Goal: Task Accomplishment & Management: Use online tool/utility

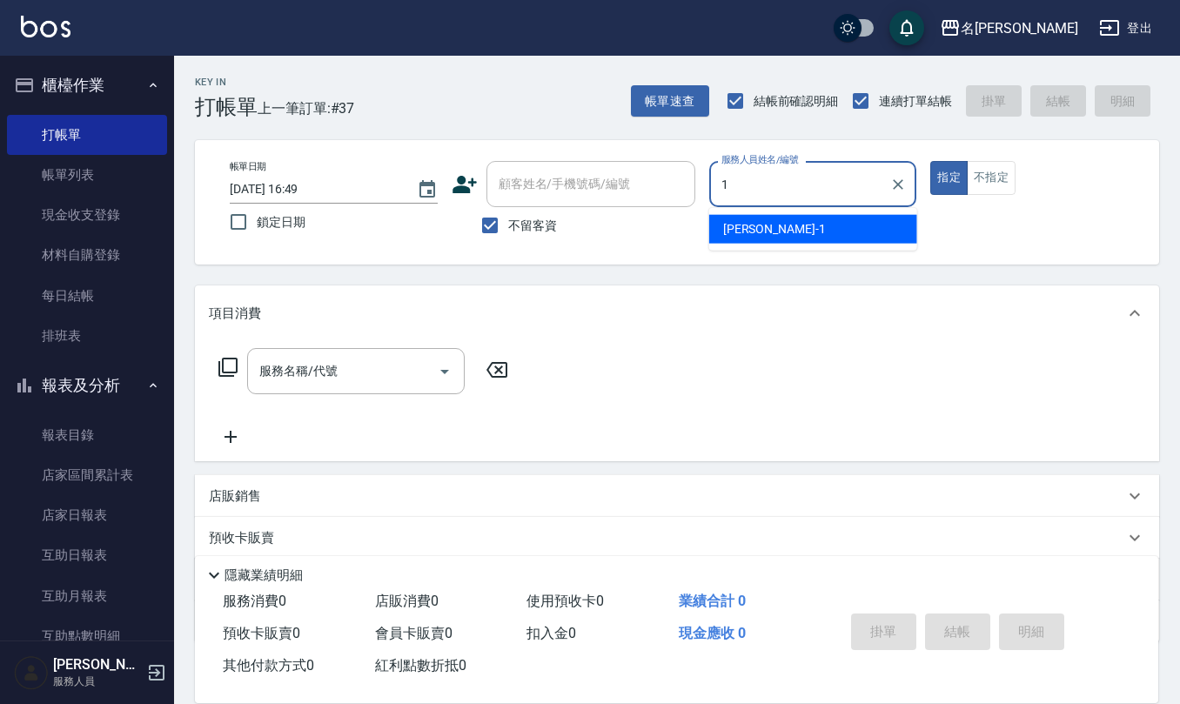
type input "[PERSON_NAME]1"
type button "true"
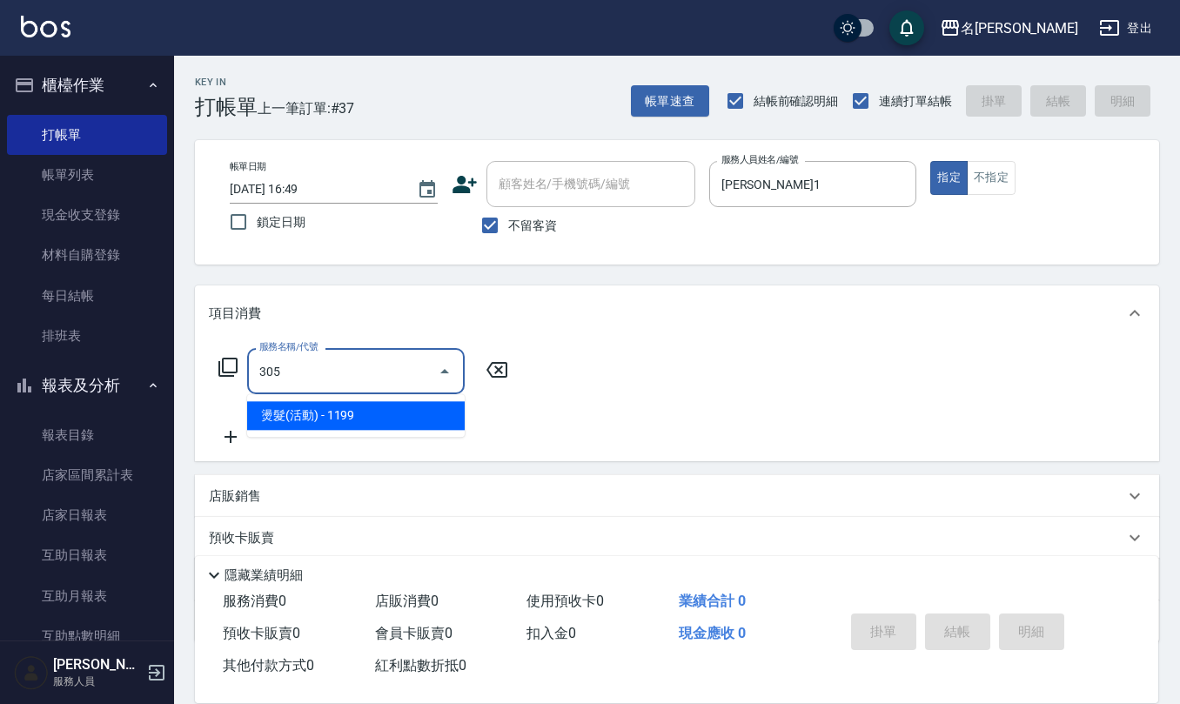
type input "燙髮(活動)(305)"
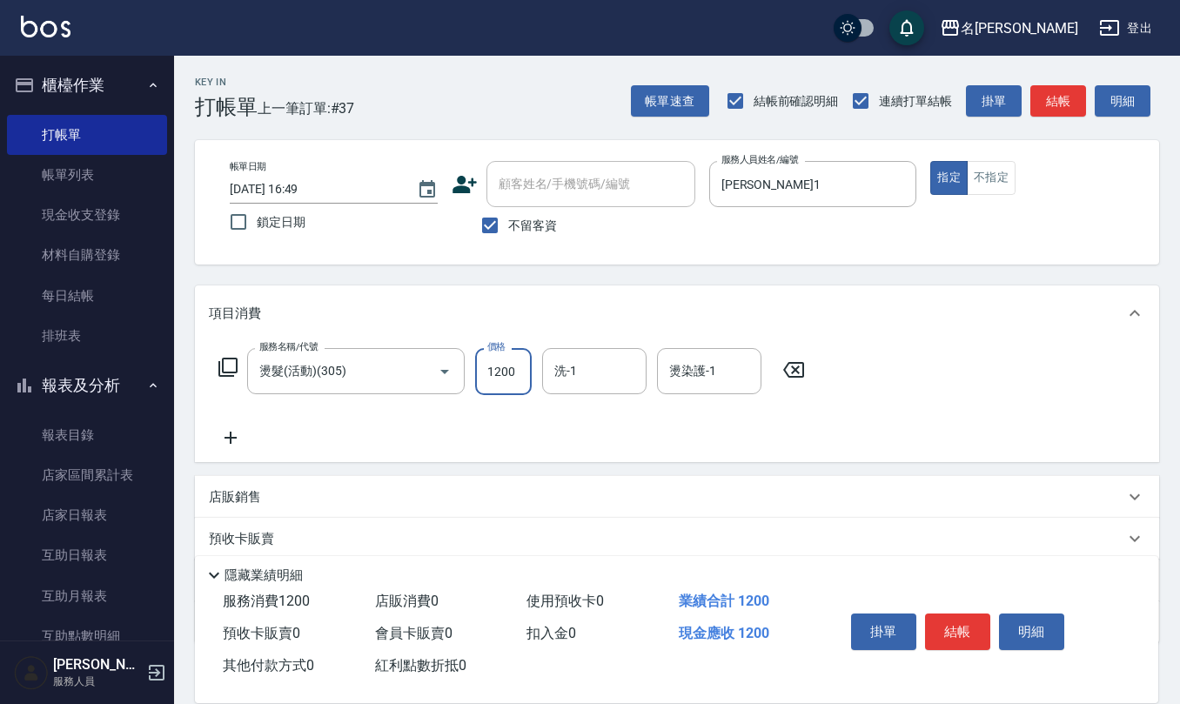
type input "1200"
type input "[PERSON_NAME]-25"
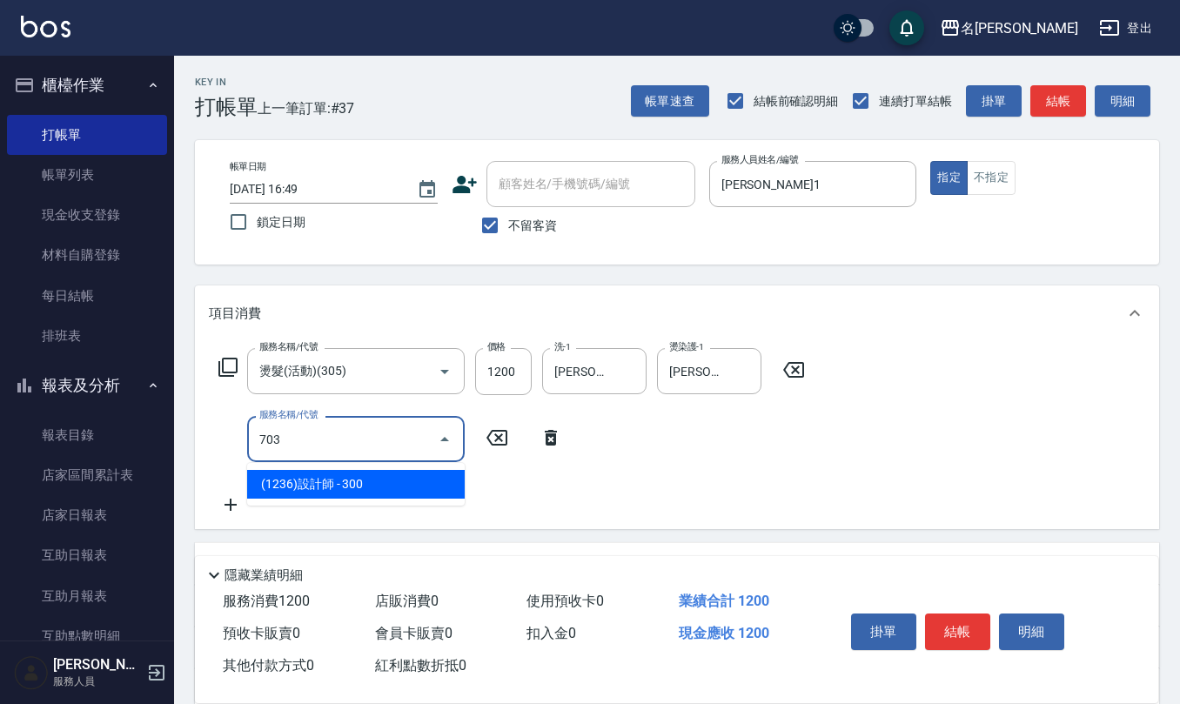
type input "(1236)設計師(703)"
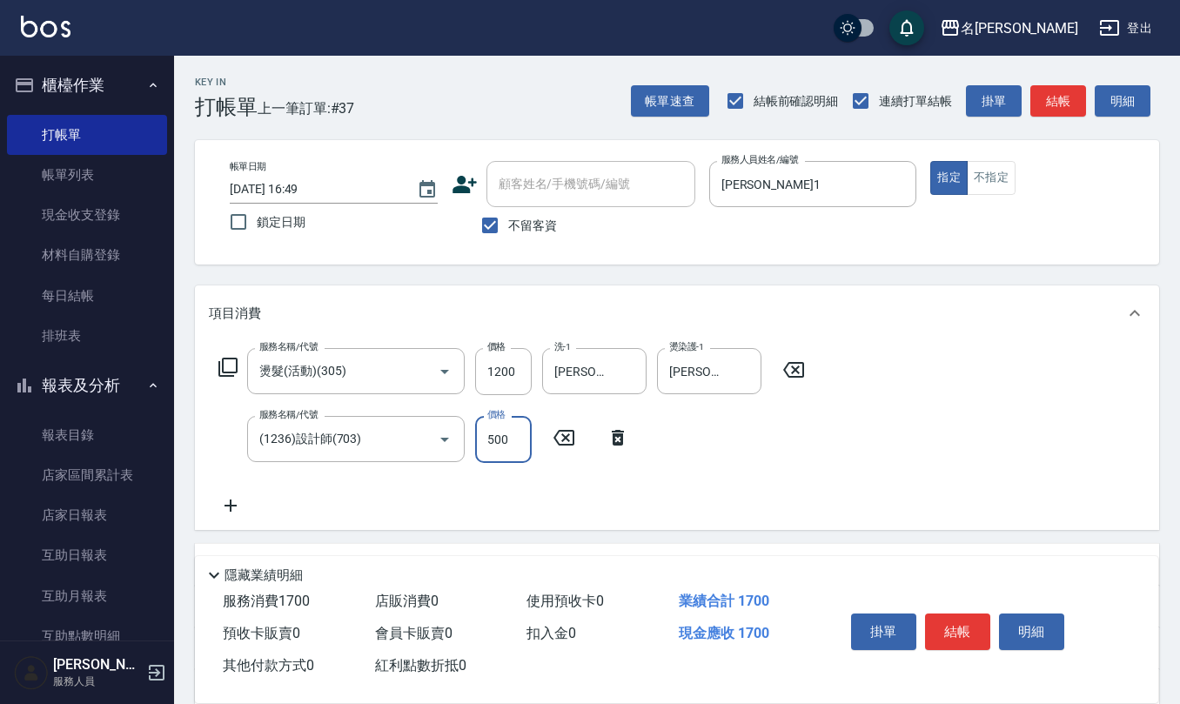
type input "500"
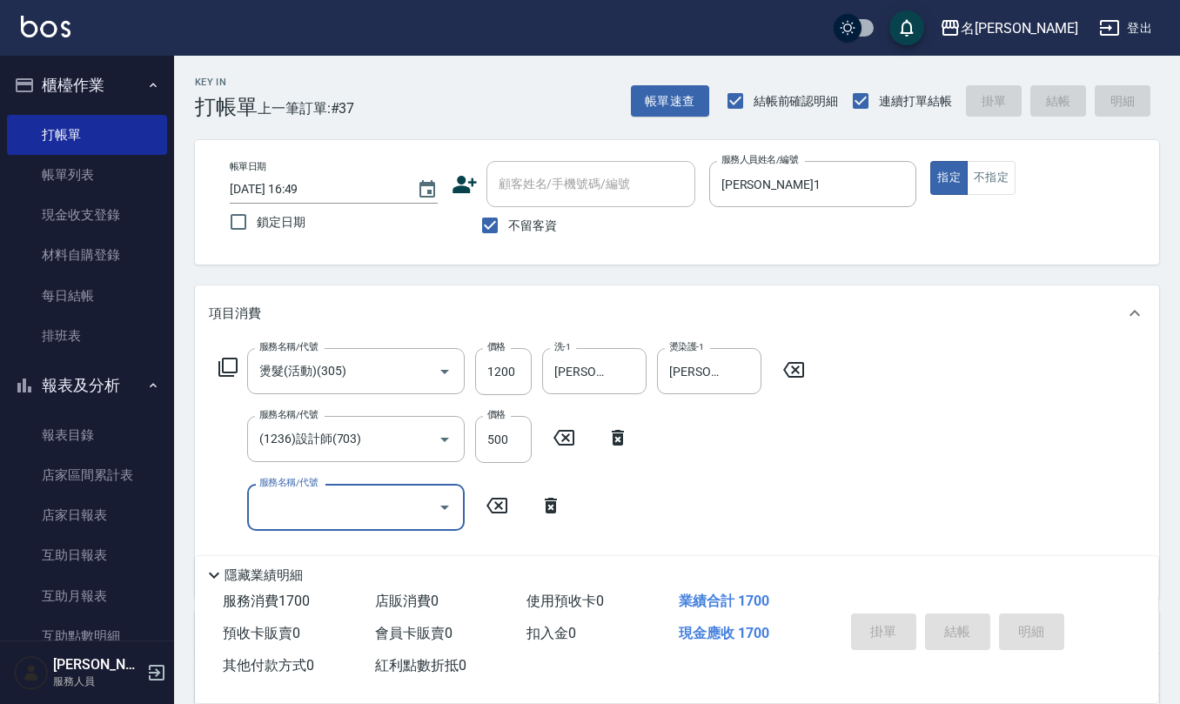
type input "[DATE] 19:15"
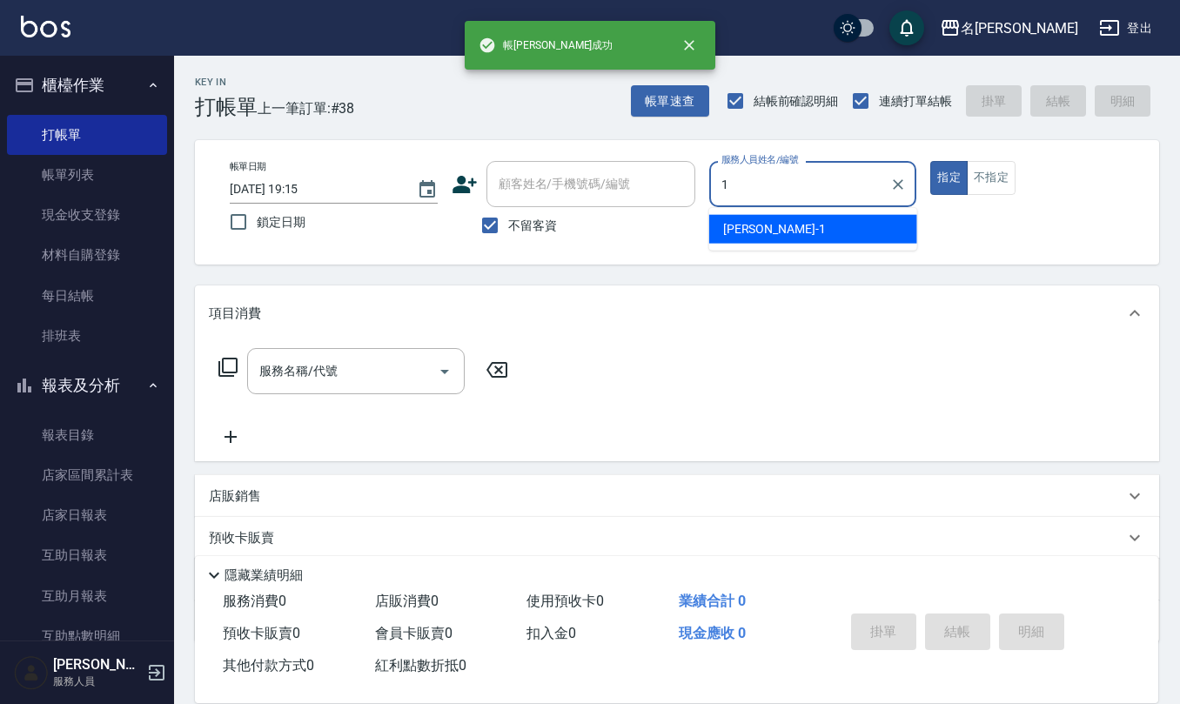
type input "[PERSON_NAME]1"
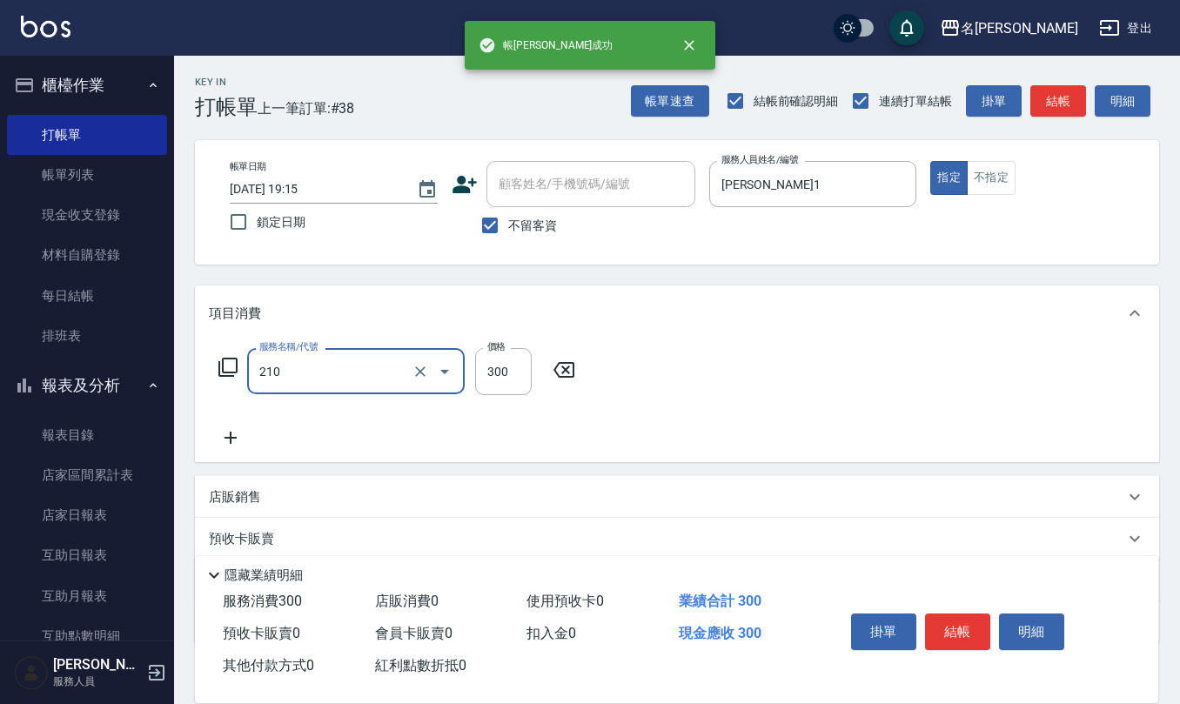
type input "[PERSON_NAME]洗髮精(210)"
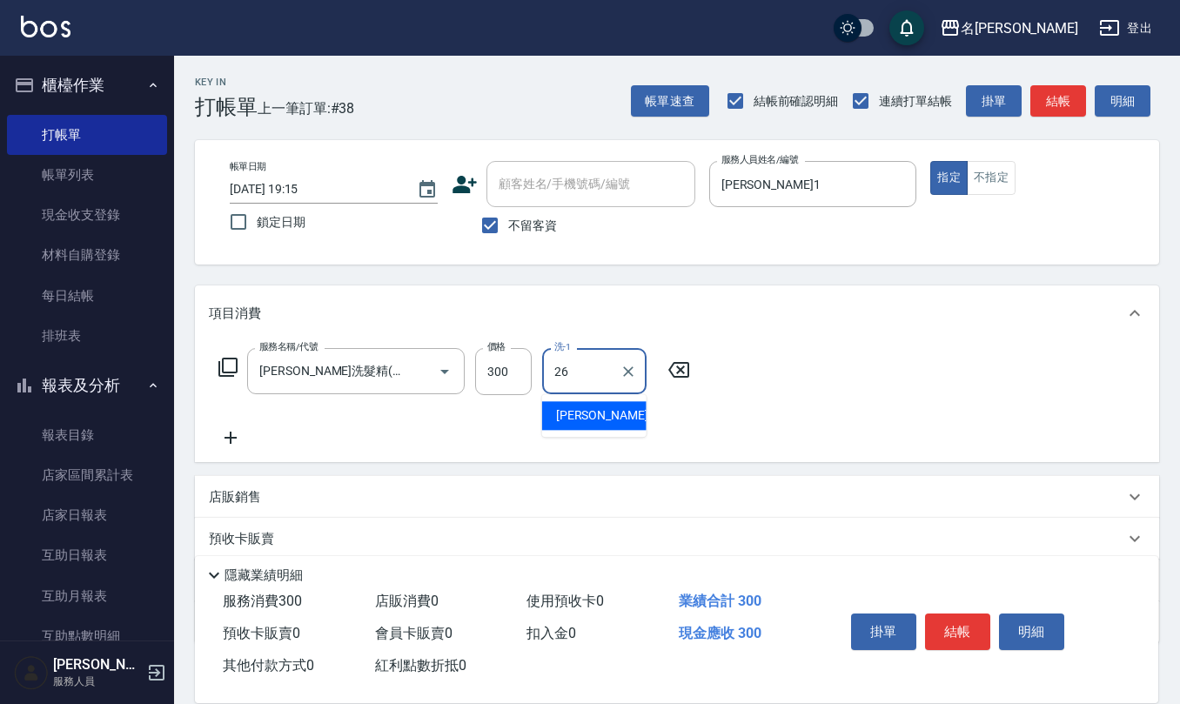
type input "[PERSON_NAME]-26"
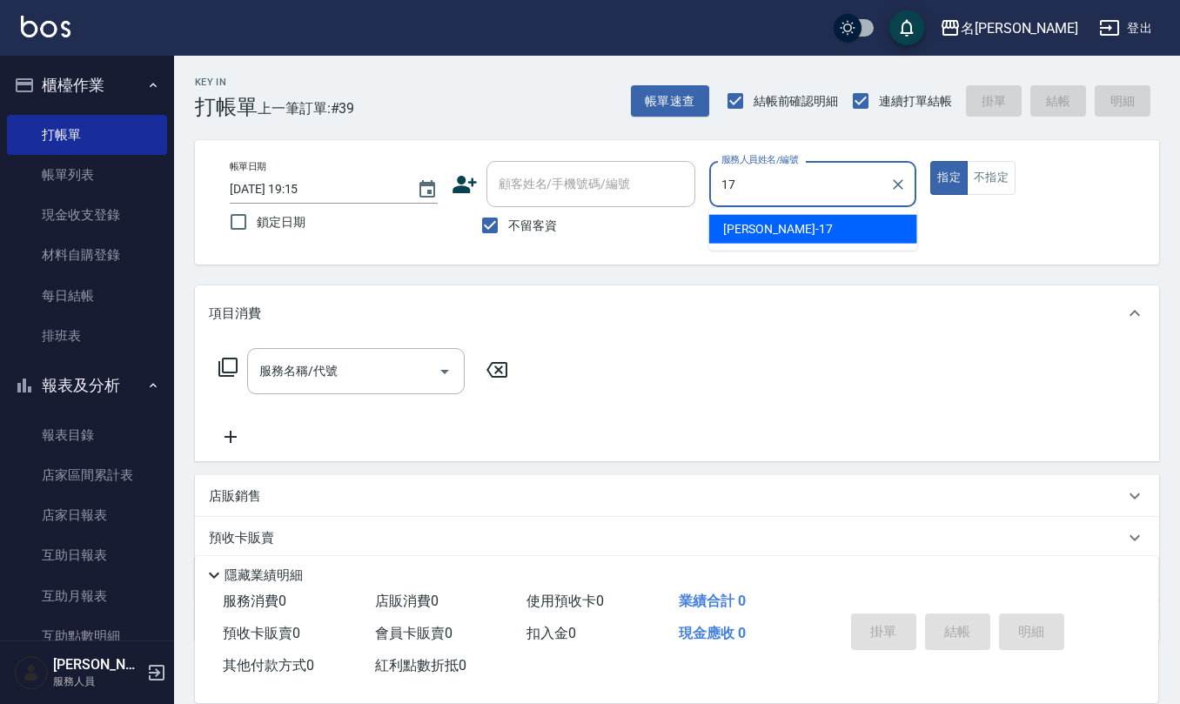
type input "[PERSON_NAME]-17"
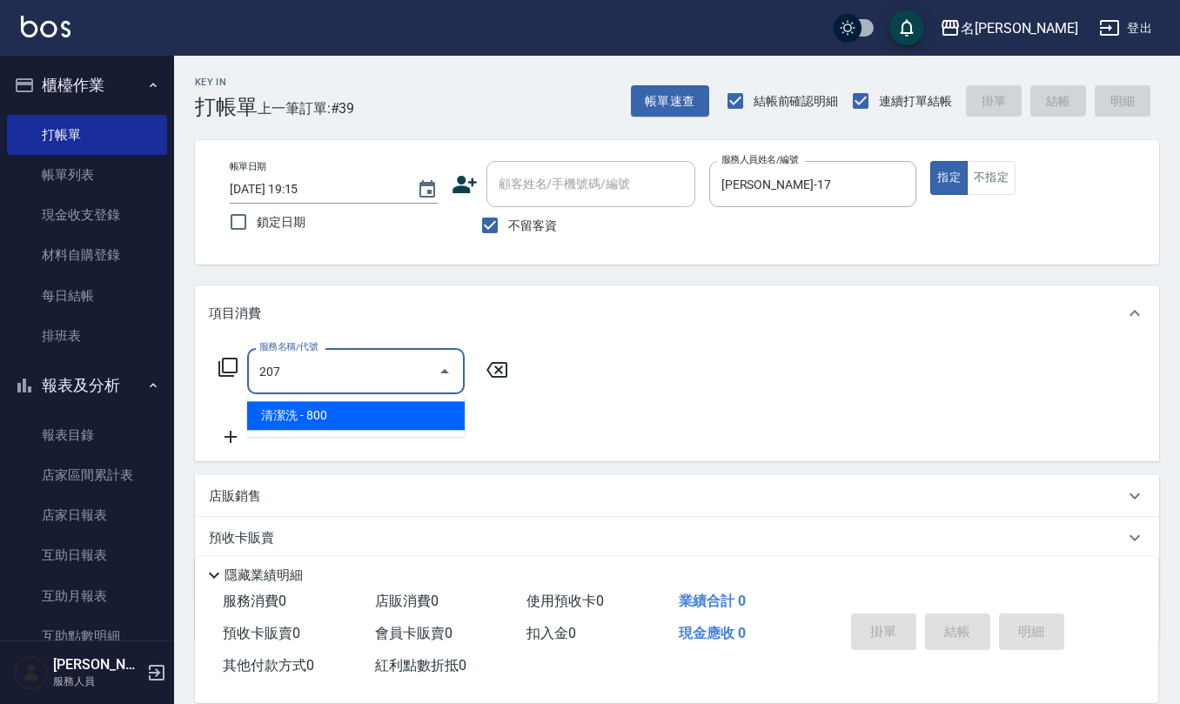
type input "清潔洗(207)"
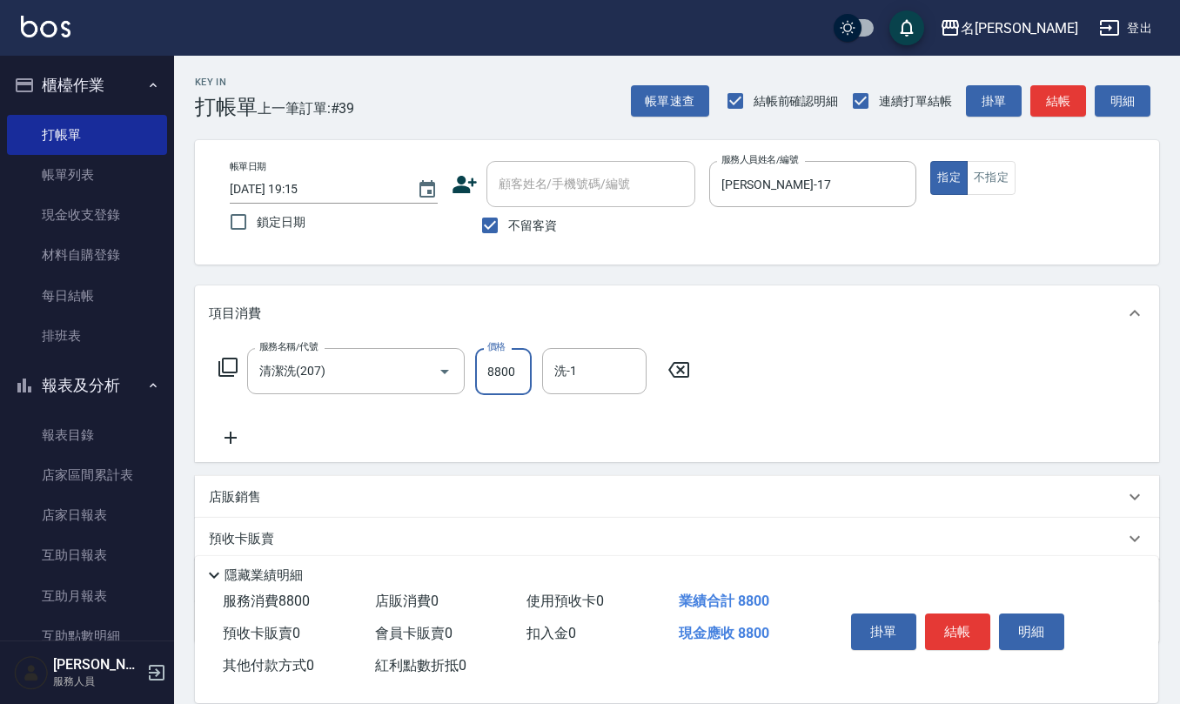
type input "8800"
type input "[PERSON_NAME]-28"
click at [516, 370] on input "8800" at bounding box center [503, 371] width 57 height 47
type input "800"
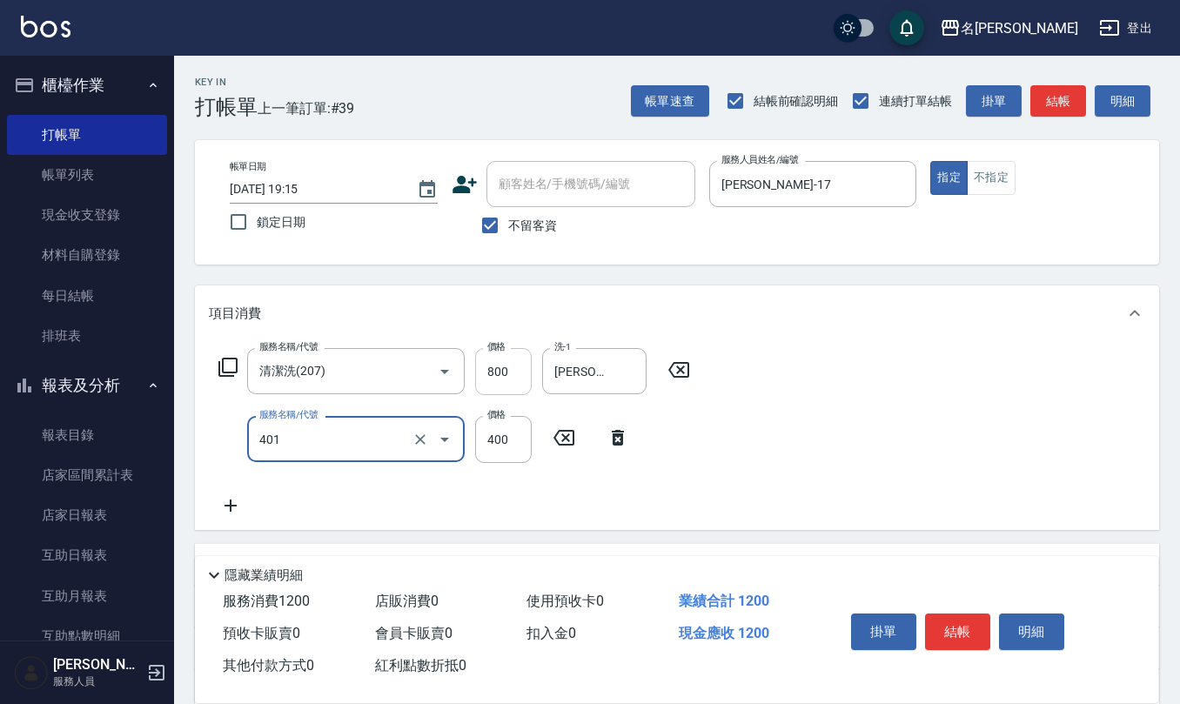
type input "剪髮(401)"
type input "450"
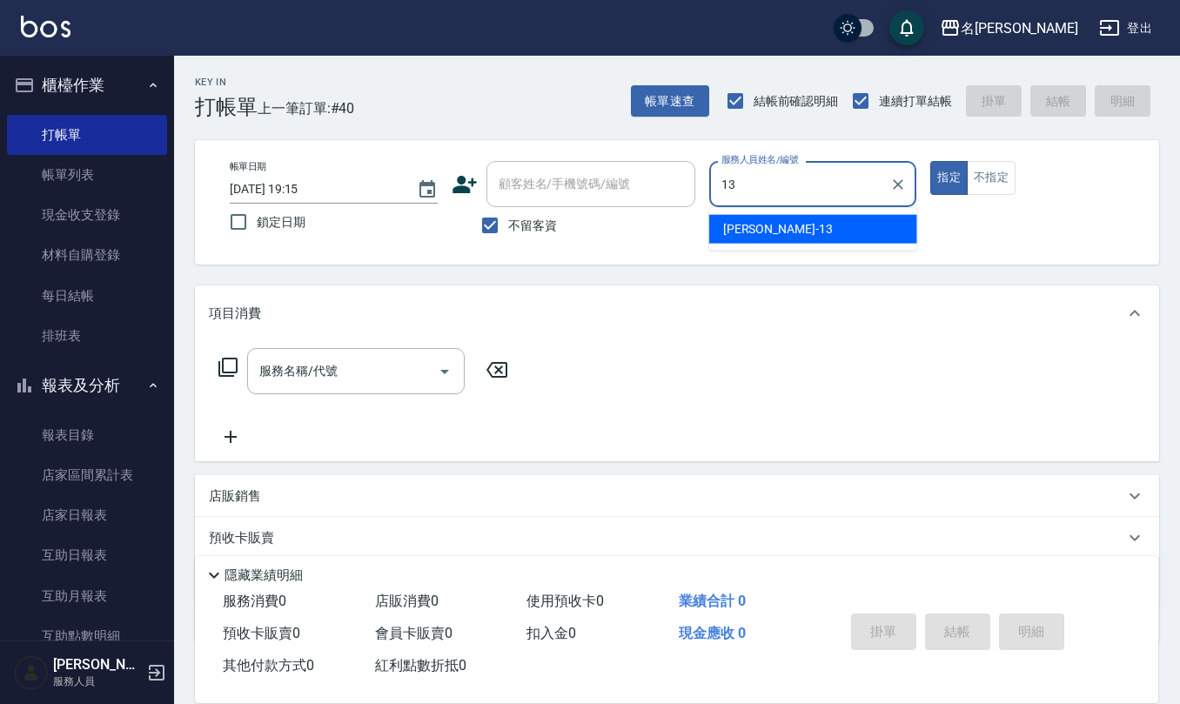
type input "[PERSON_NAME]-13"
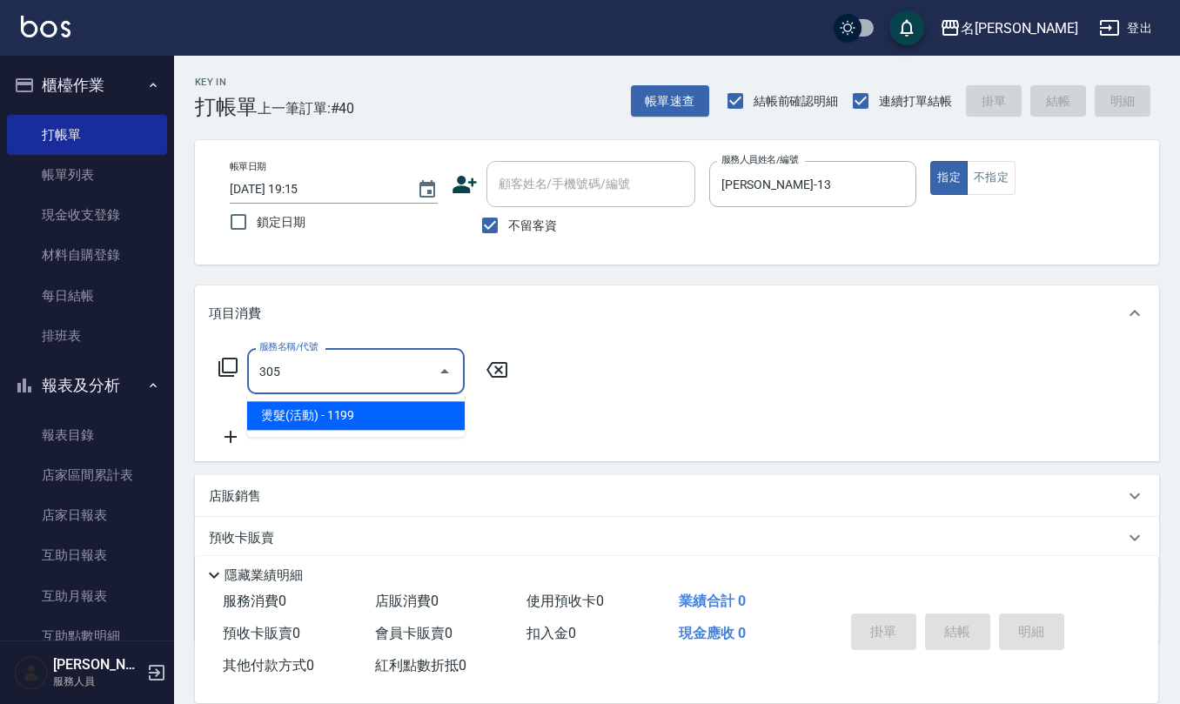
type input "燙髮(活動)(305)"
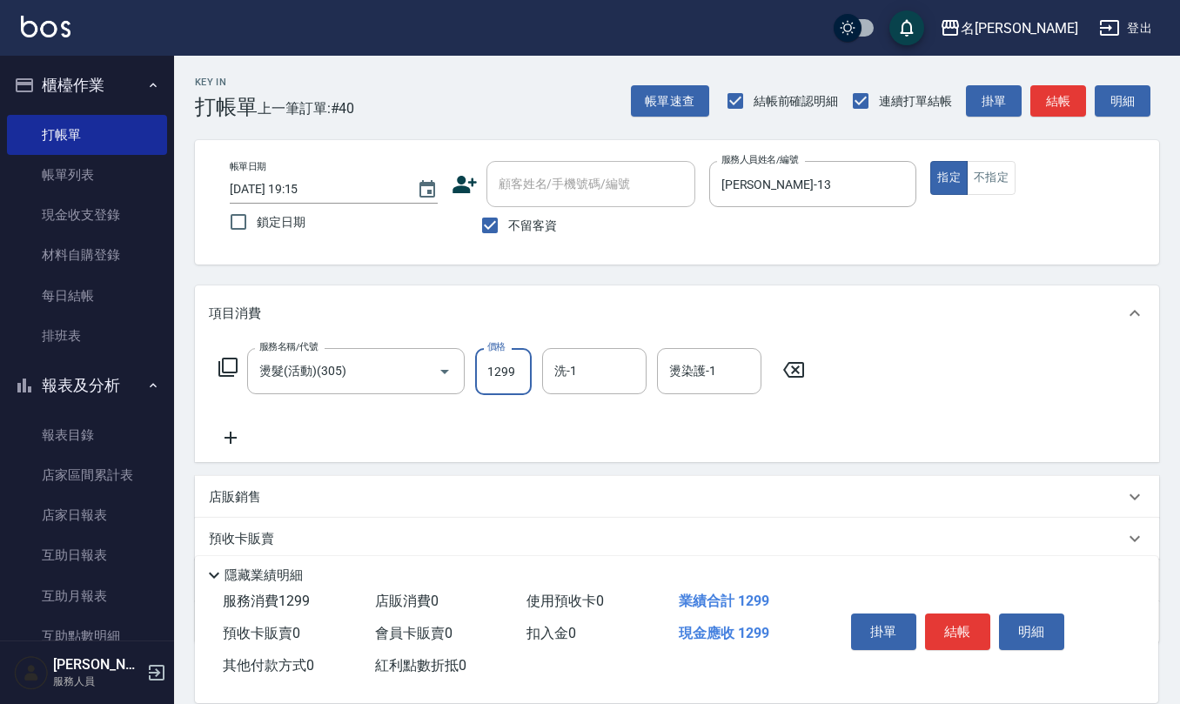
type input "1299"
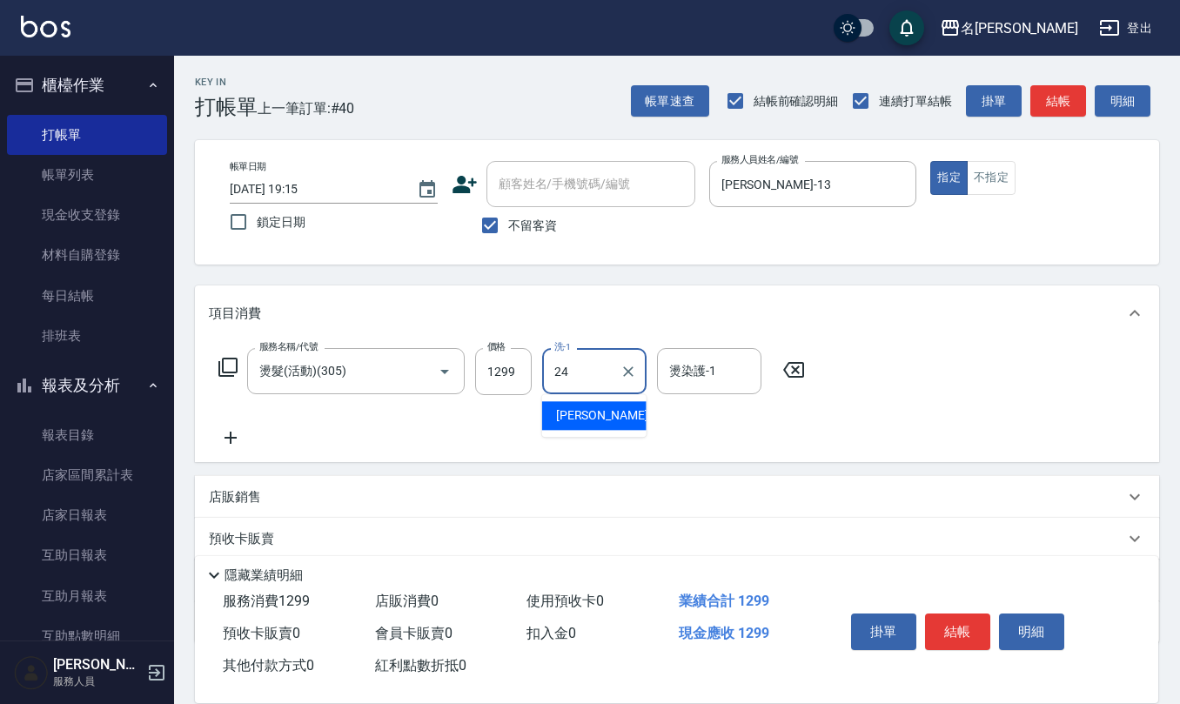
type input "[PERSON_NAME]-24"
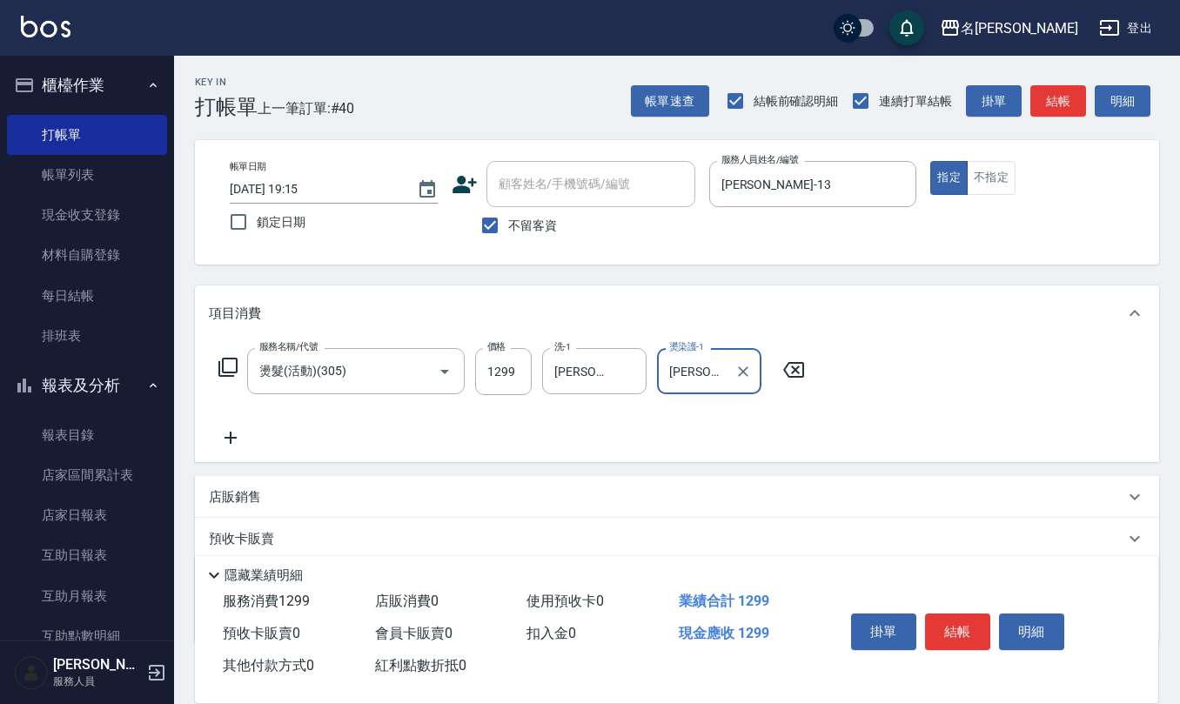
type input "[PERSON_NAME]-24"
click at [318, 509] on div "店販銷售" at bounding box center [677, 497] width 964 height 42
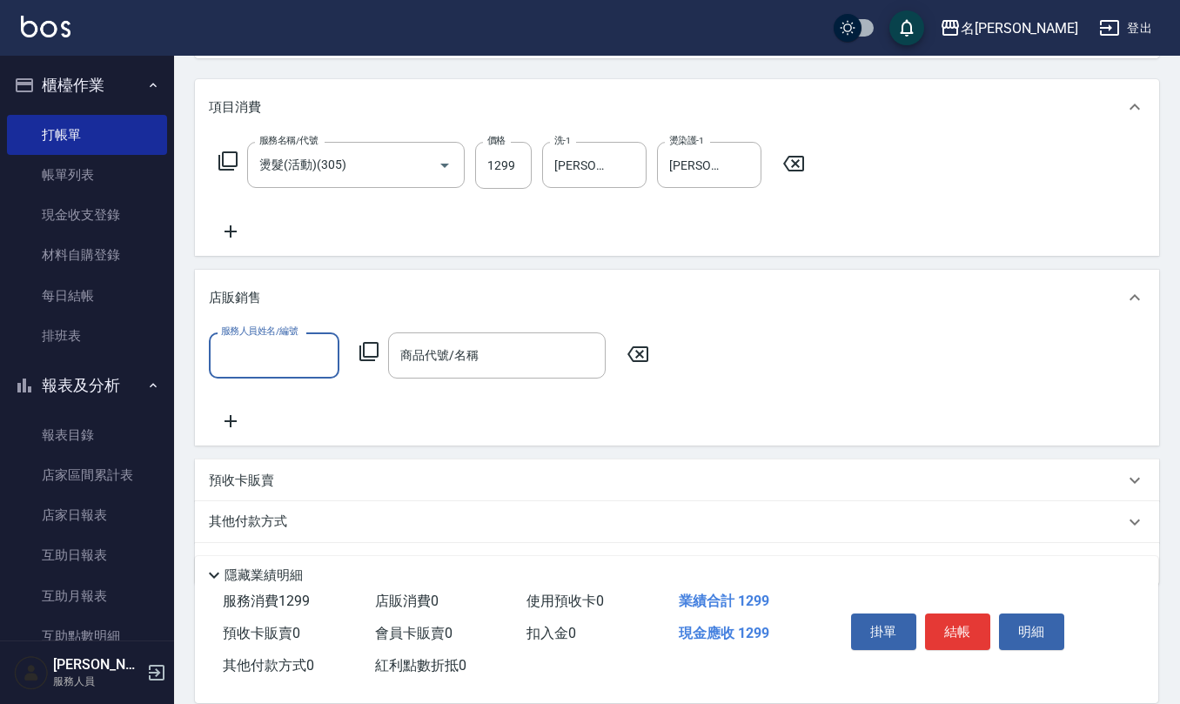
scroll to position [231, 0]
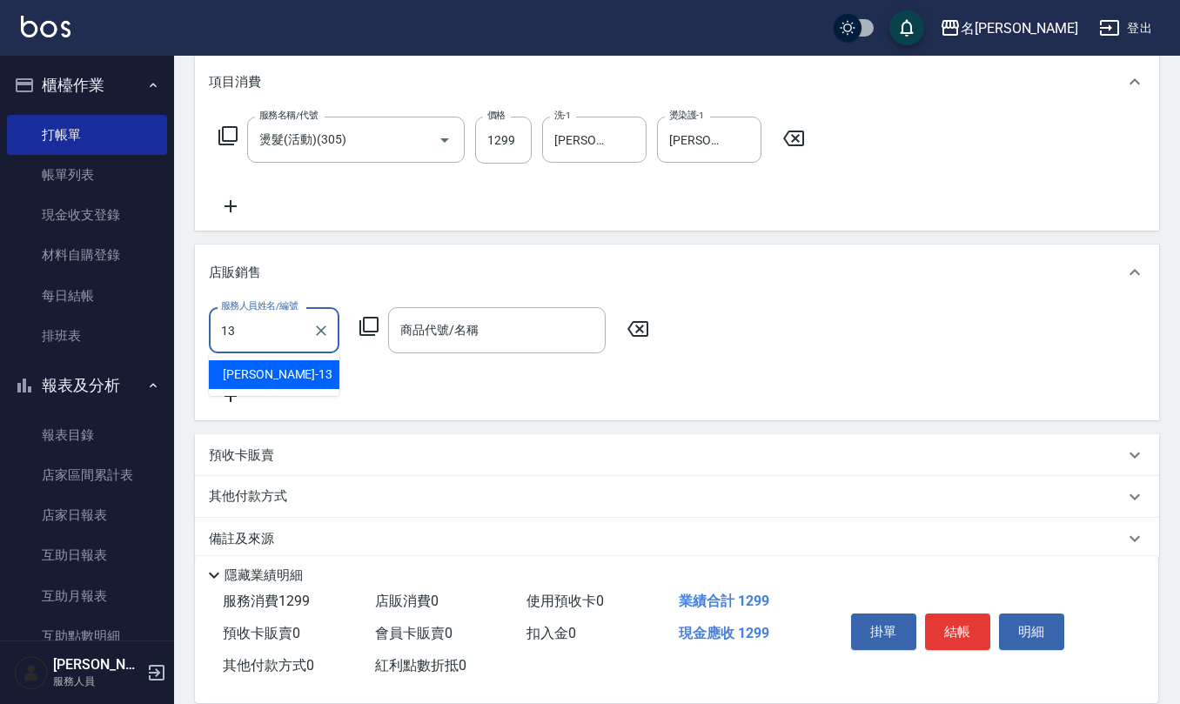
type input "[PERSON_NAME]-13"
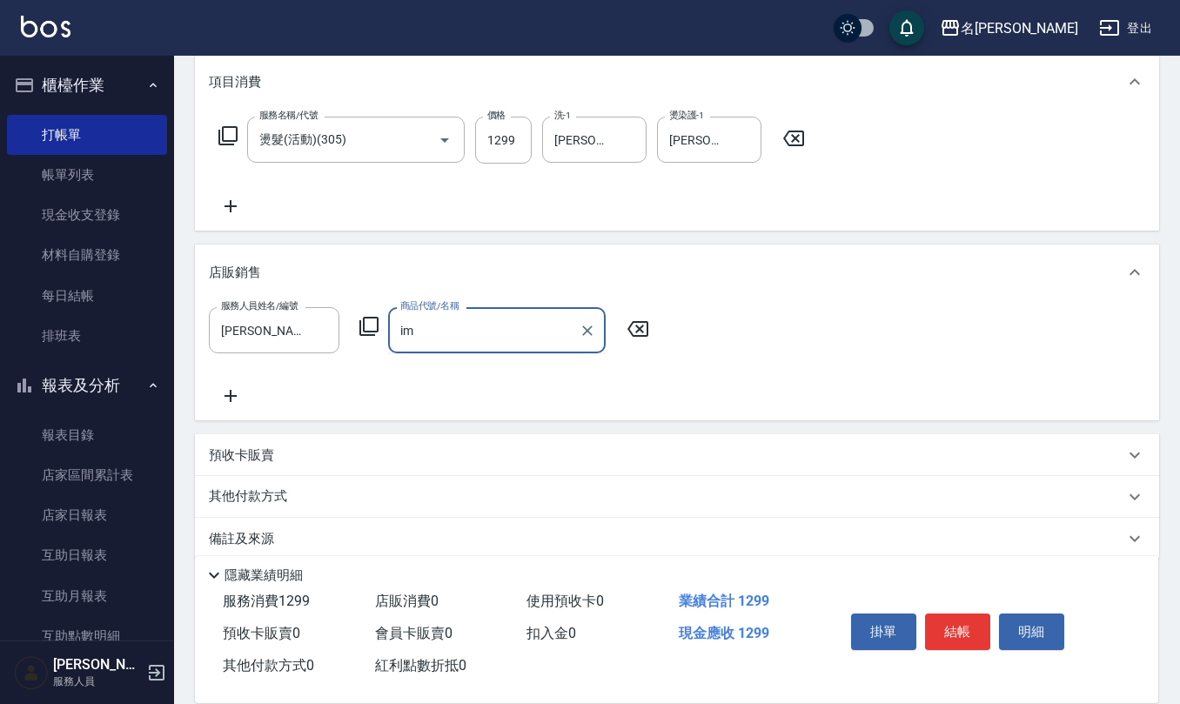
type input "i"
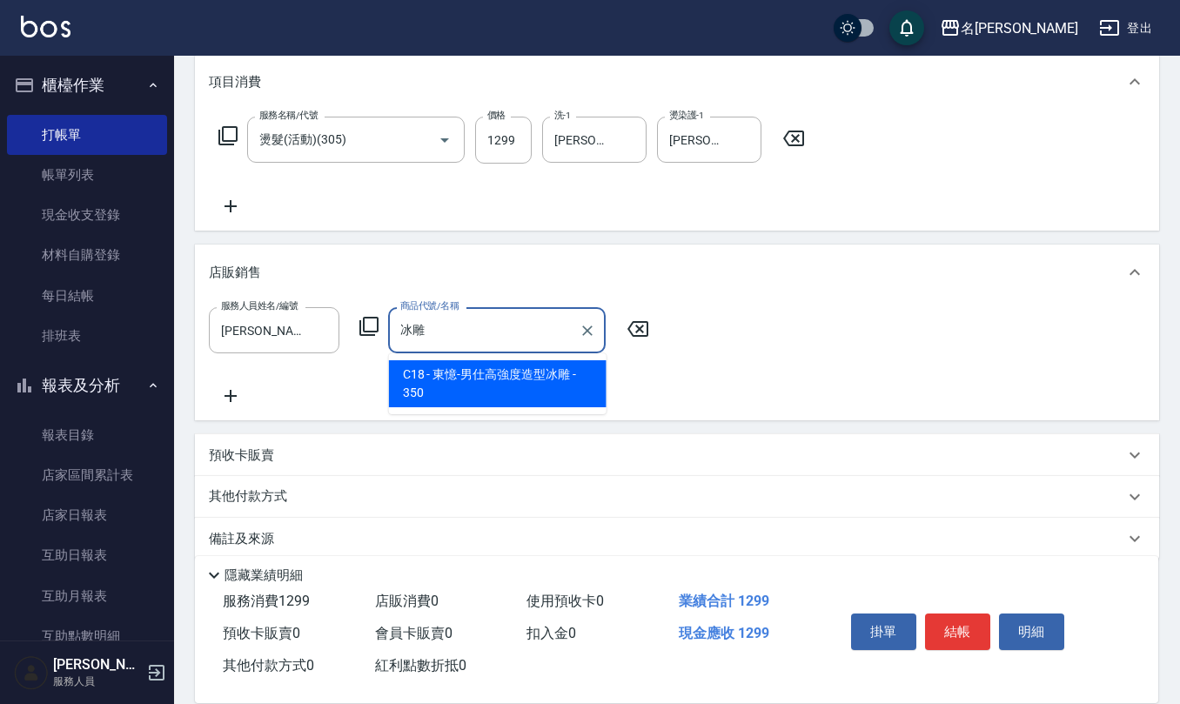
type input "東憶-男仕高強度造型冰雕"
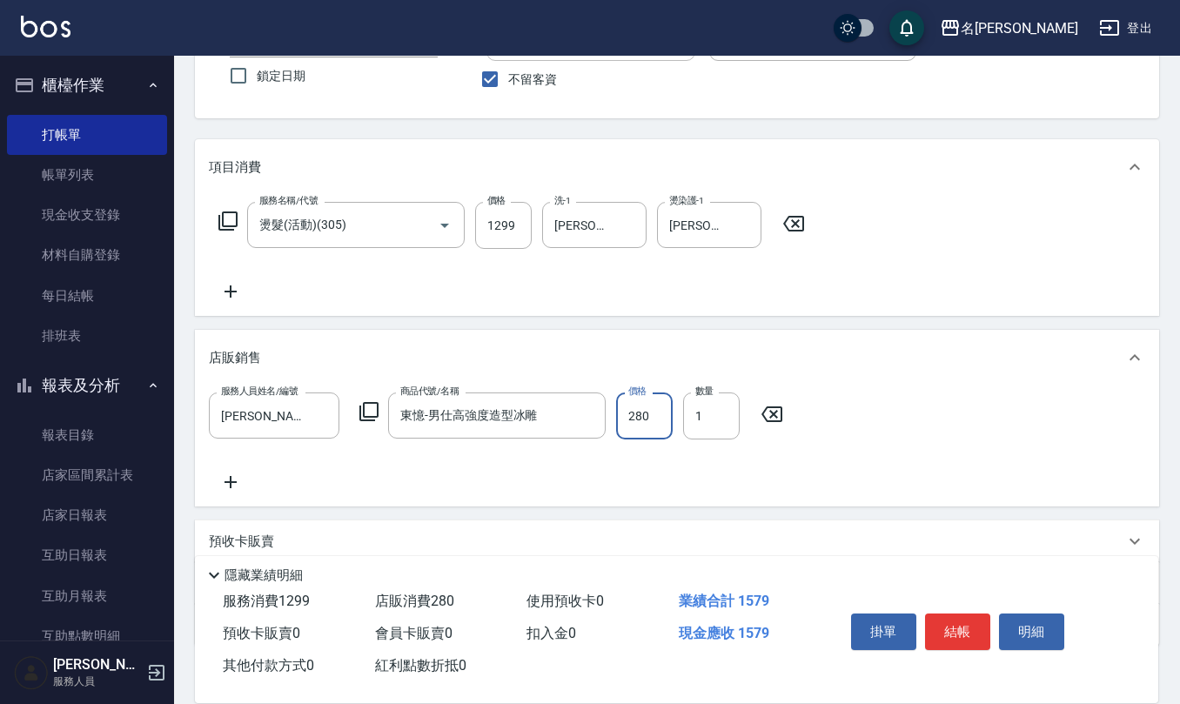
scroll to position [0, 0]
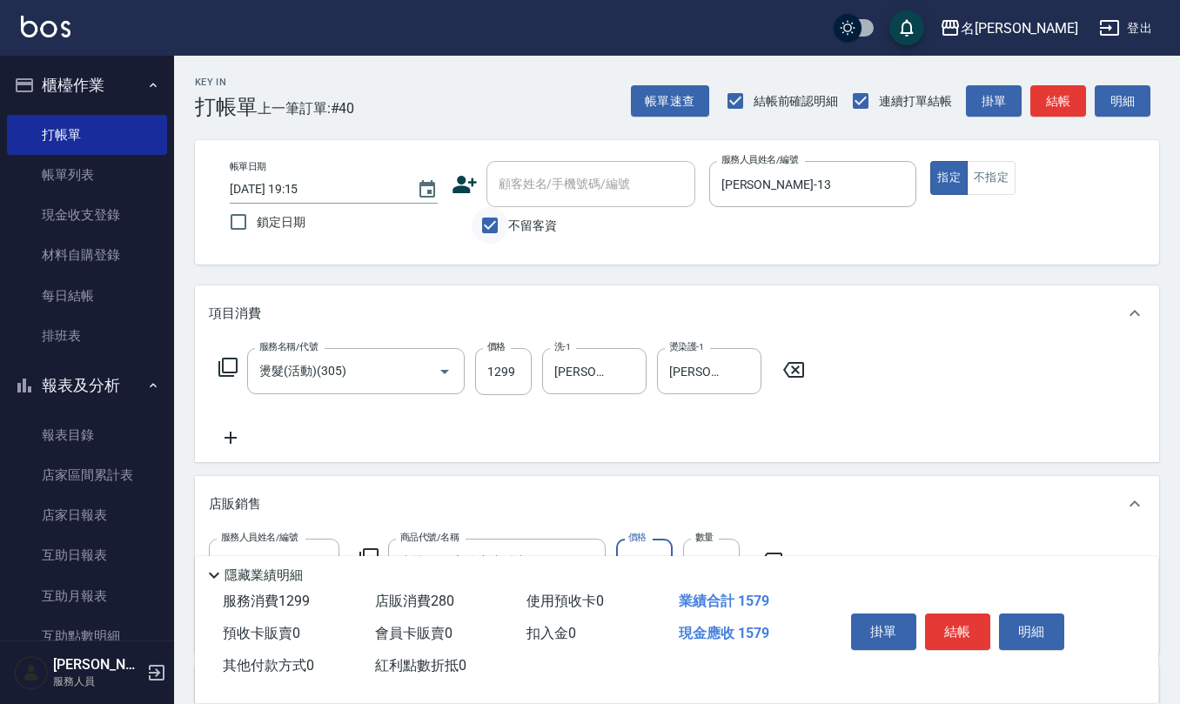
type input "280"
drag, startPoint x: 489, startPoint y: 221, endPoint x: 515, endPoint y: 198, distance: 34.5
click at [489, 221] on input "不留客資" at bounding box center [489, 225] width 37 height 37
checkbox input "false"
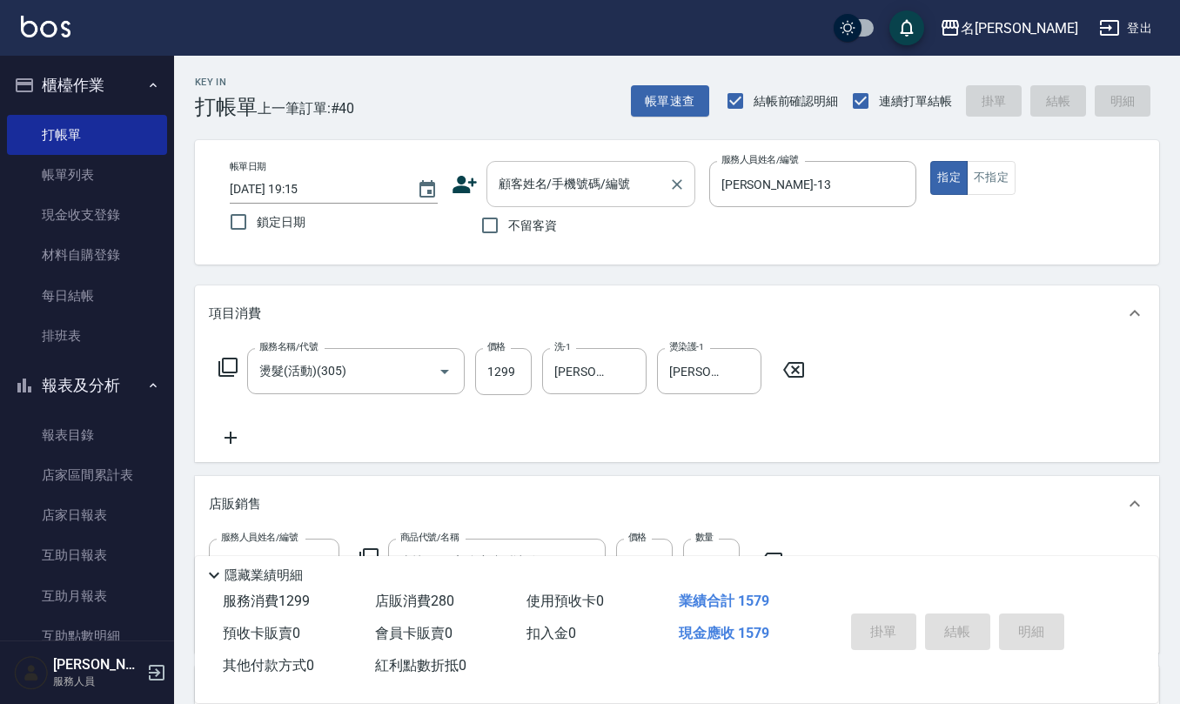
click at [571, 161] on div "顧客姓名/手機號碼/編號" at bounding box center [590, 184] width 209 height 46
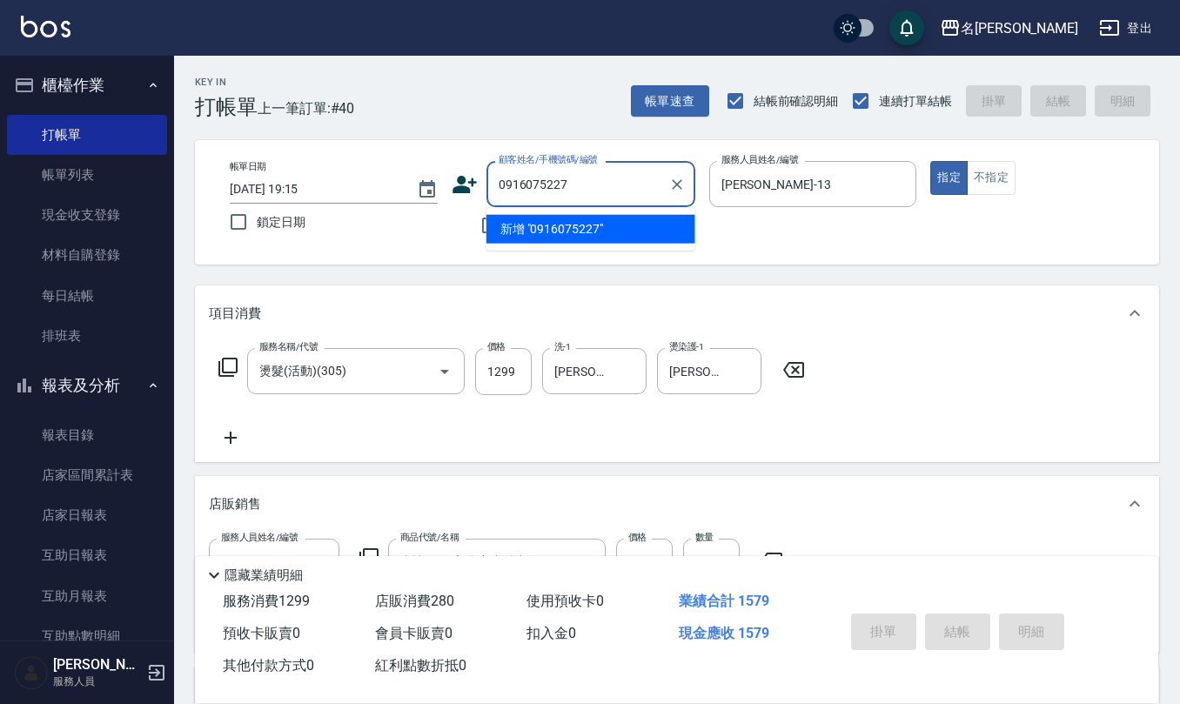
drag, startPoint x: 599, startPoint y: 164, endPoint x: 307, endPoint y: 220, distance: 297.7
click at [307, 220] on div "帳單日期 [DATE] 19:15 鎖定日期 顧客姓名/手機號碼/編號 0916075227 顧客姓名/手機號碼/編號 不留客資 服務人員姓名/編號 [PER…" at bounding box center [677, 202] width 922 height 83
drag, startPoint x: 588, startPoint y: 179, endPoint x: 157, endPoint y: 257, distance: 437.7
click at [196, 244] on div "帳單日期 [DATE] 19:15 鎖定日期 顧客姓名/手機號碼/編號 0916075227 顧客姓名/手機號碼/編號 不留客資 服務人員姓名/編號 [PER…" at bounding box center [677, 202] width 964 height 124
type input "0916075227"
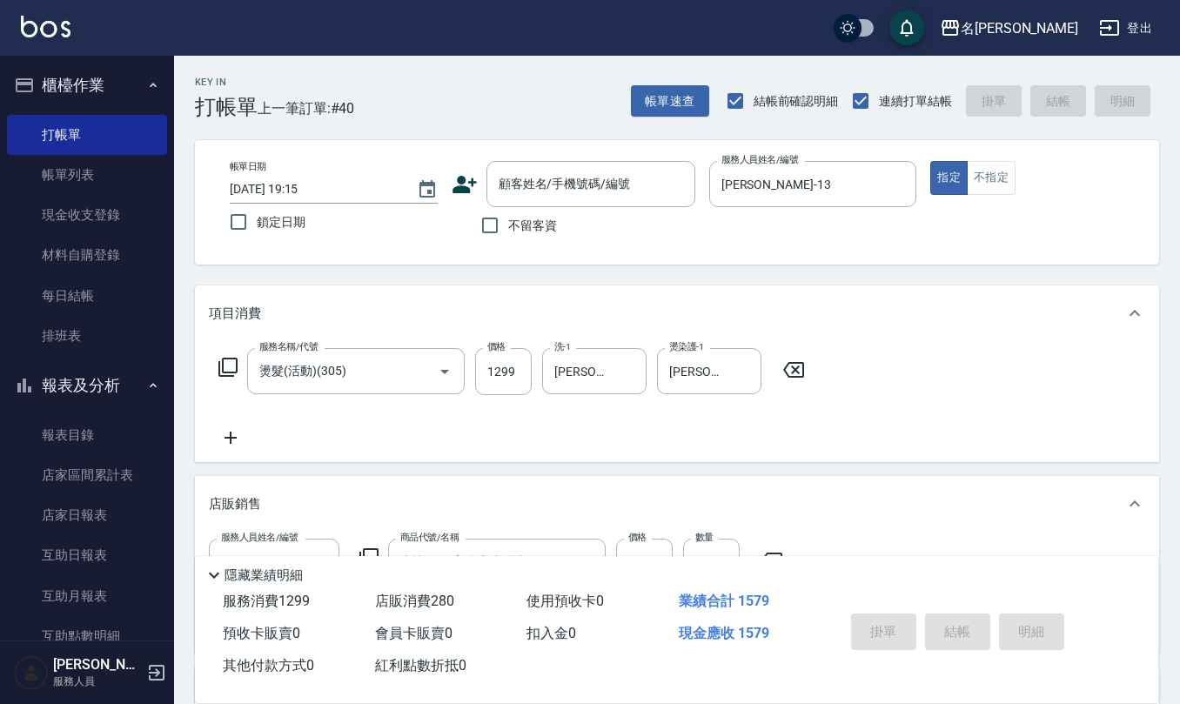
click at [463, 172] on icon at bounding box center [464, 184] width 26 height 26
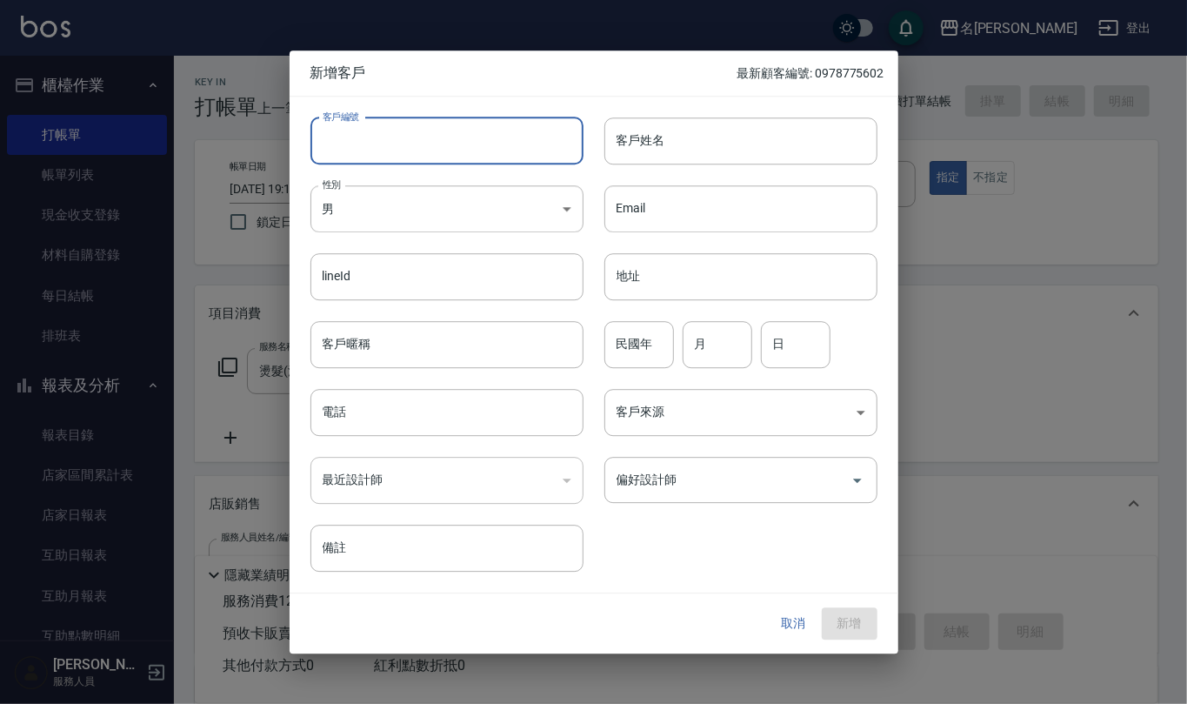
click at [475, 144] on input "客戶編號" at bounding box center [447, 140] width 273 height 47
paste input "0916075227"
type input "0916075227"
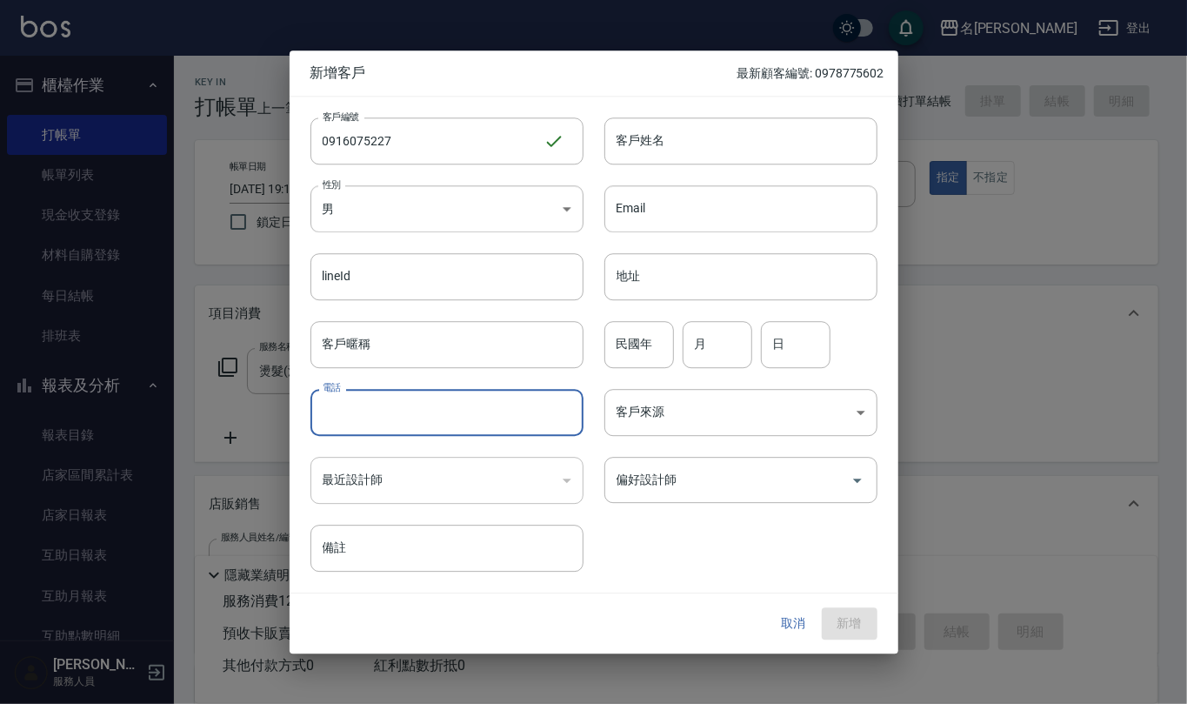
click at [436, 397] on input "電話" at bounding box center [447, 412] width 273 height 47
paste input "0916075227"
type input "0916075227"
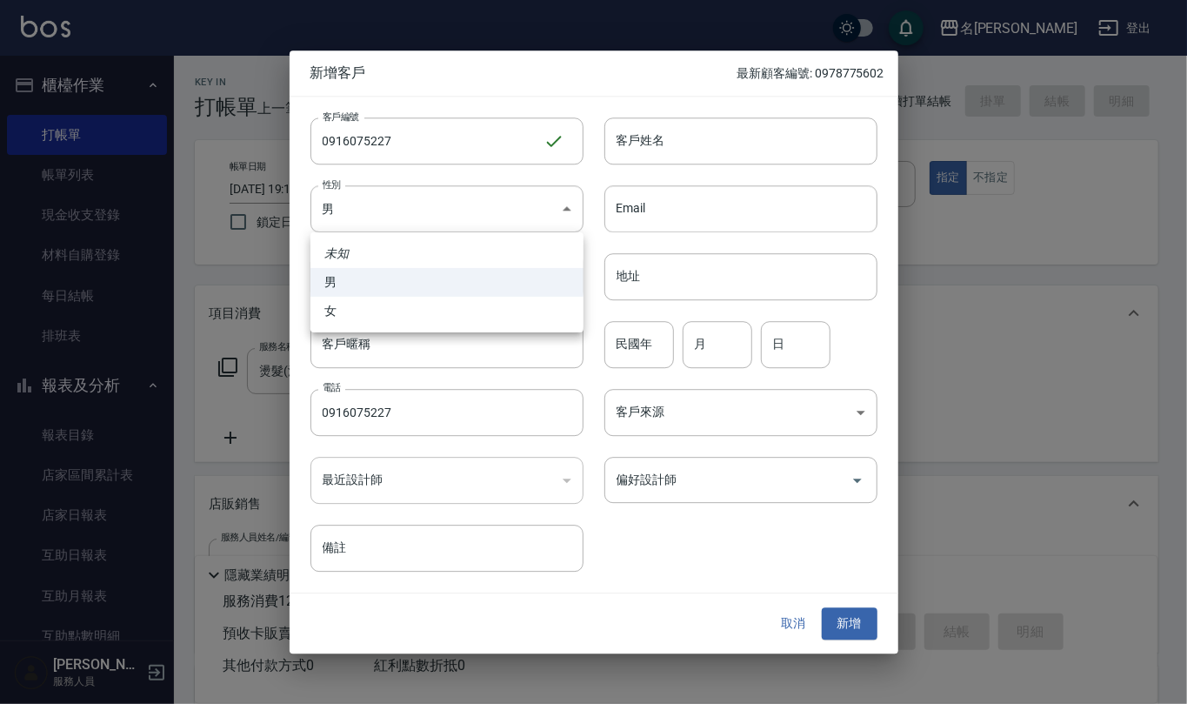
drag, startPoint x: 520, startPoint y: 191, endPoint x: 513, endPoint y: 206, distance: 16.3
click at [519, 202] on body "名留仁二 登出 櫃檯作業 打帳單 帳單列表 現金收支登錄 材料自購登錄 每日結帳 排班表 報表及分析 報表目錄 店家區間累計表 店家日報表 互助日報表 互助月…" at bounding box center [593, 498] width 1187 height 997
click at [495, 279] on li "男" at bounding box center [447, 282] width 273 height 29
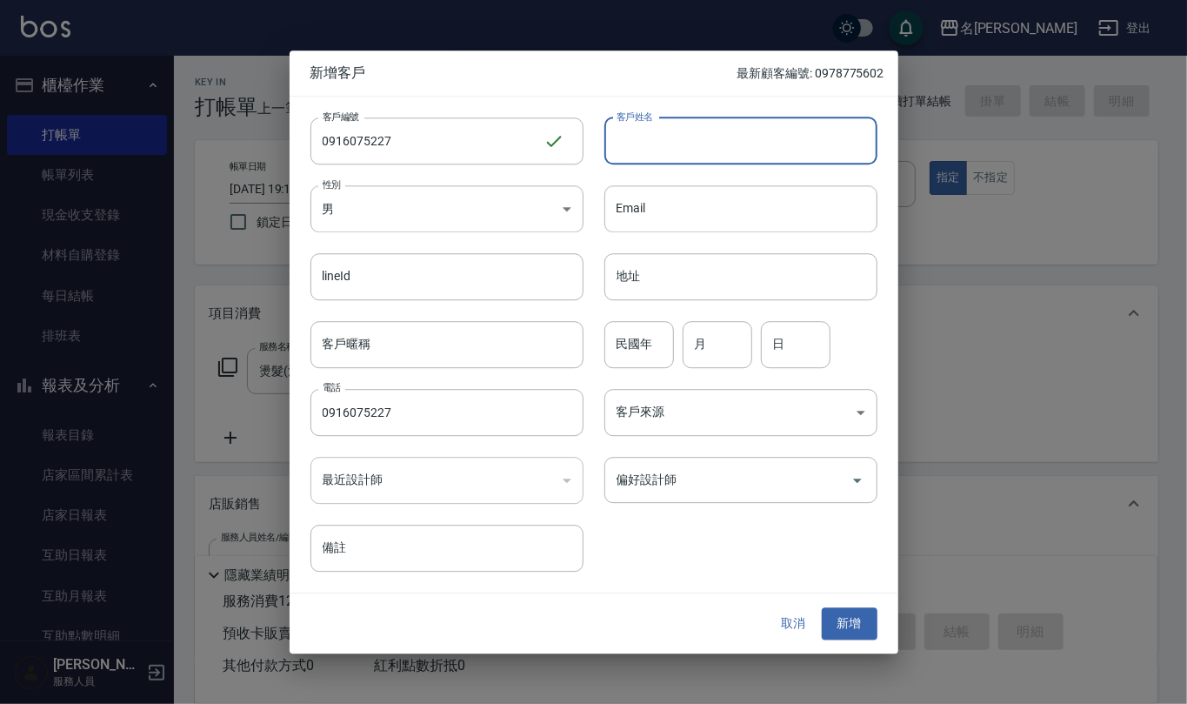
click at [755, 130] on input "客戶姓名" at bounding box center [741, 140] width 273 height 47
type input "[PERSON_NAME]"
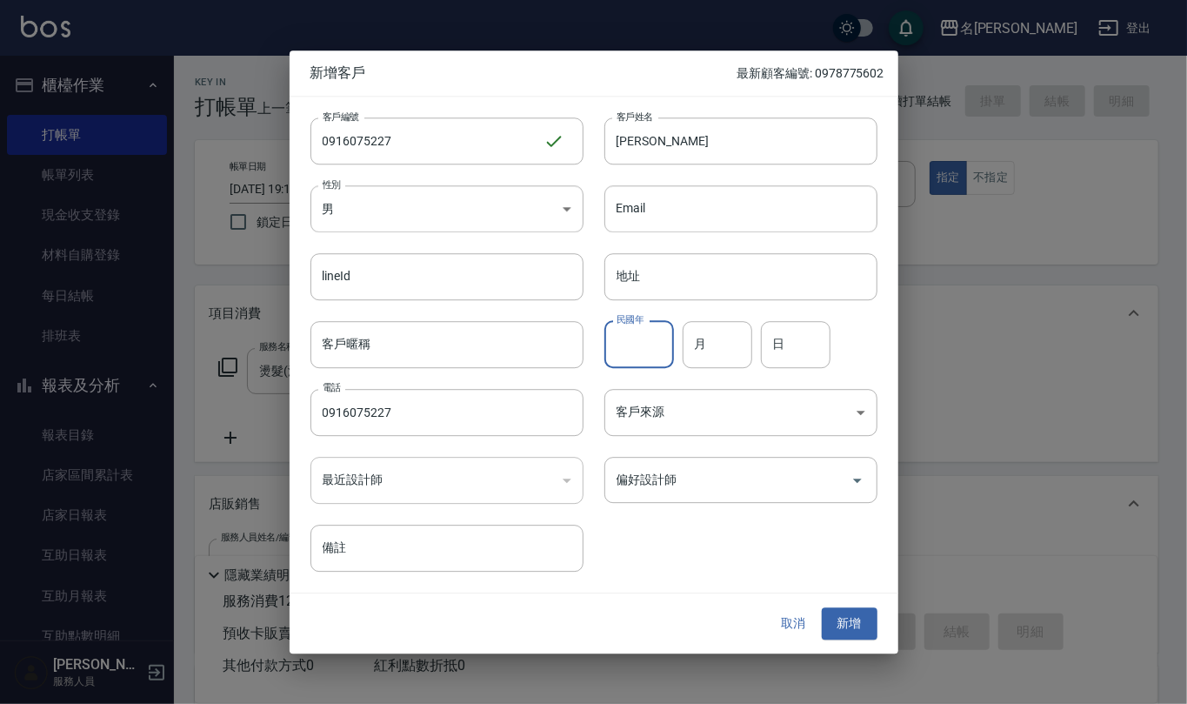
drag, startPoint x: 654, startPoint y: 365, endPoint x: 654, endPoint y: 308, distance: 57.4
click at [654, 342] on input "民國年" at bounding box center [640, 344] width 70 height 47
type input "100"
type input "11"
type input "24"
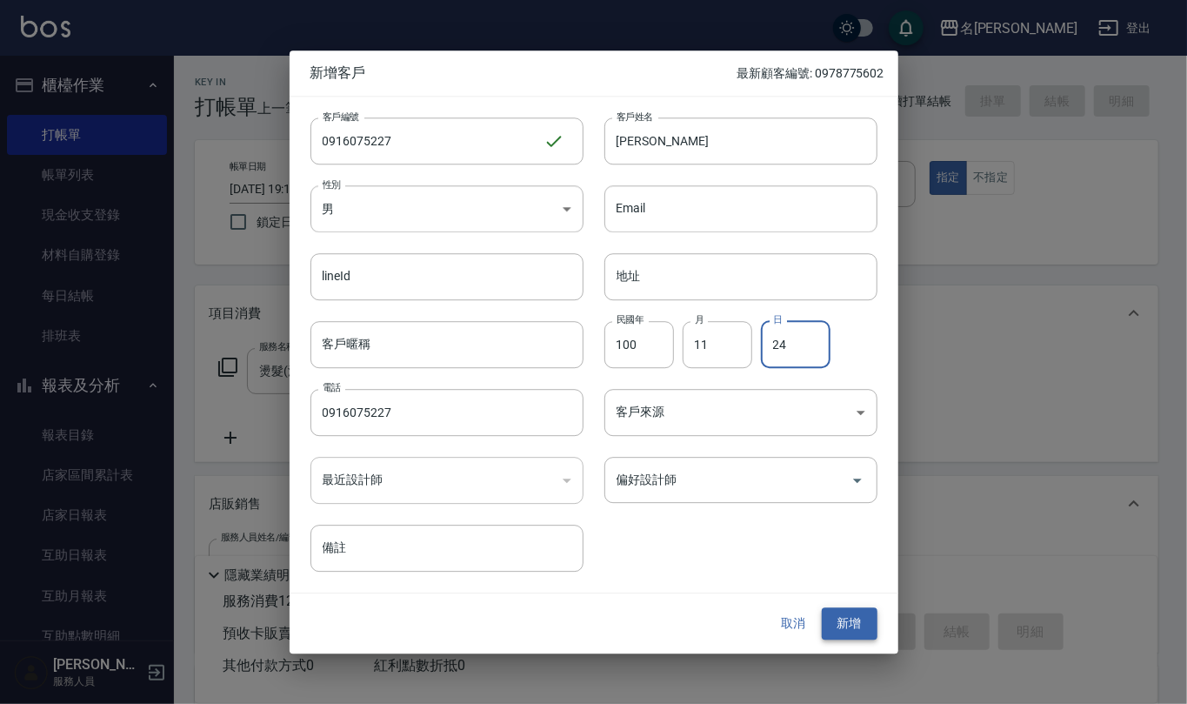
click at [856, 626] on button "新增" at bounding box center [850, 624] width 56 height 32
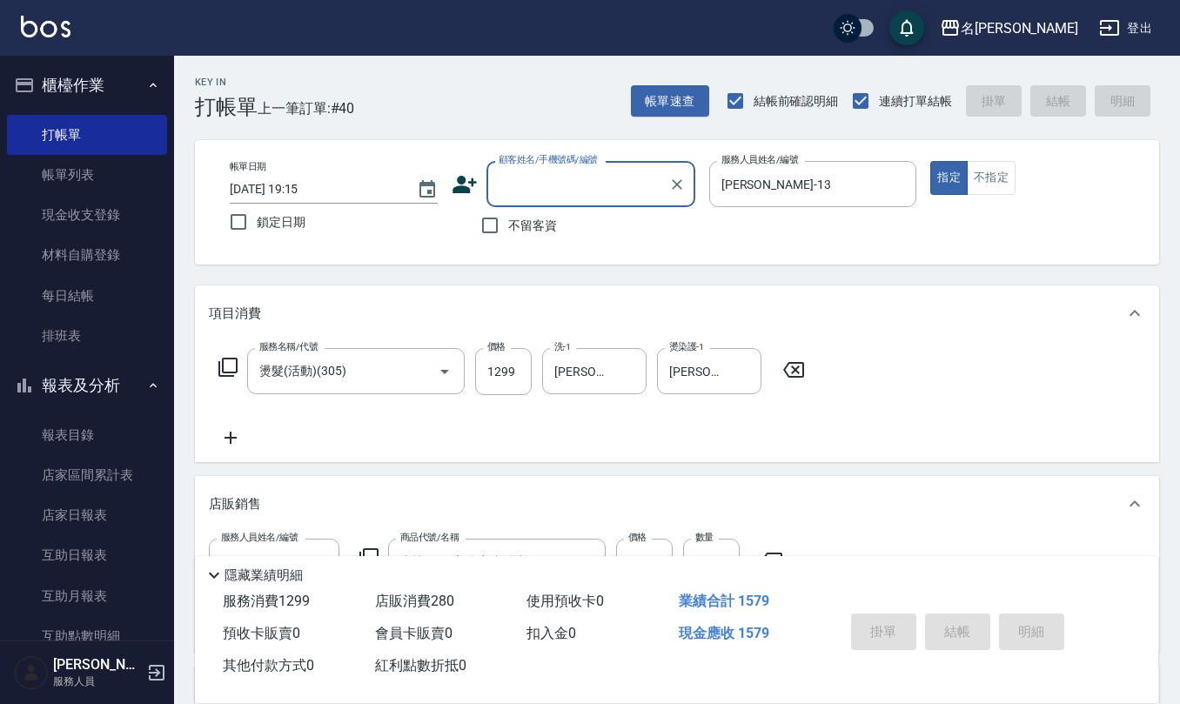
click at [543, 193] on input "顧客姓名/手機號碼/編號" at bounding box center [577, 184] width 167 height 30
paste input "0916075227"
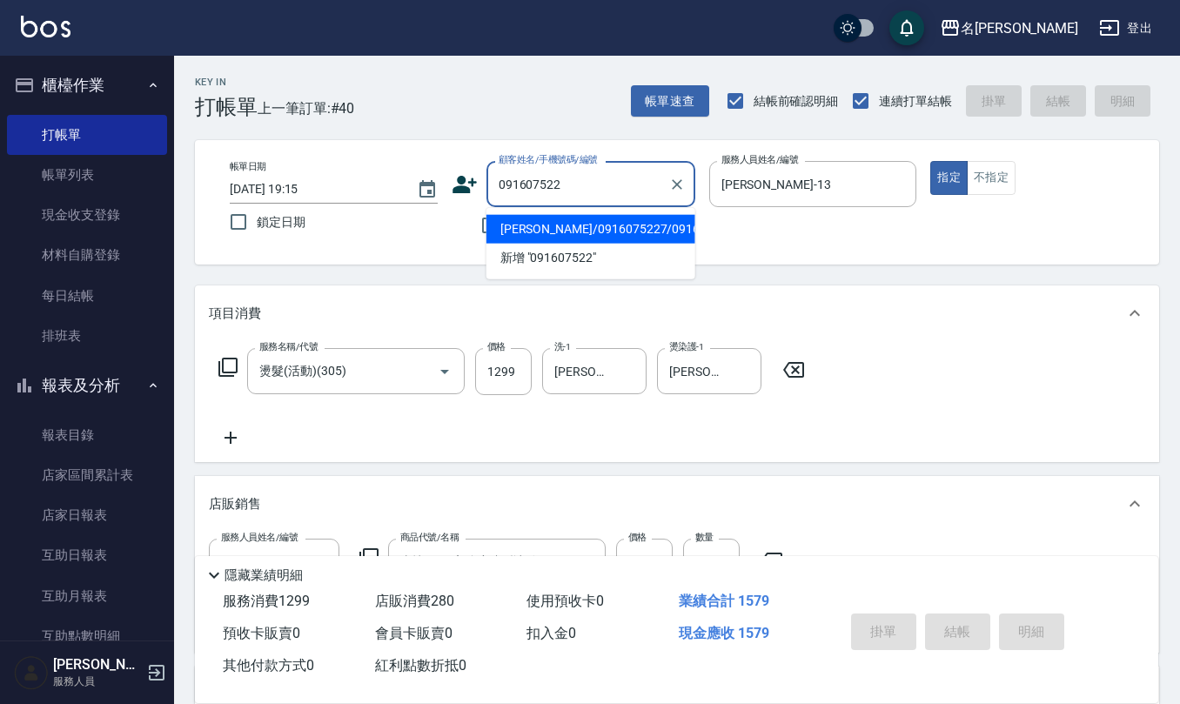
type input "[PERSON_NAME]/0916075227/0916075227"
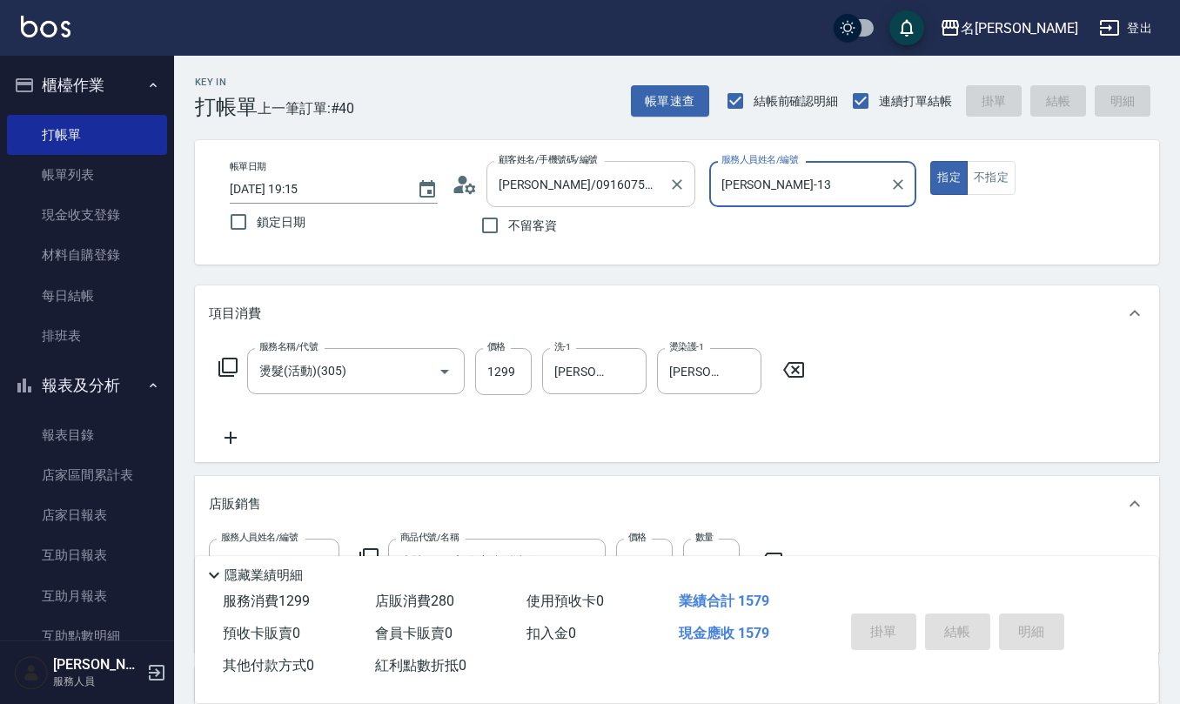
type input "[DATE] 19:17"
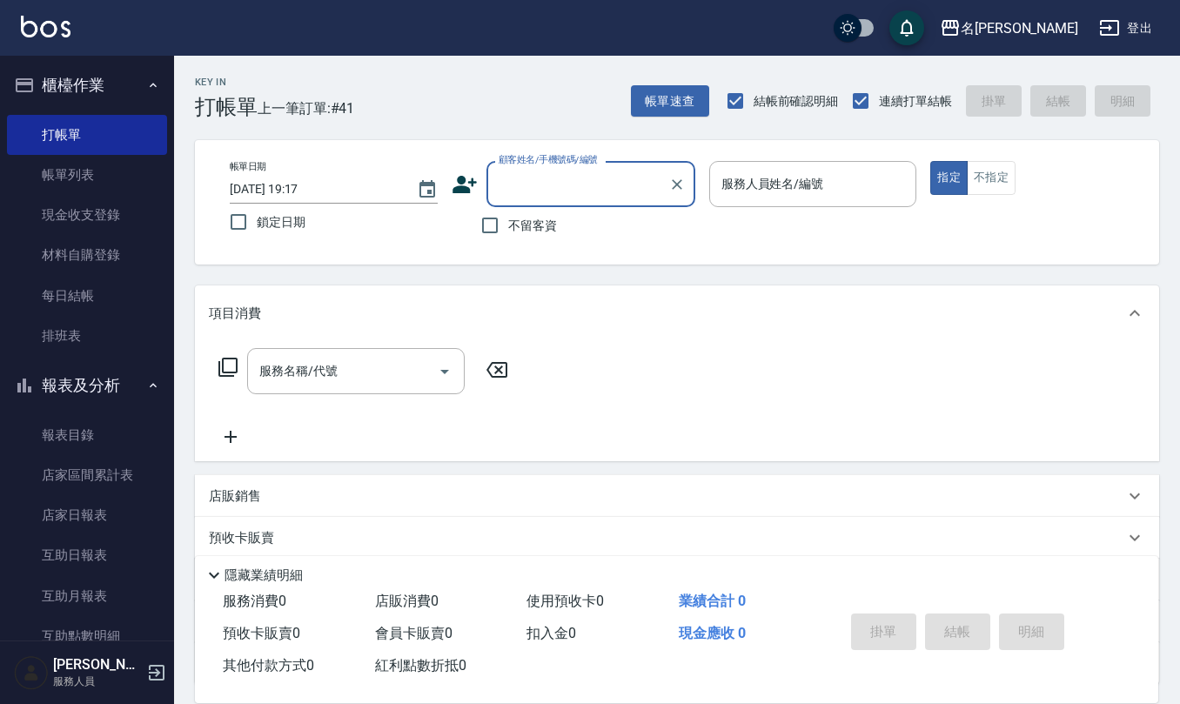
click at [513, 244] on div "帳單日期 [DATE] 19:17 鎖定日期 顧客姓名/手機號碼/編號 顧客姓名/手機號碼/編號 不留客資 服務人員姓名/編號 服務人員姓名/編號 指定 不指定" at bounding box center [677, 202] width 964 height 124
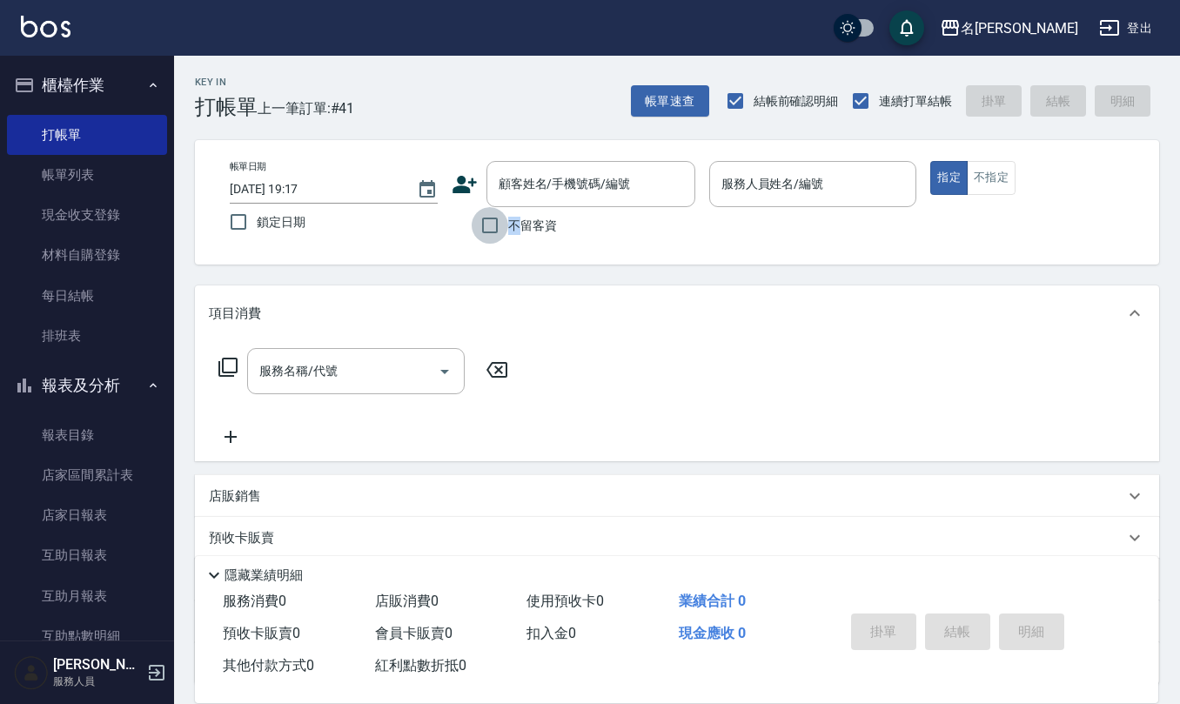
click at [480, 230] on input "不留客資" at bounding box center [489, 225] width 37 height 37
checkbox input "true"
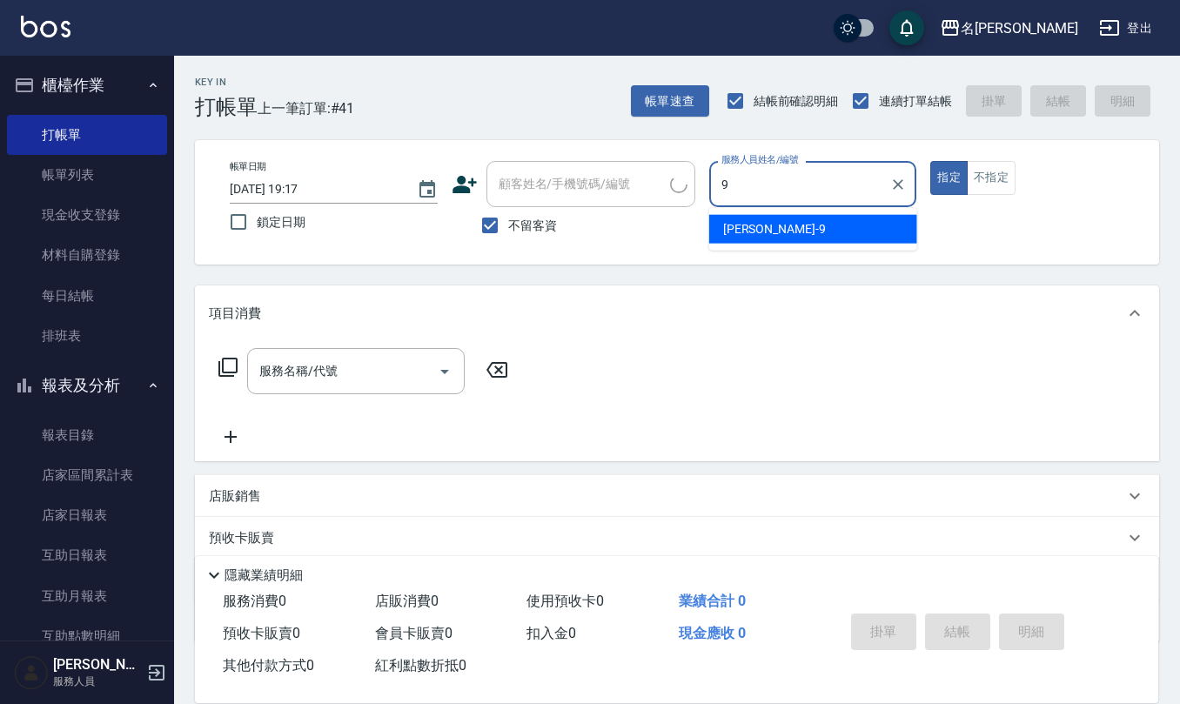
type input "[PERSON_NAME]-9"
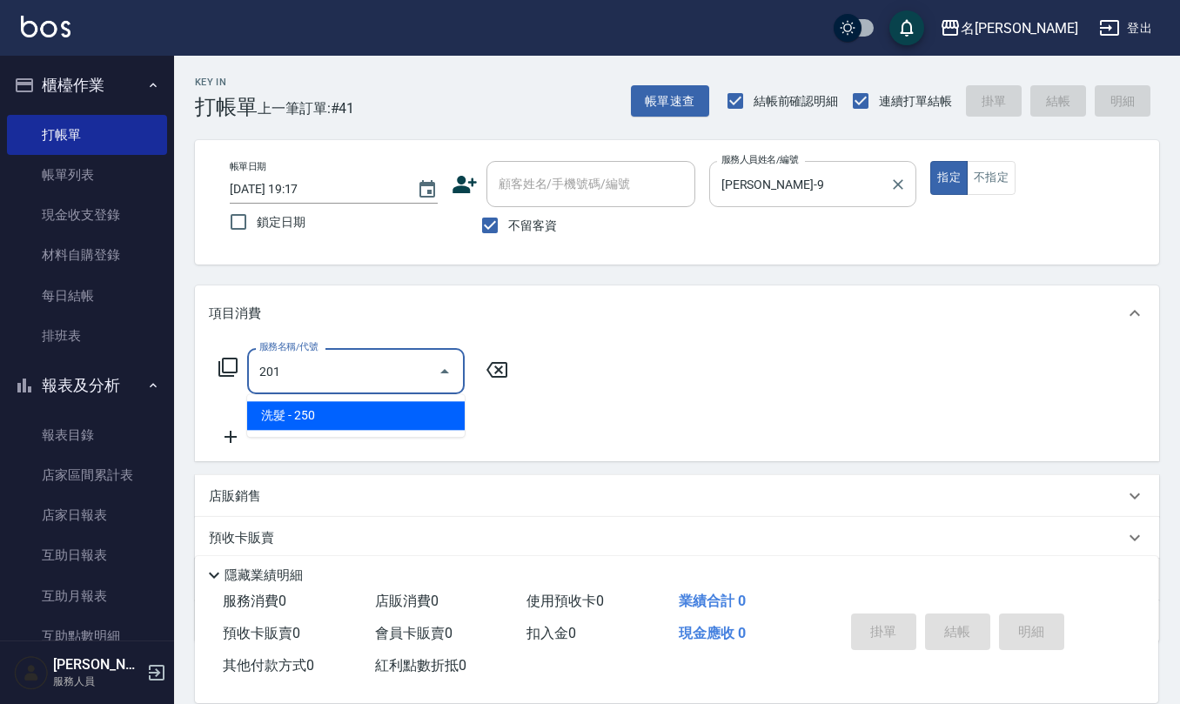
type input "洗髮(201)"
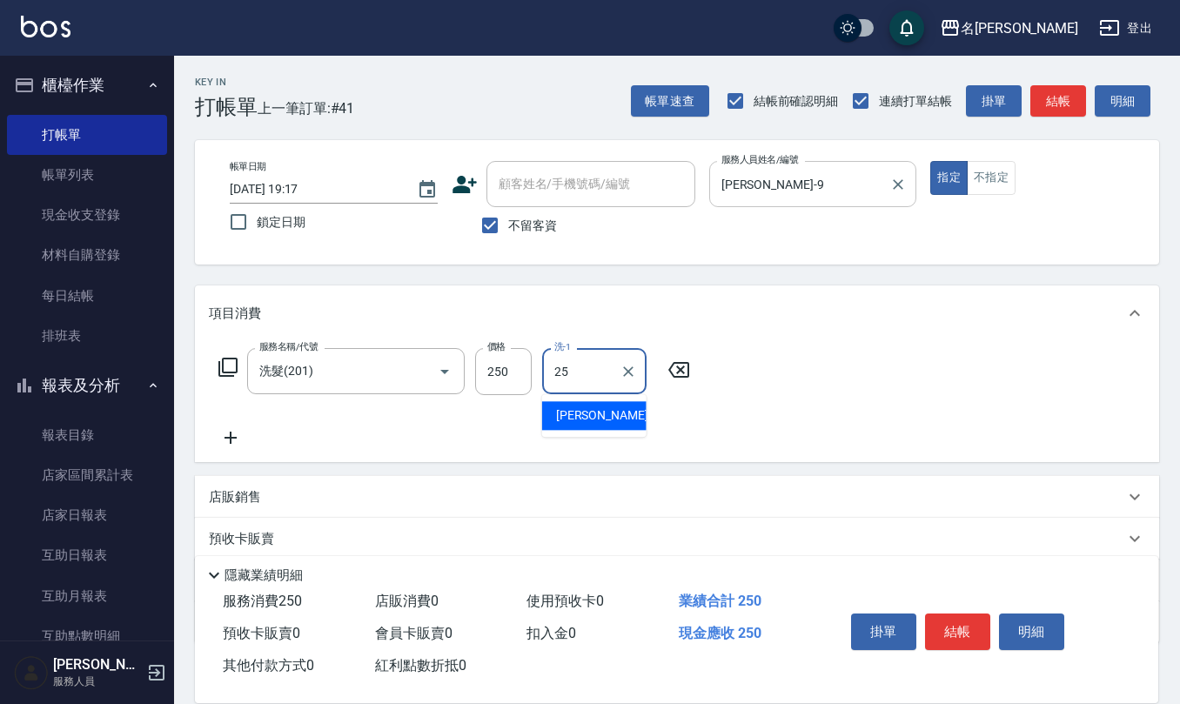
type input "[PERSON_NAME]-25"
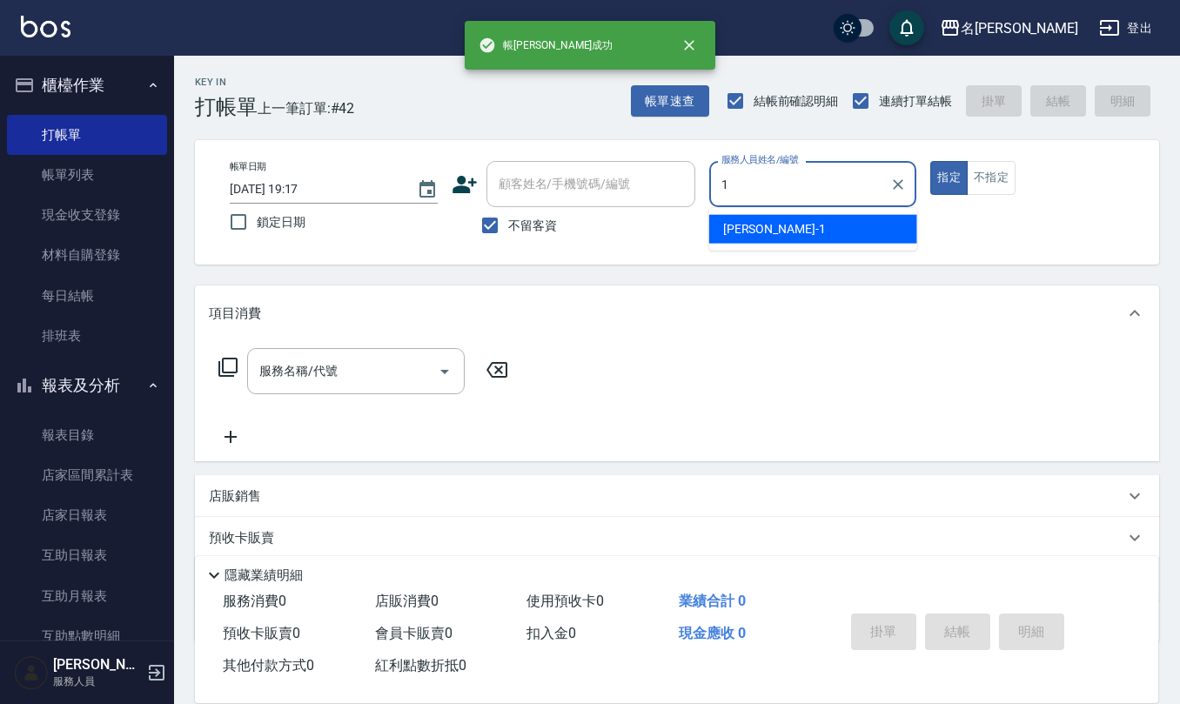
type input "[PERSON_NAME]1"
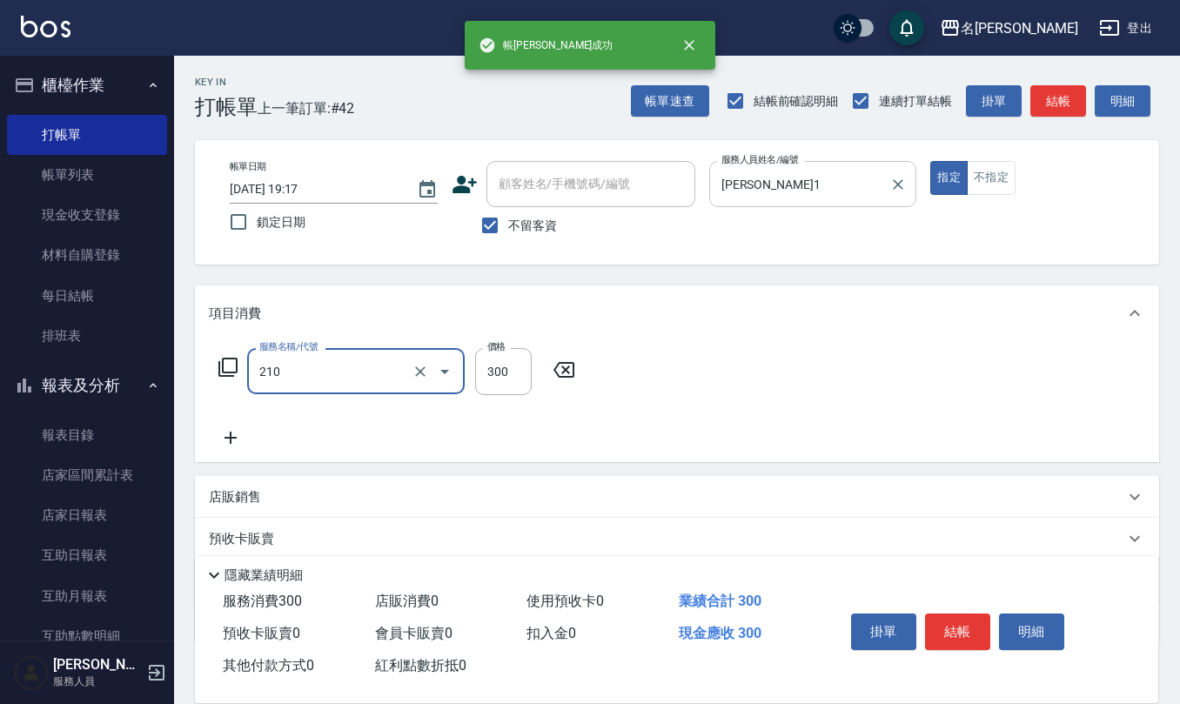
type input "[PERSON_NAME]洗髮精(210)"
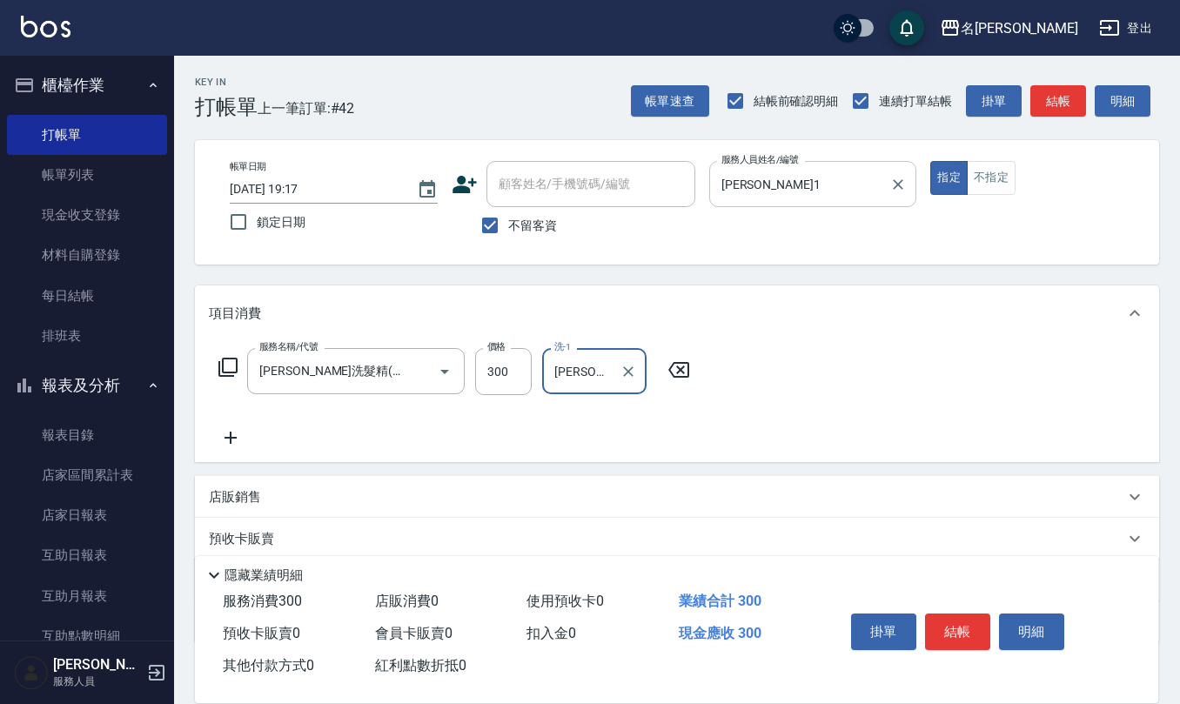
type input "[PERSON_NAME]-28"
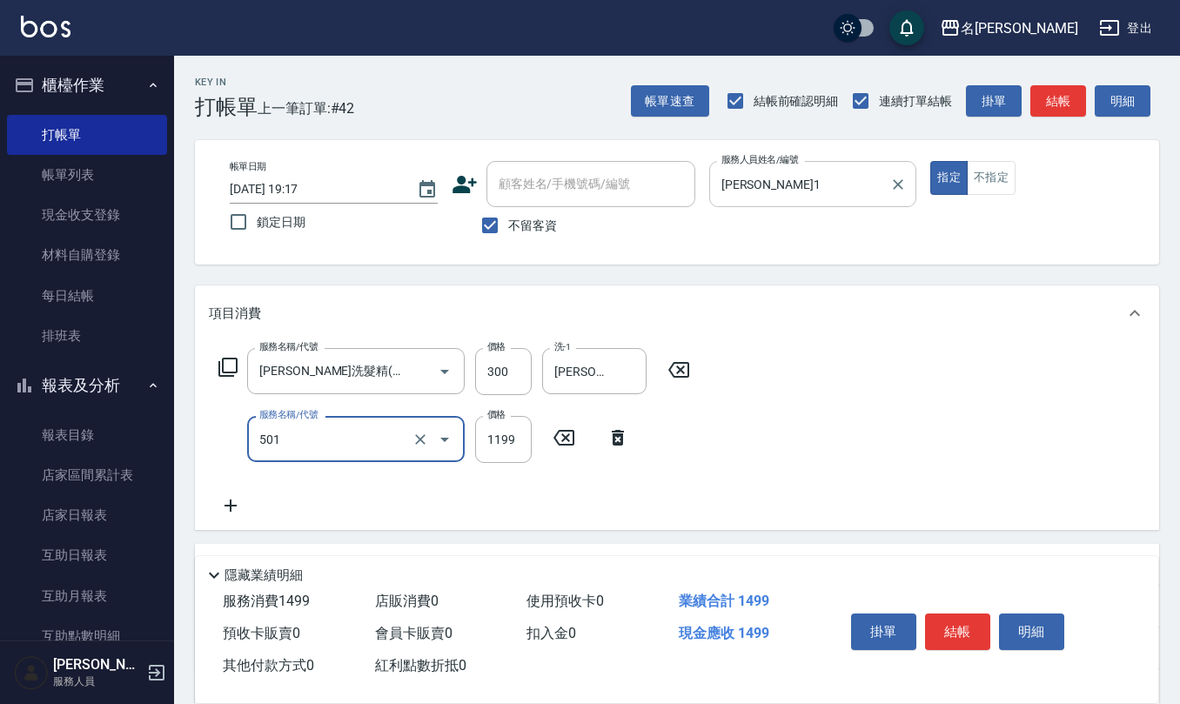
type input "染髮(501)"
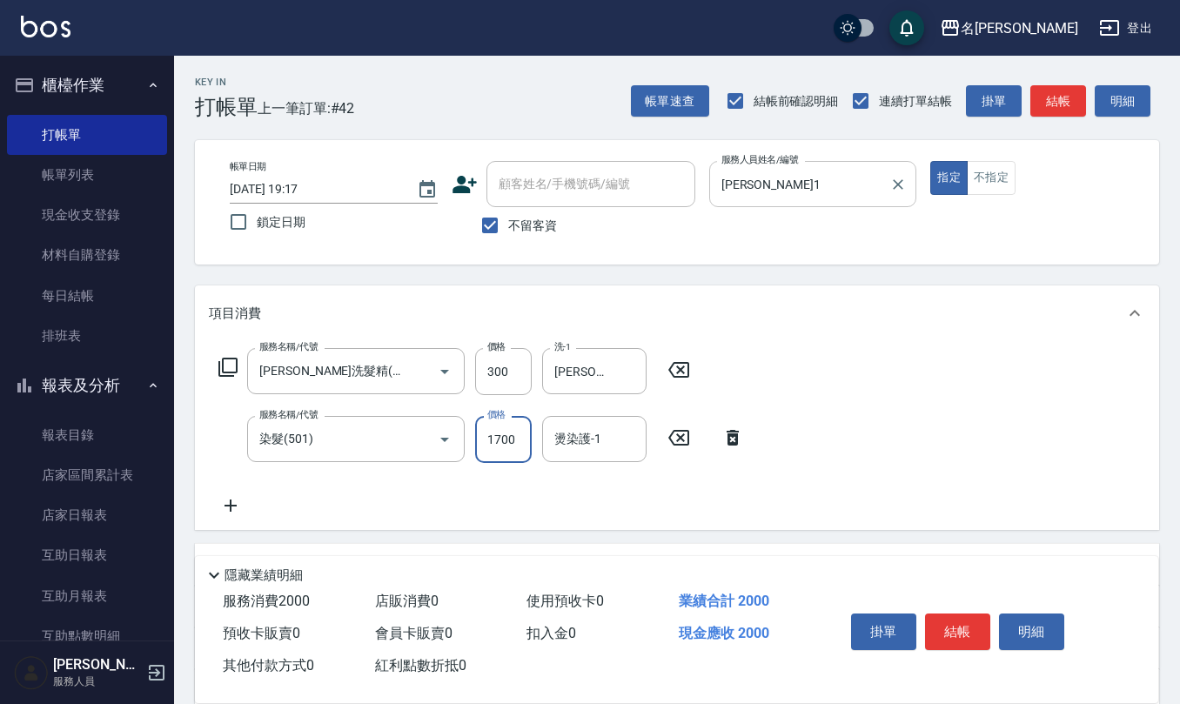
type input "1700"
type input "[PERSON_NAME]-28"
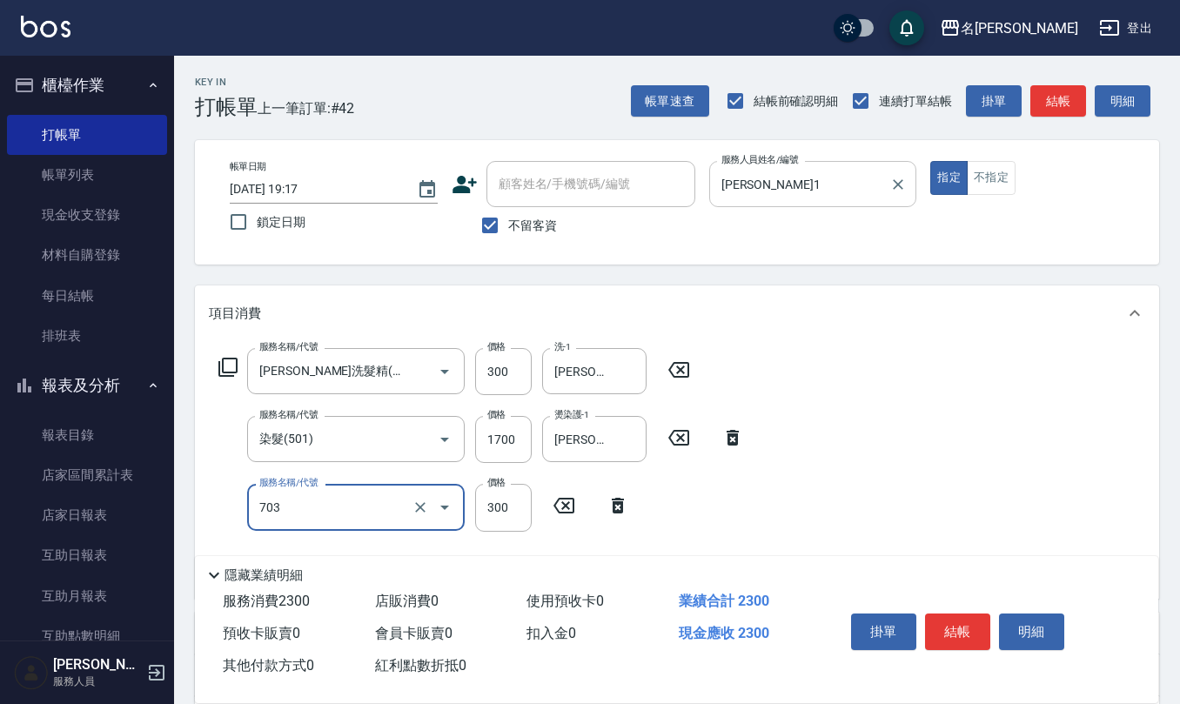
type input "(1236)設計師(703)"
type input "500"
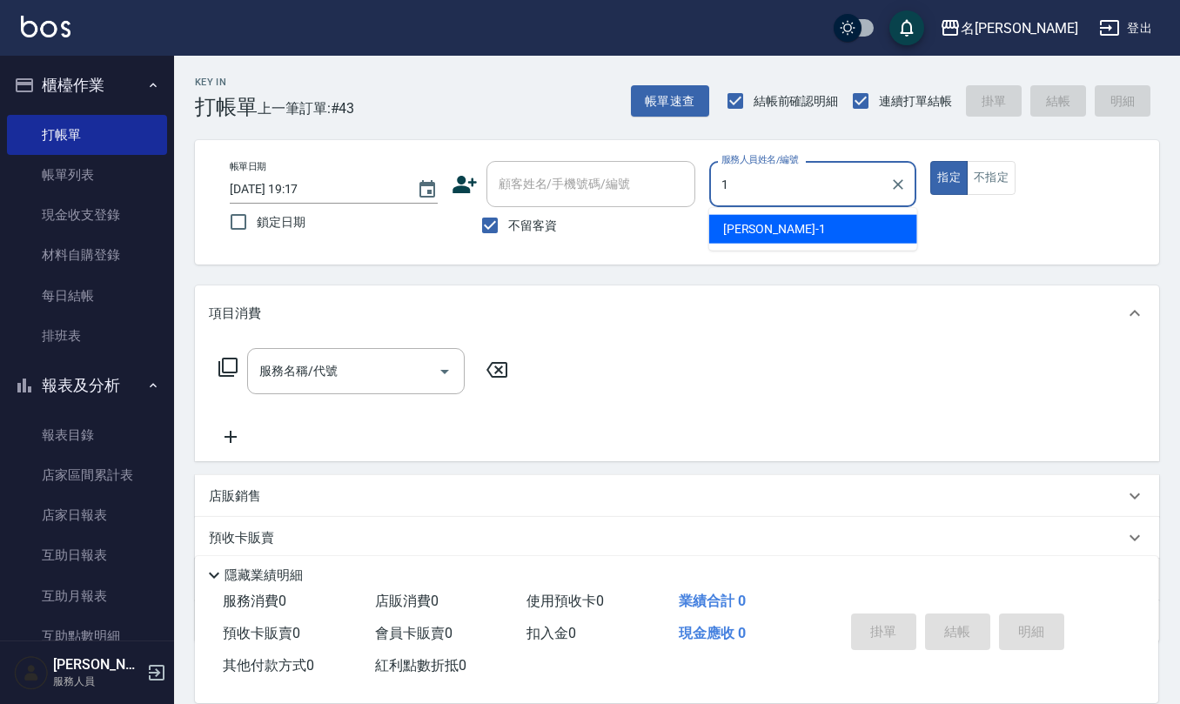
type input "[PERSON_NAME]1"
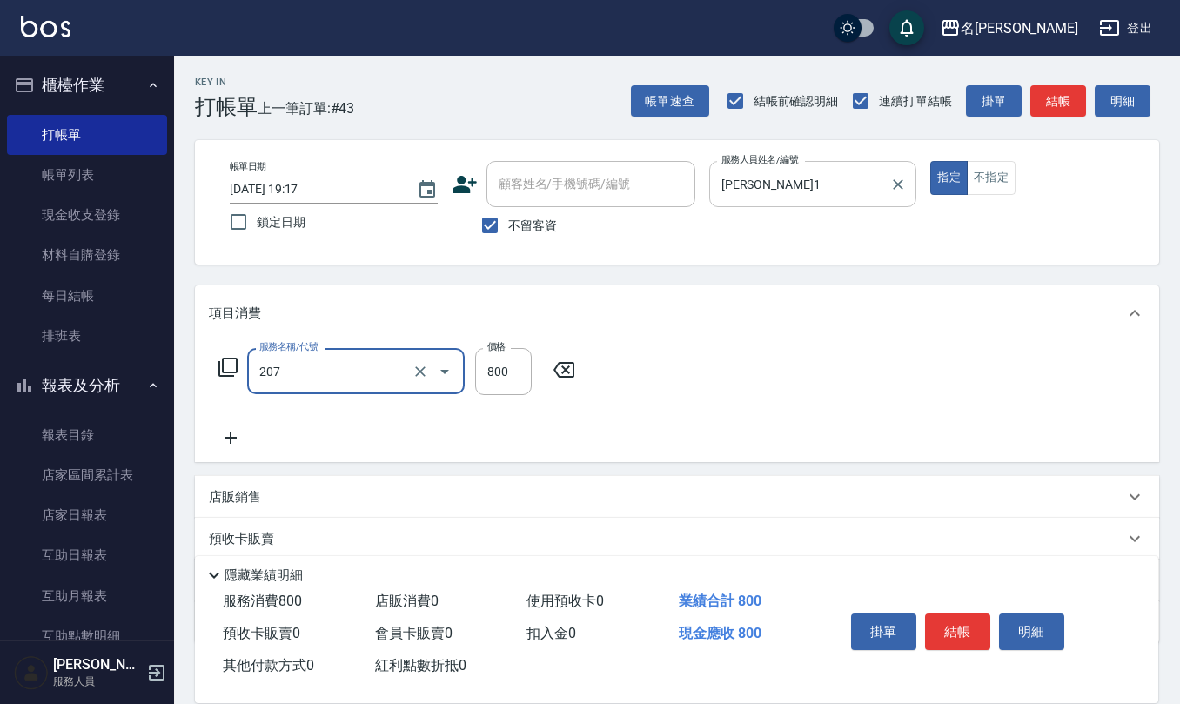
type input "清潔洗(207)"
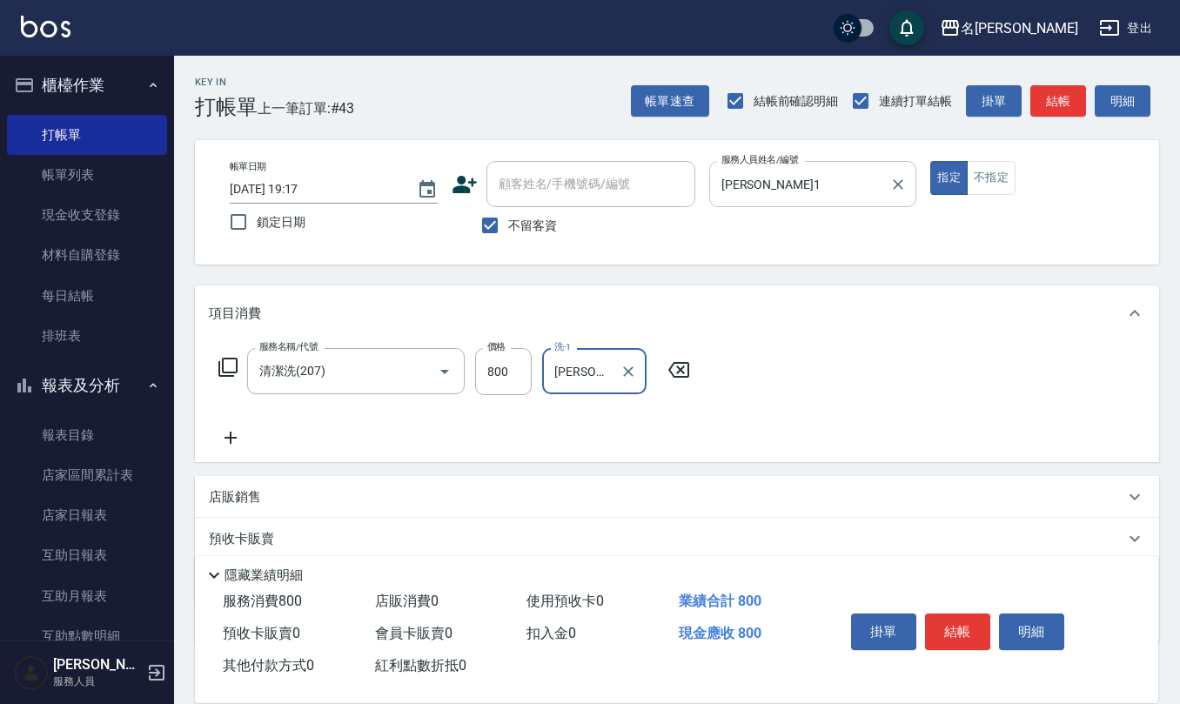
type input "[PERSON_NAME]-28"
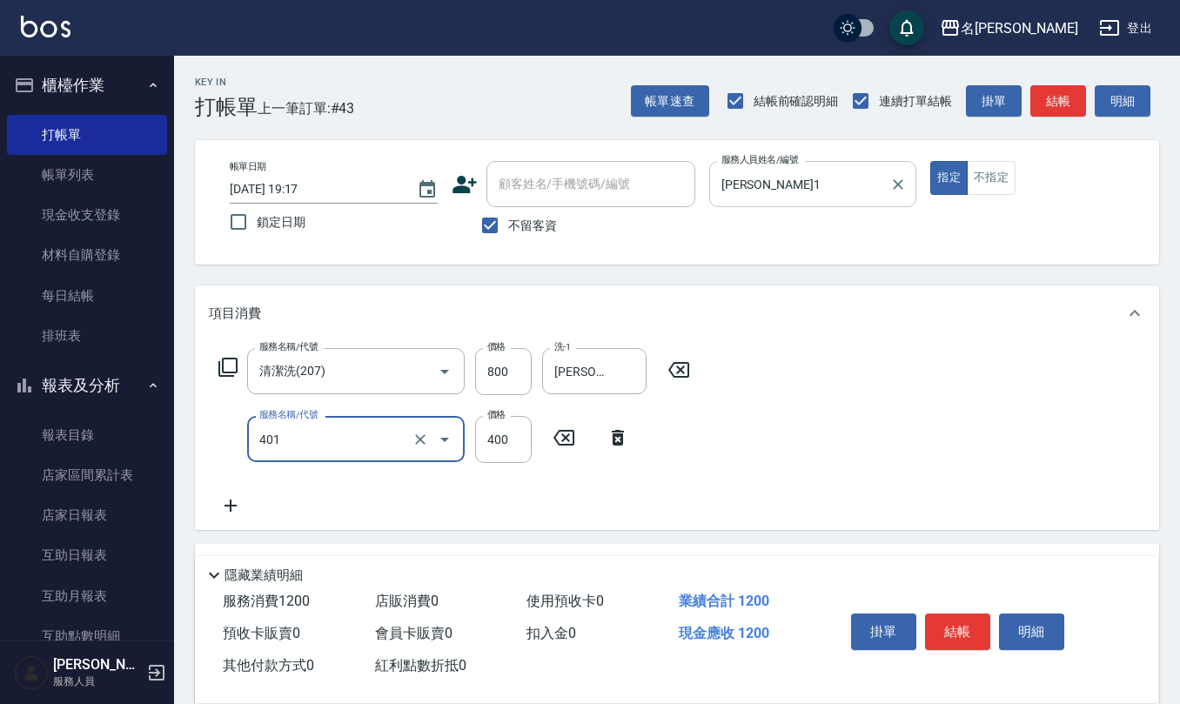
type input "剪髮(401)"
type input "405"
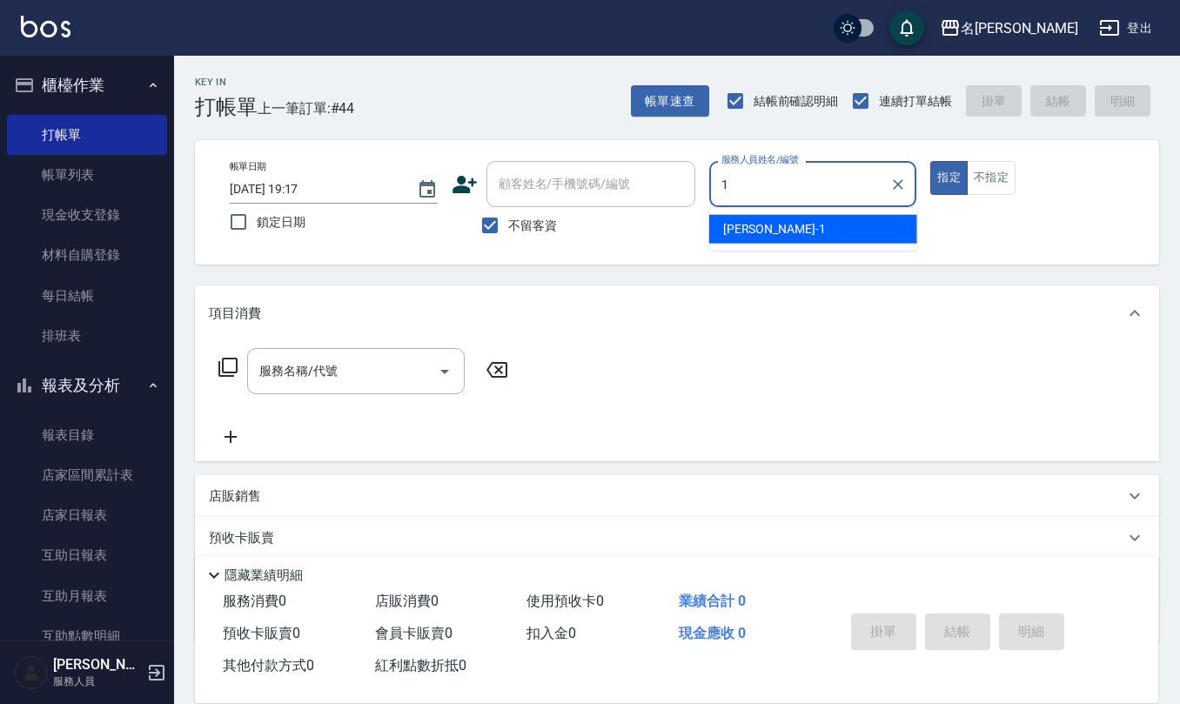
type input "[PERSON_NAME]1"
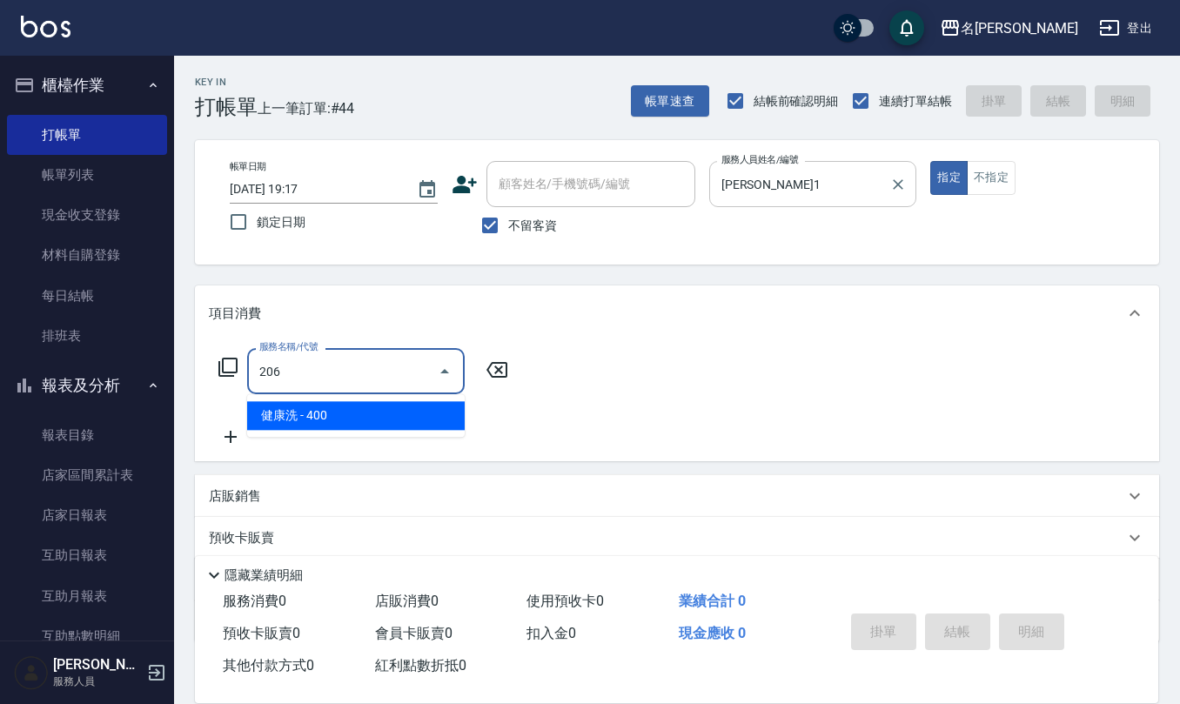
type input "健康洗(206)"
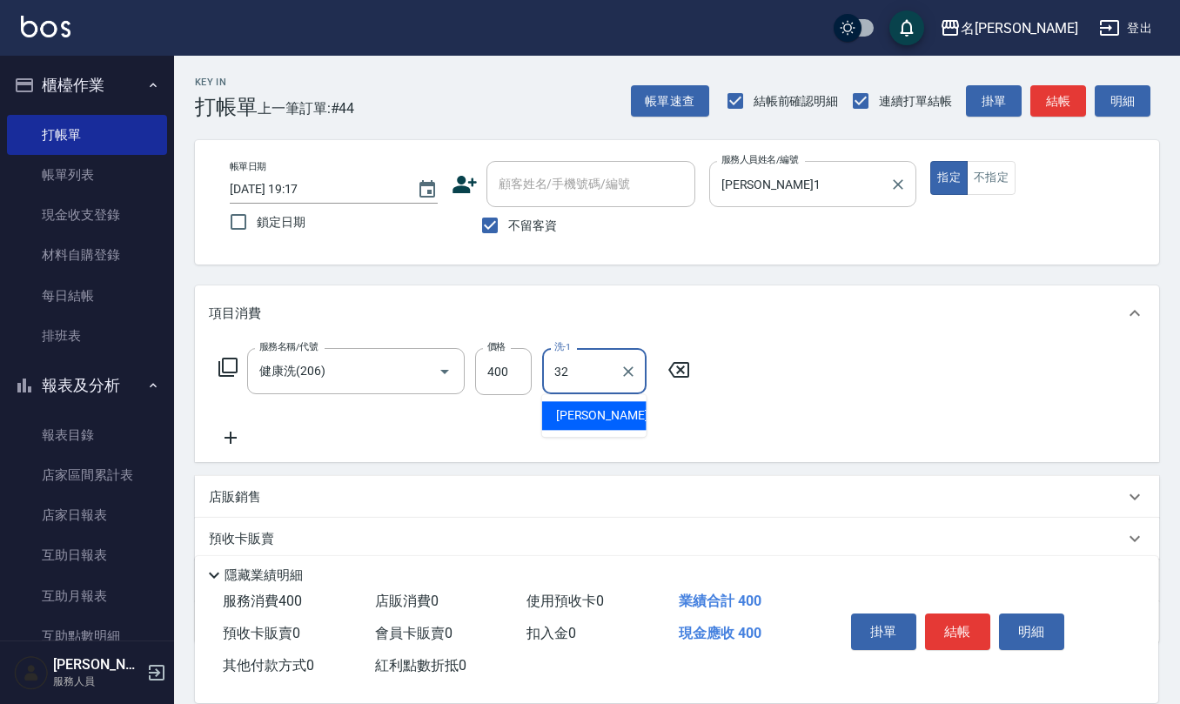
type input "[PERSON_NAME]-32"
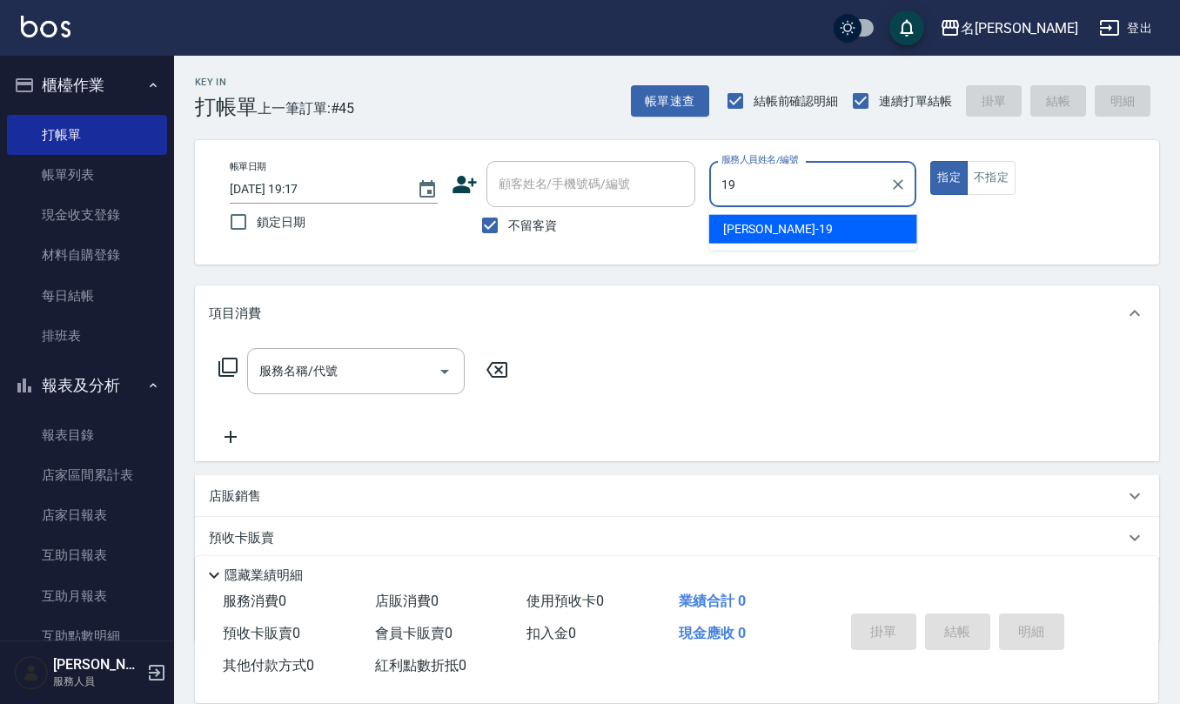
type input "[PERSON_NAME]-19"
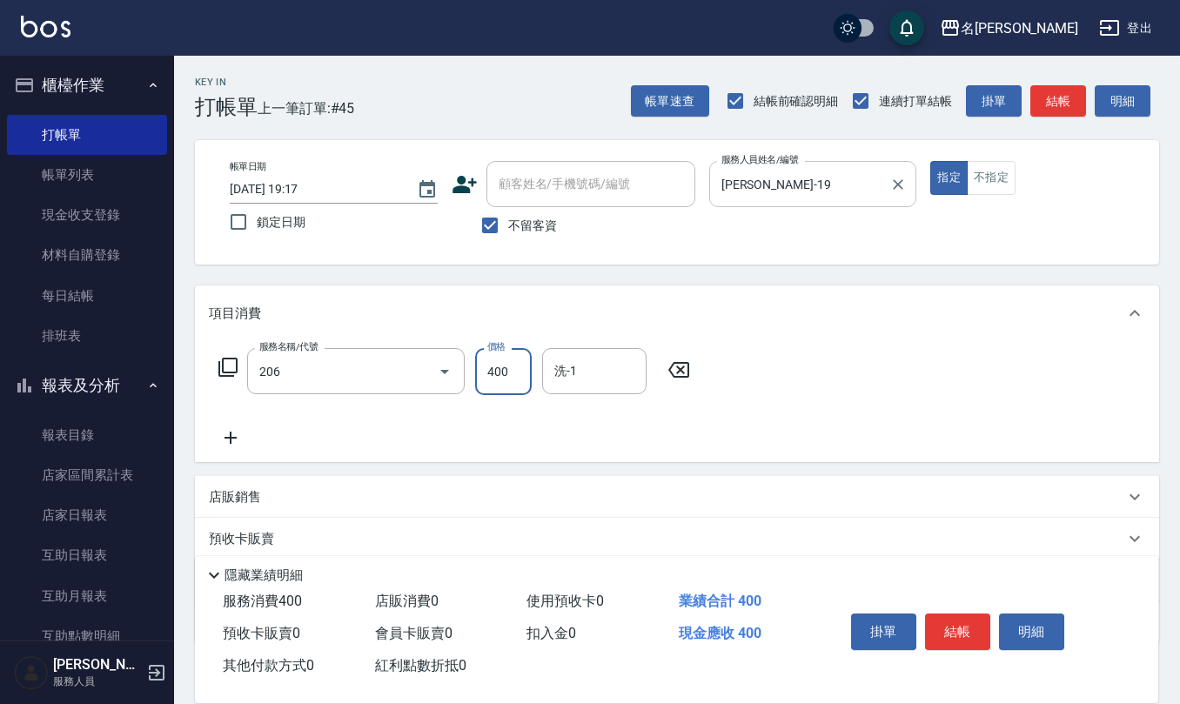
type input "健康洗(206)"
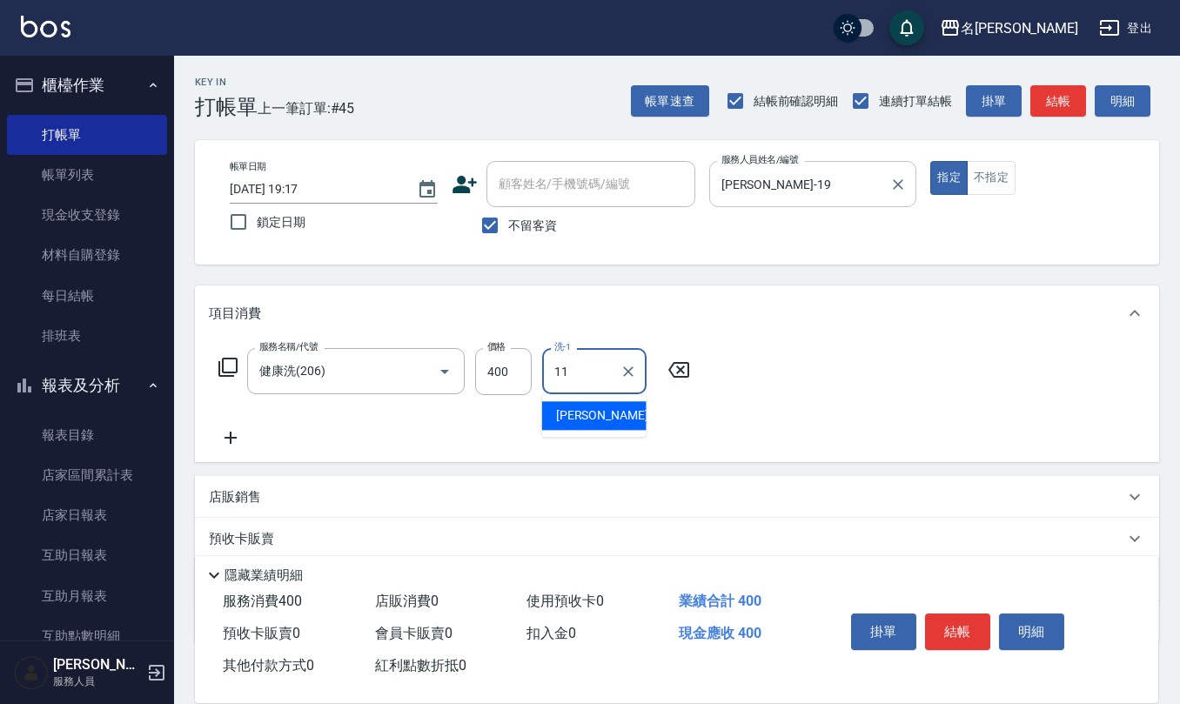
type input "[PERSON_NAME]橙-11"
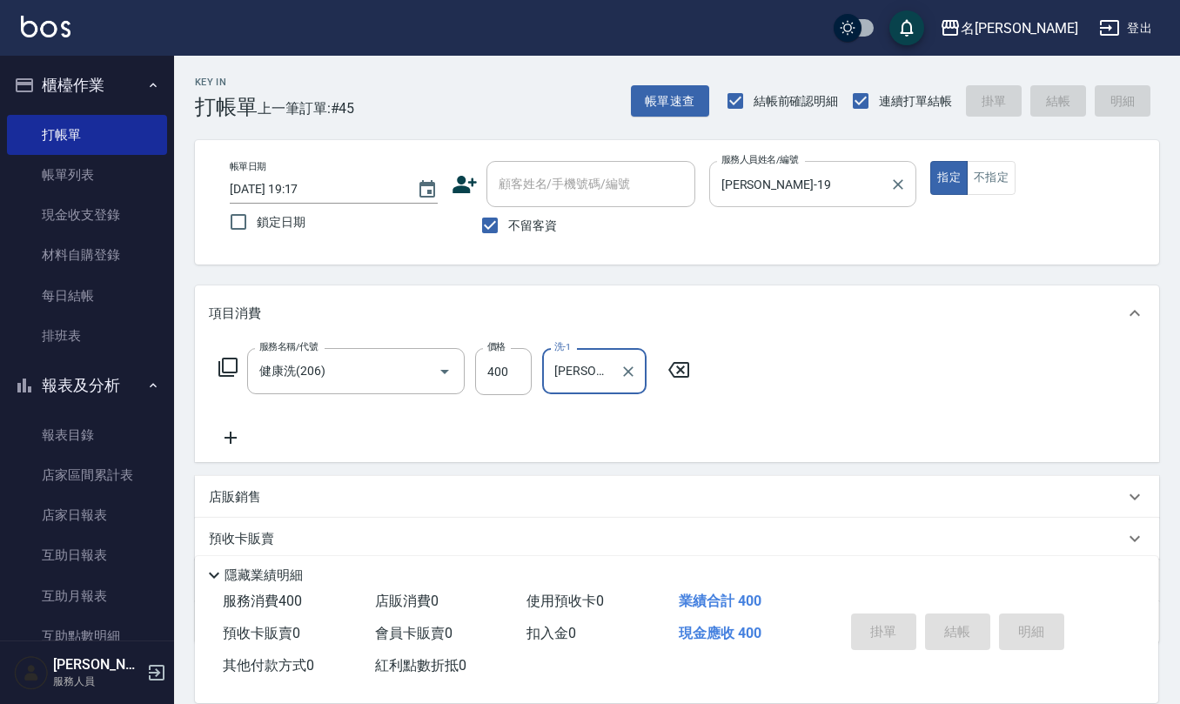
type input "[DATE] 19:18"
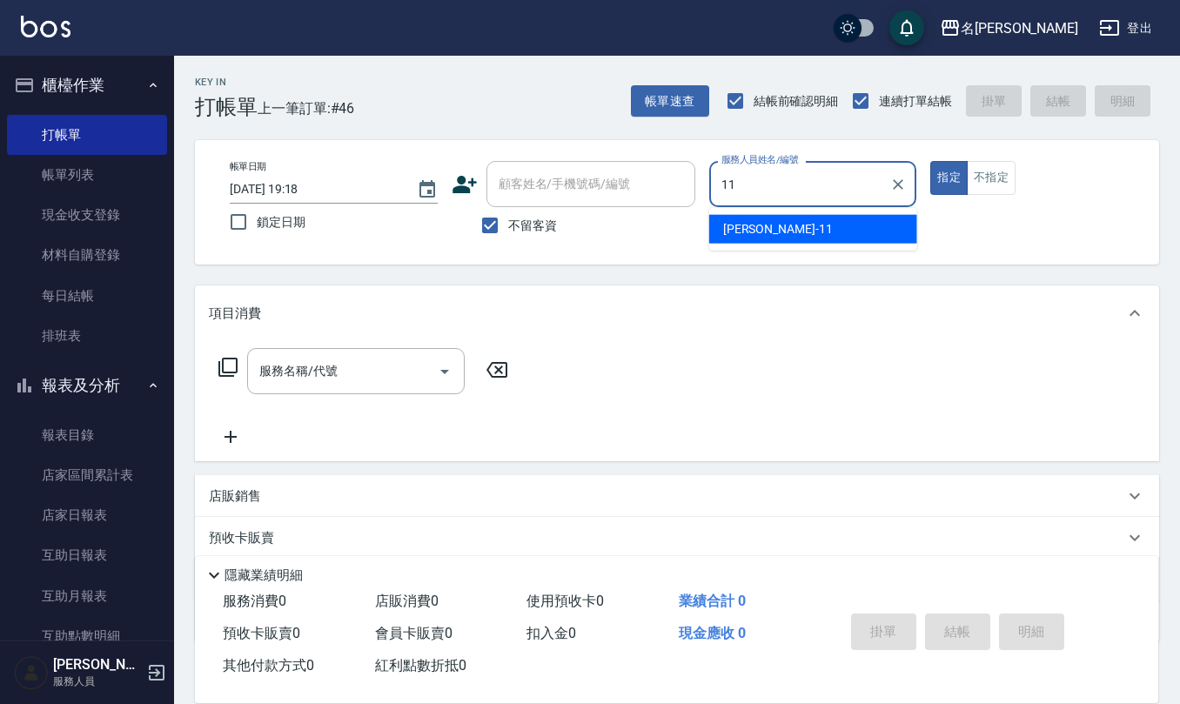
type input "[PERSON_NAME]橙-11"
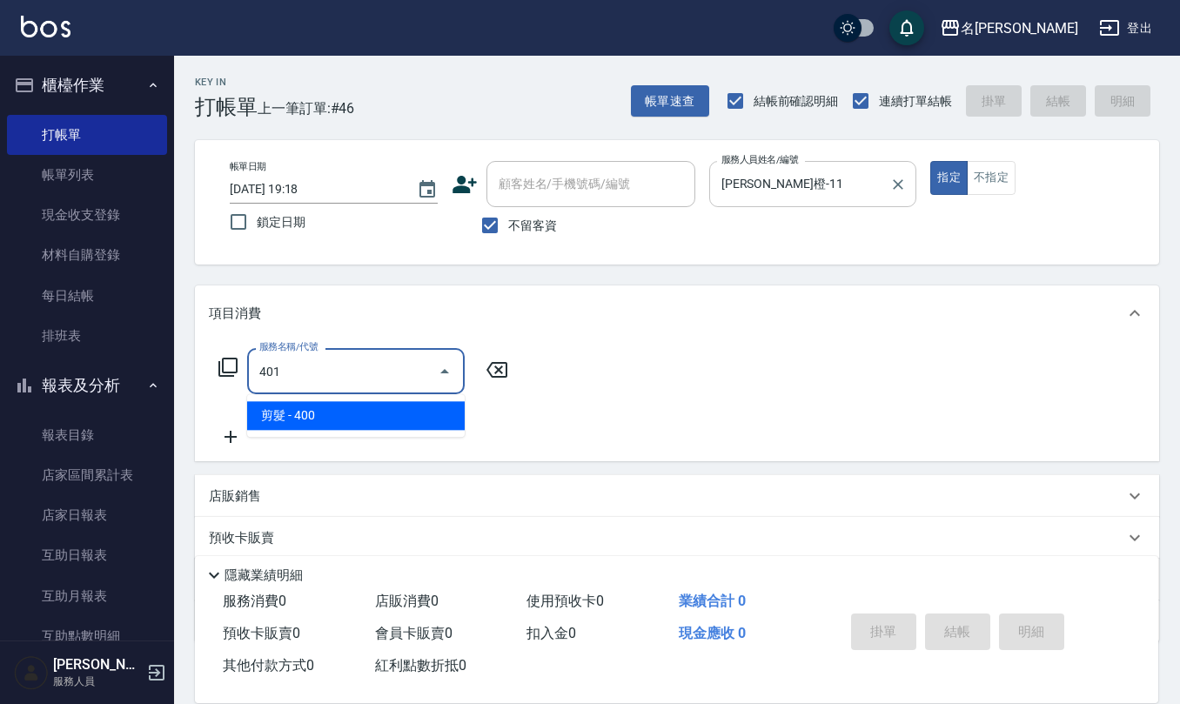
type input "剪髮(401)"
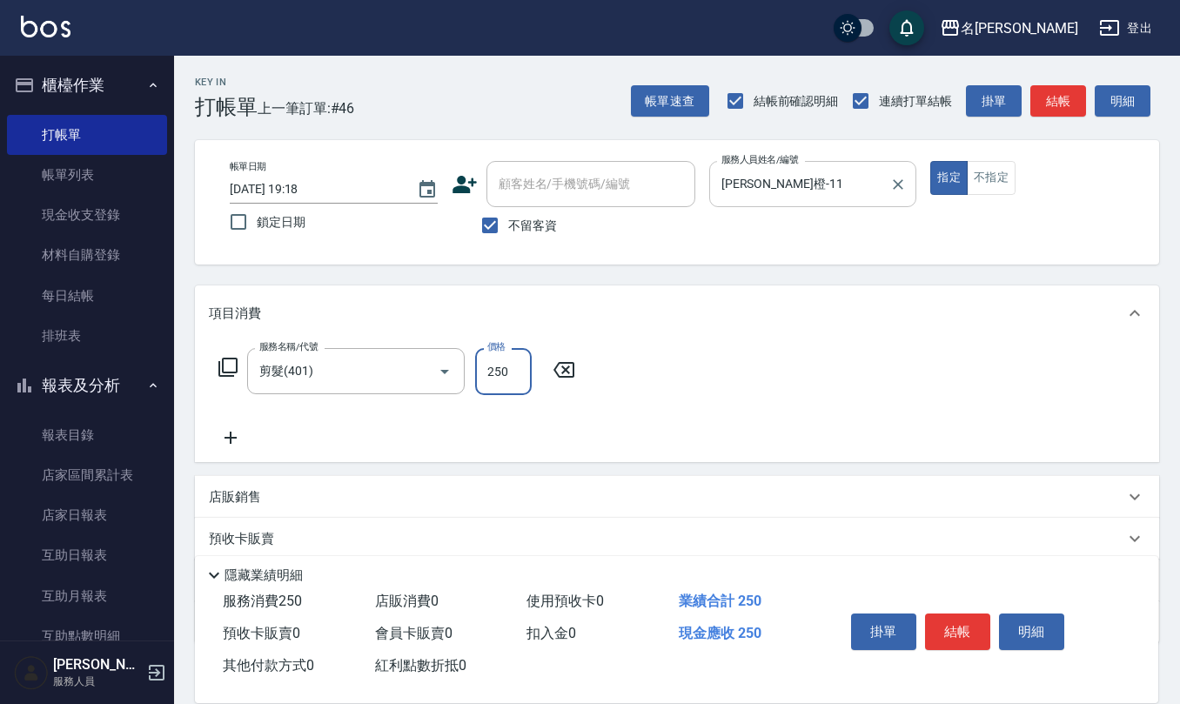
type input "250"
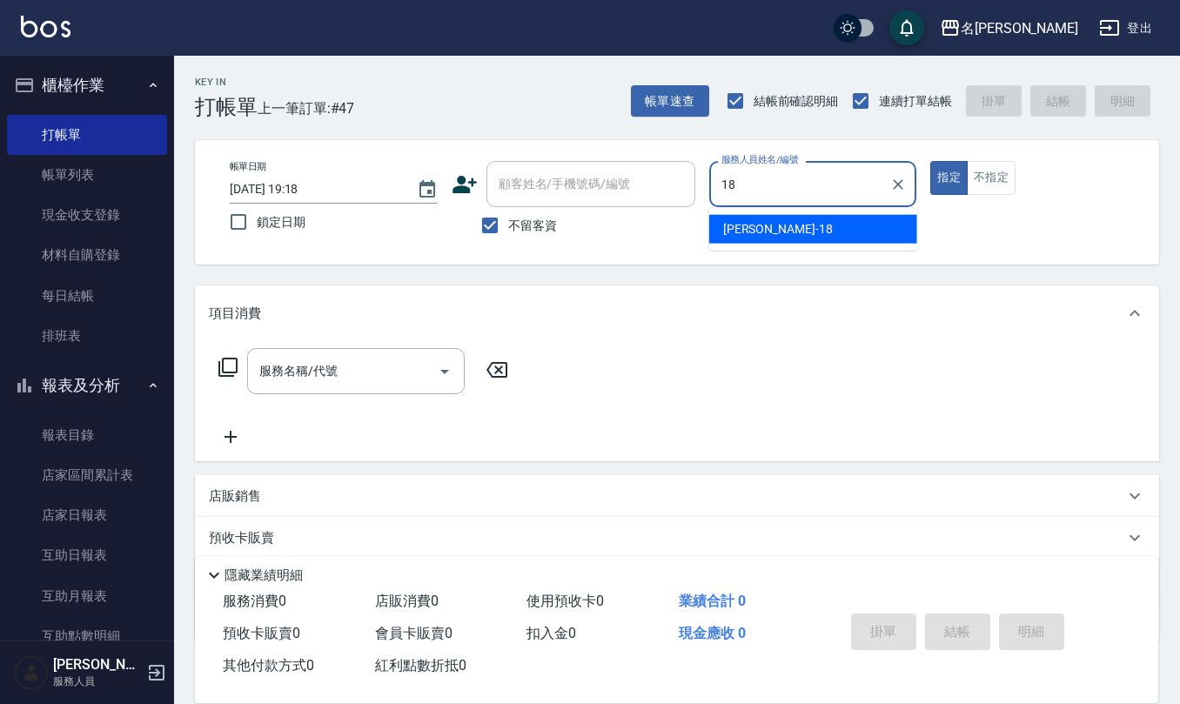
type input "[PERSON_NAME]-18"
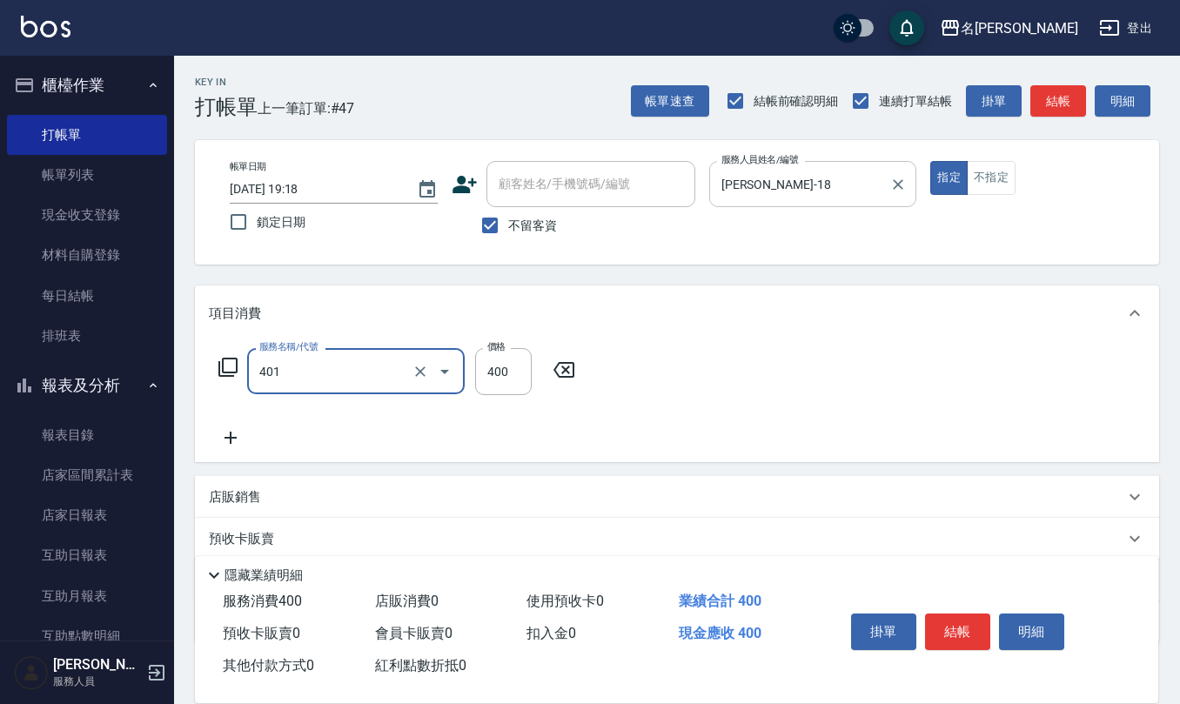
type input "剪髮(401)"
type input "200"
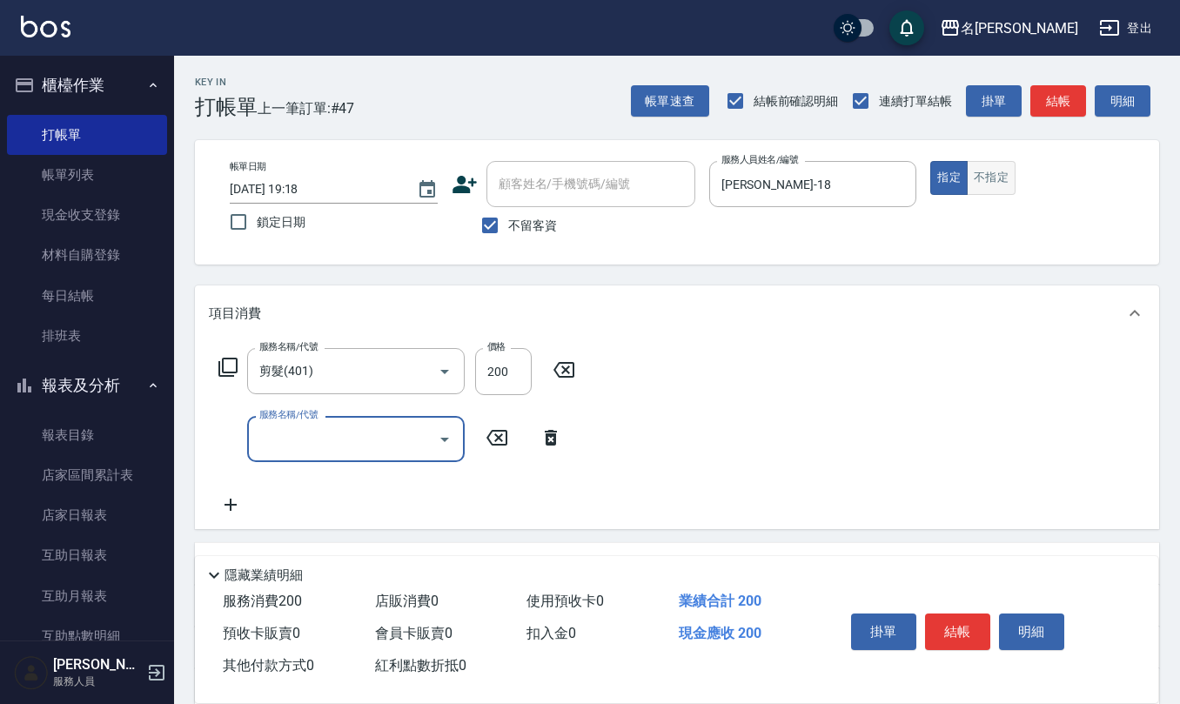
click at [988, 191] on button "不指定" at bounding box center [990, 178] width 49 height 34
type button "false"
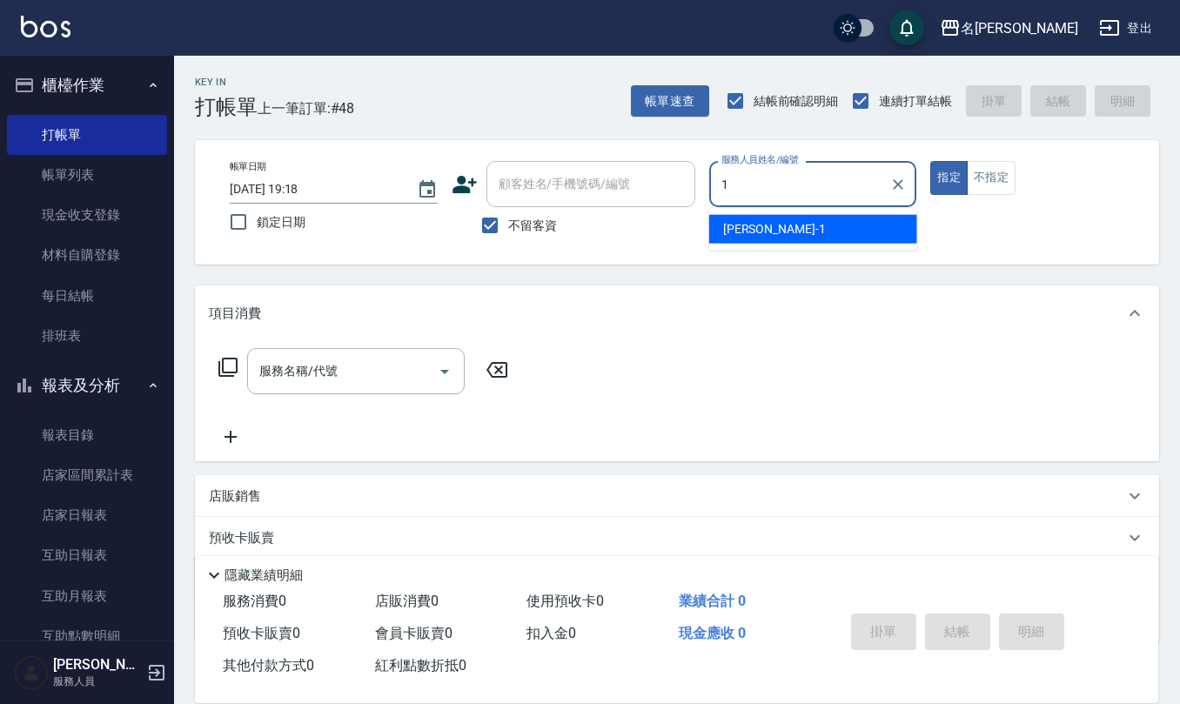
type input "[PERSON_NAME]1"
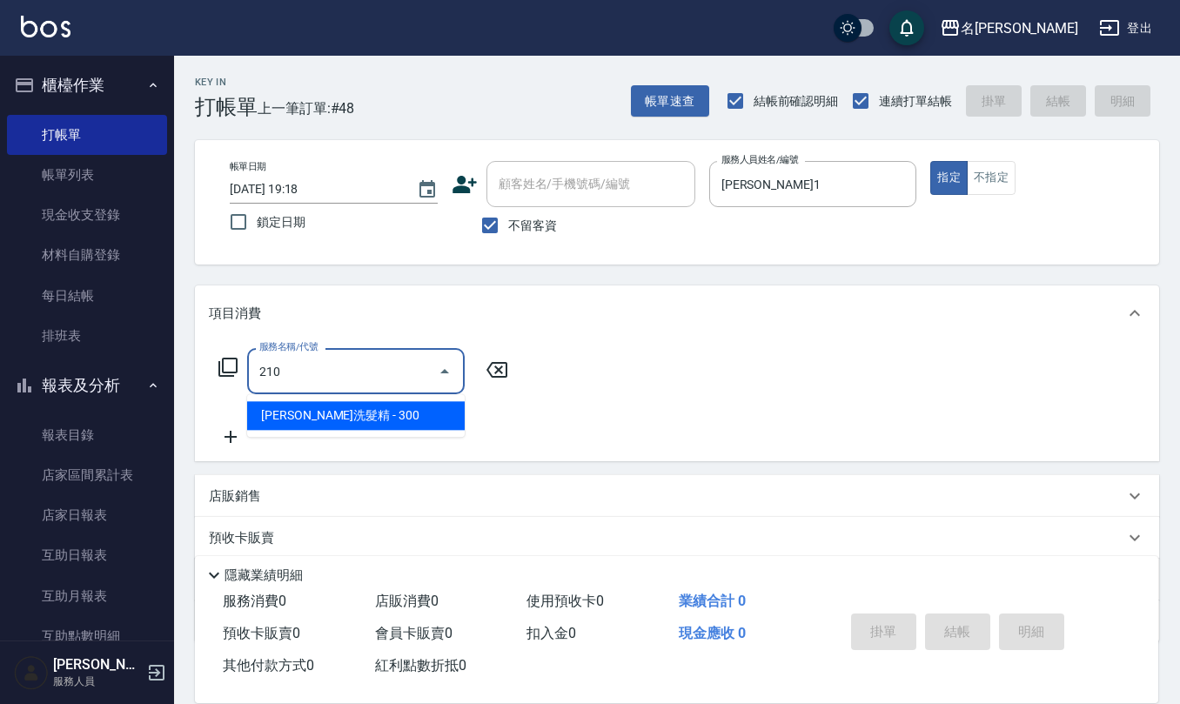
type input "[PERSON_NAME]洗髮精(210)"
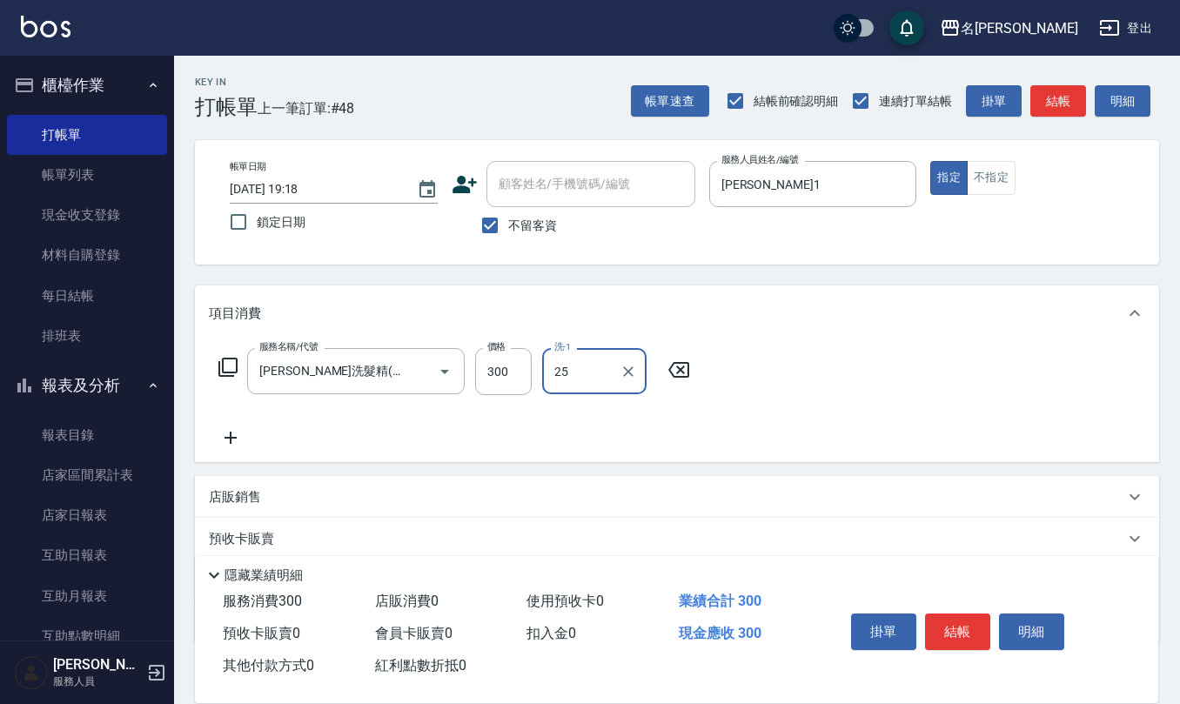
type input "[PERSON_NAME]-25"
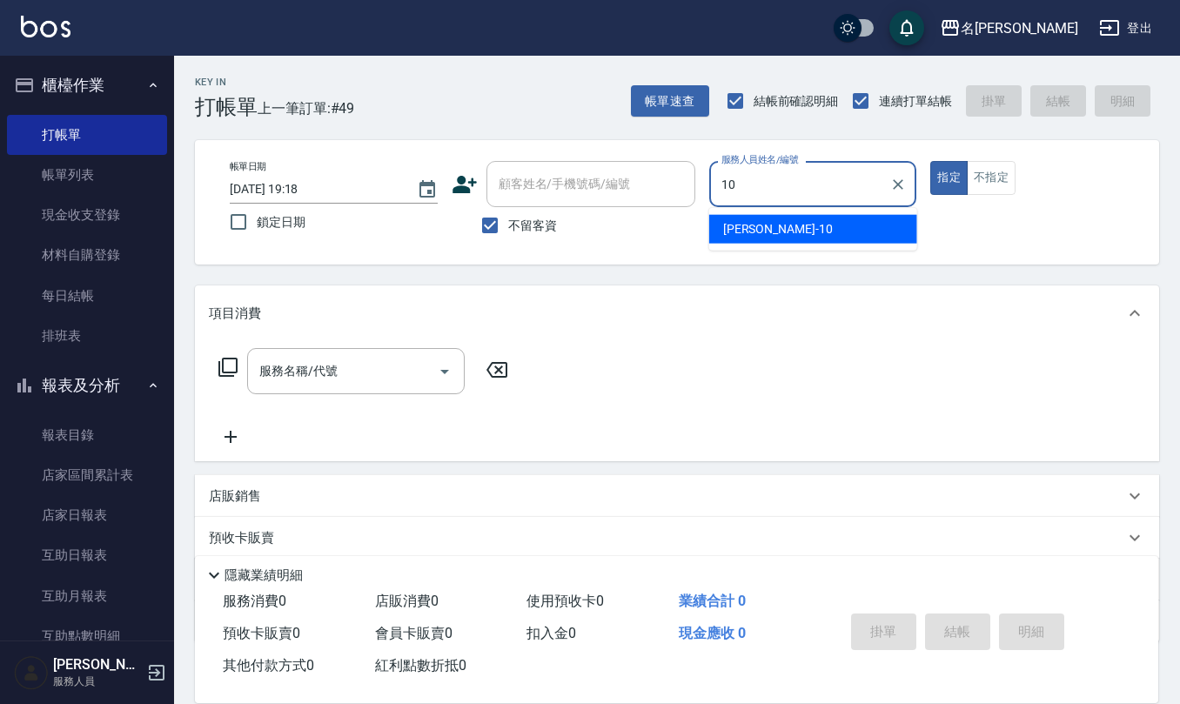
type input "[PERSON_NAME]-10"
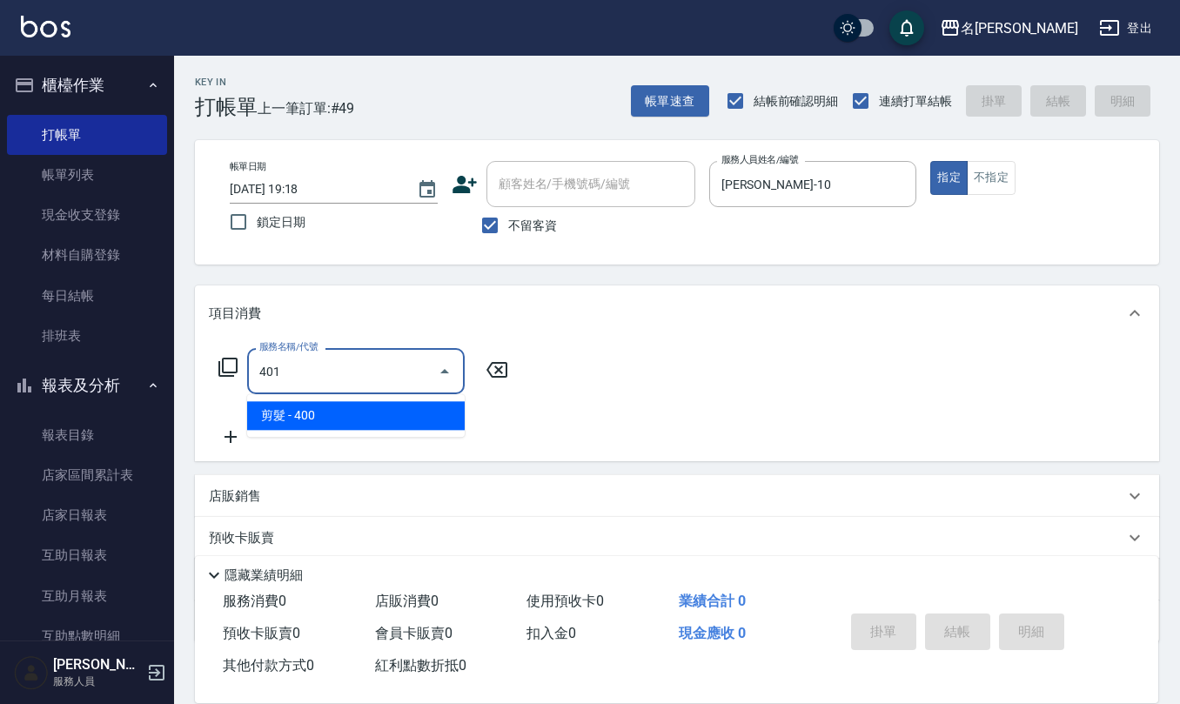
type input "剪髮(401)"
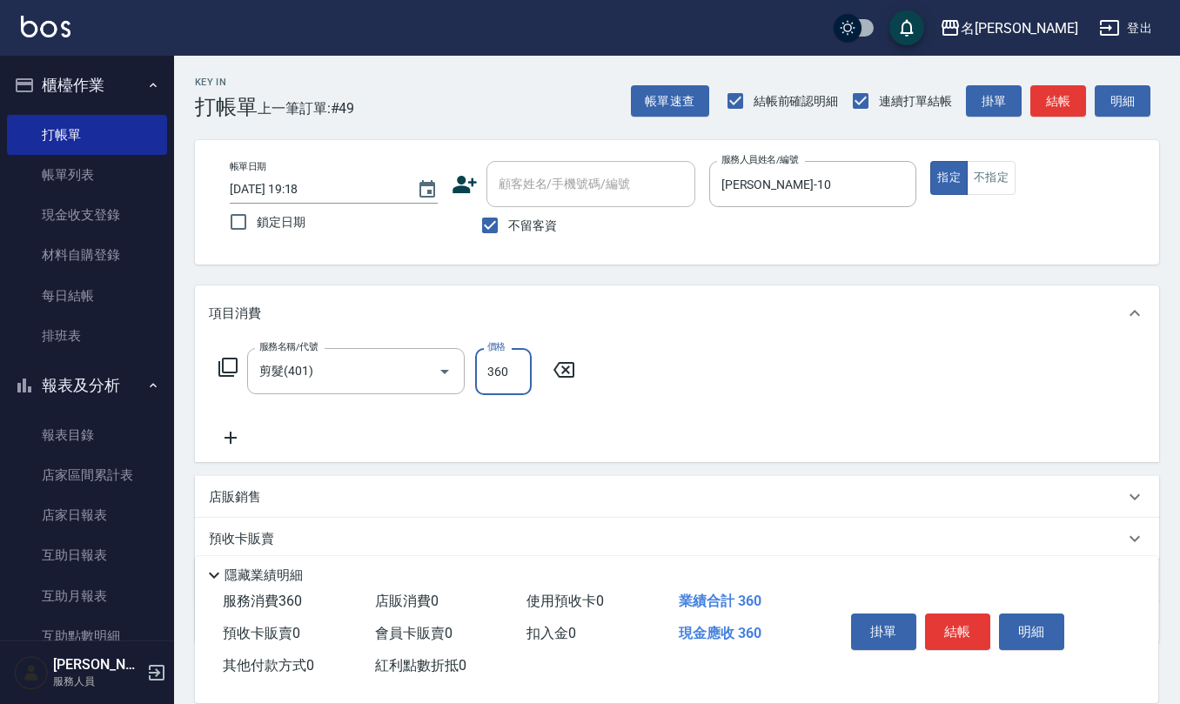
type input "360"
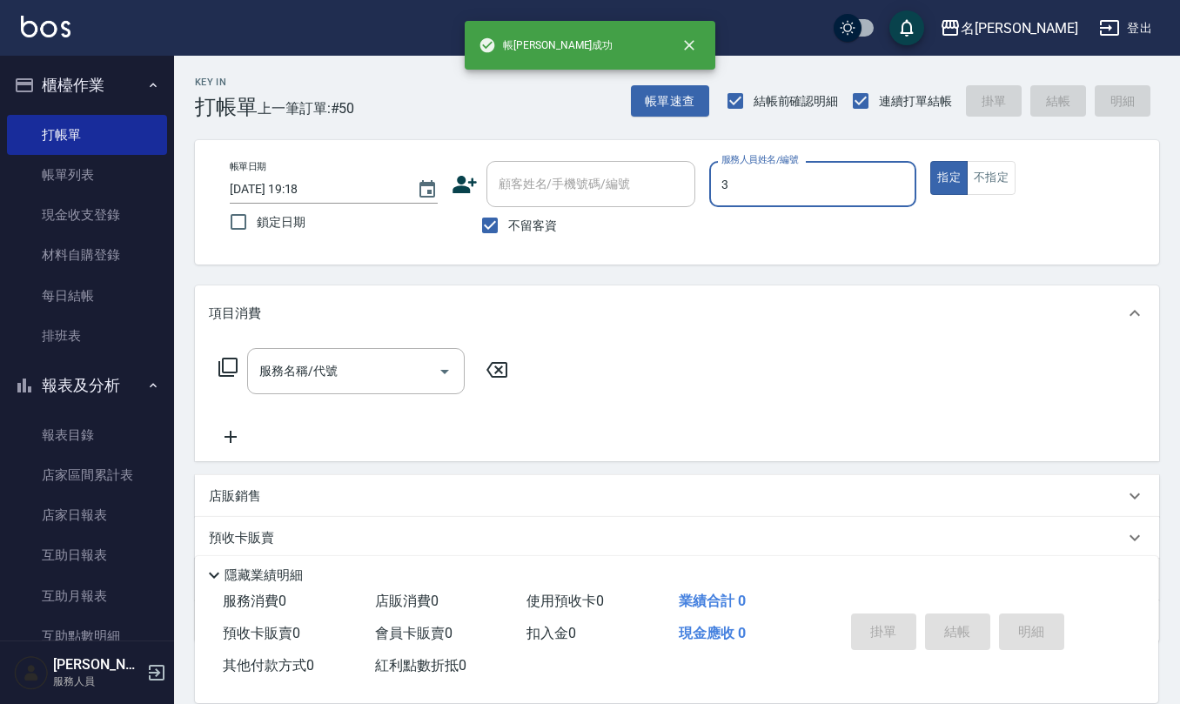
type input "[PERSON_NAME]-3"
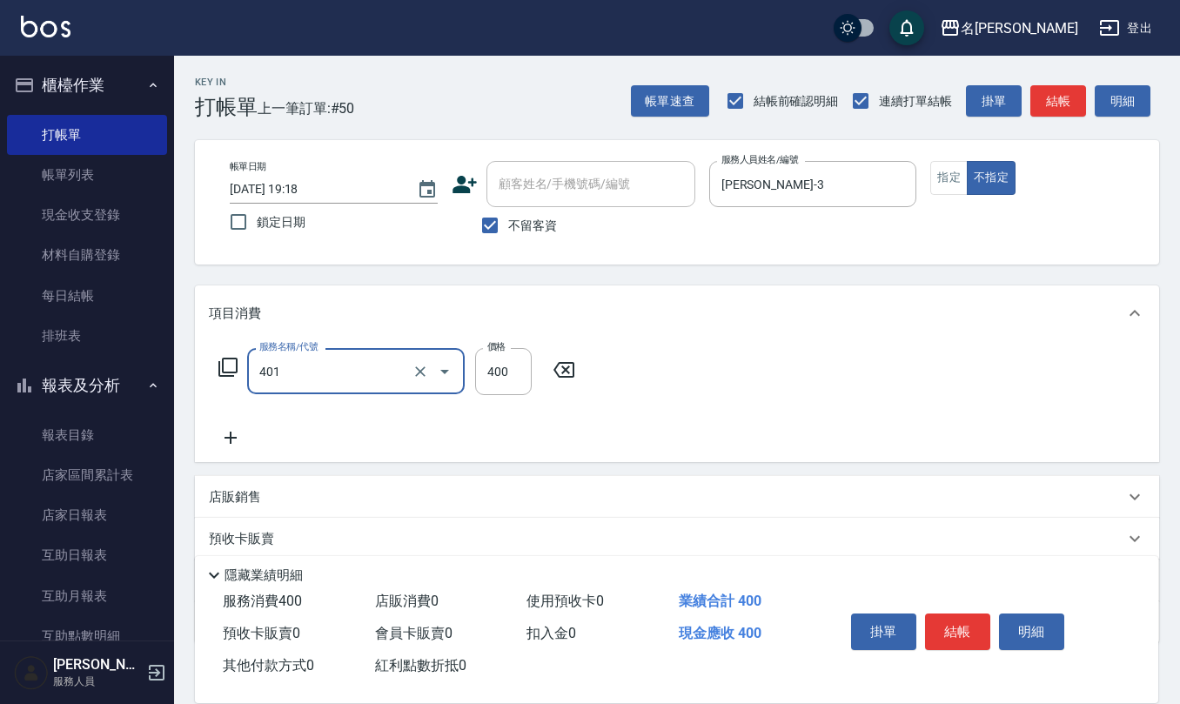
type input "剪髮(401)"
type input "200"
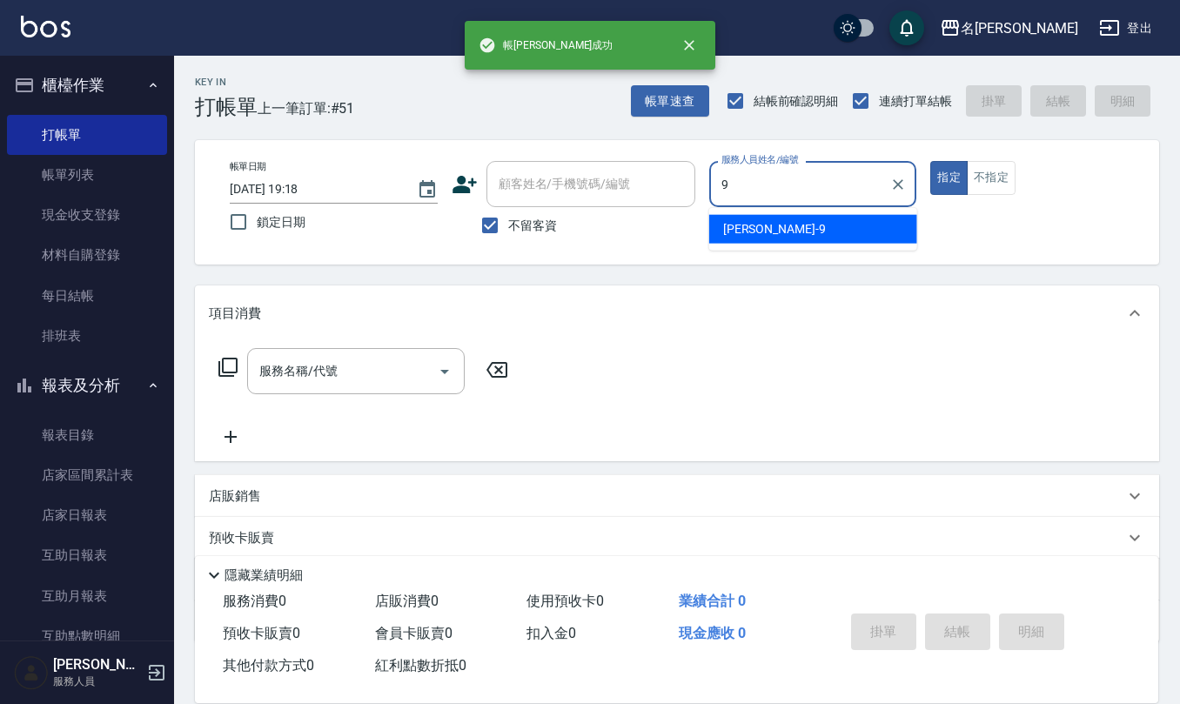
type input "[PERSON_NAME]-9"
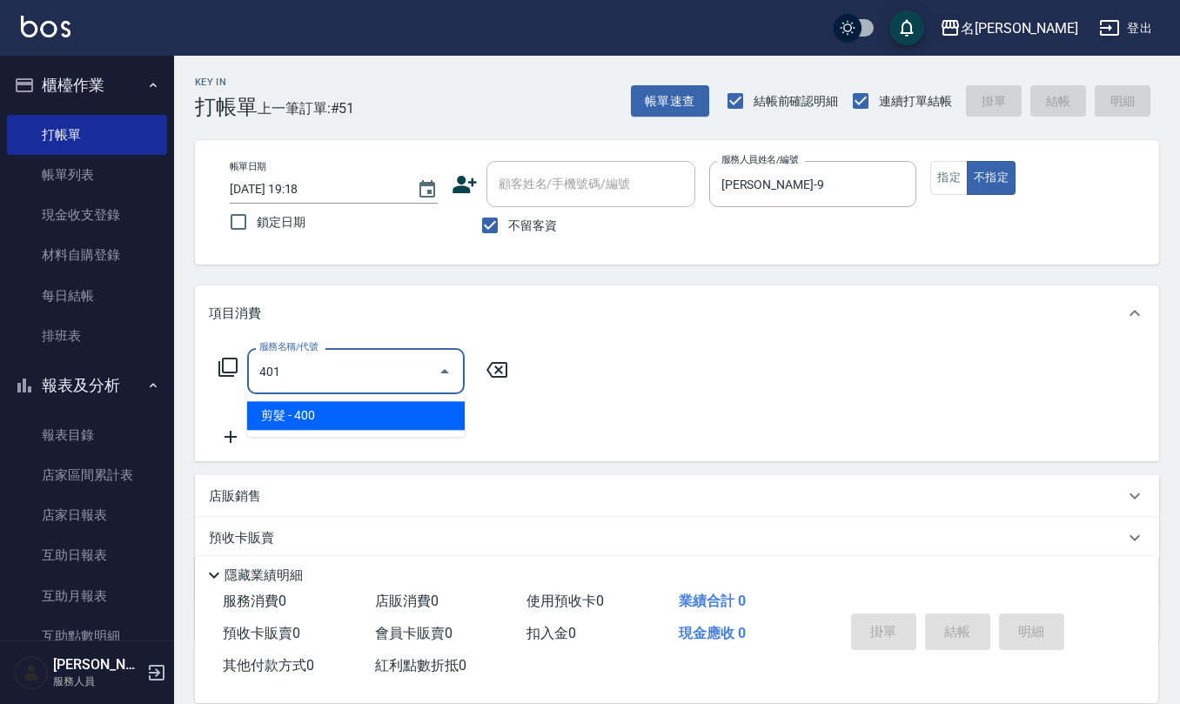
type input "剪髮(401)"
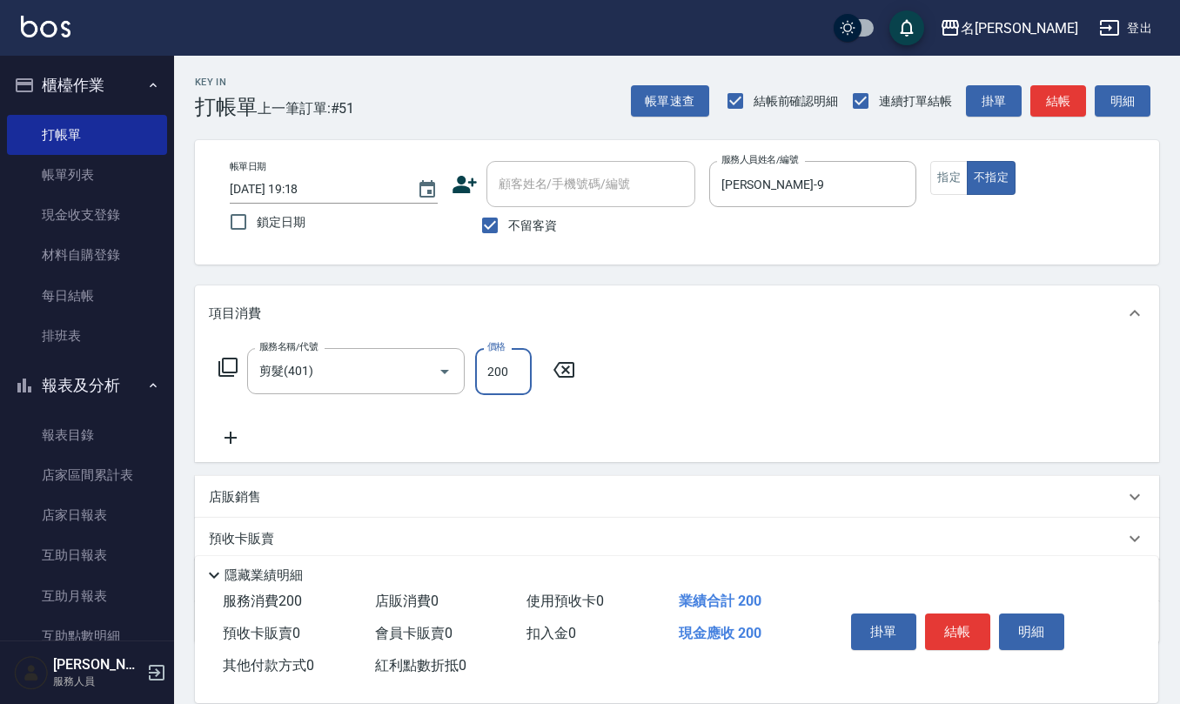
type input "200"
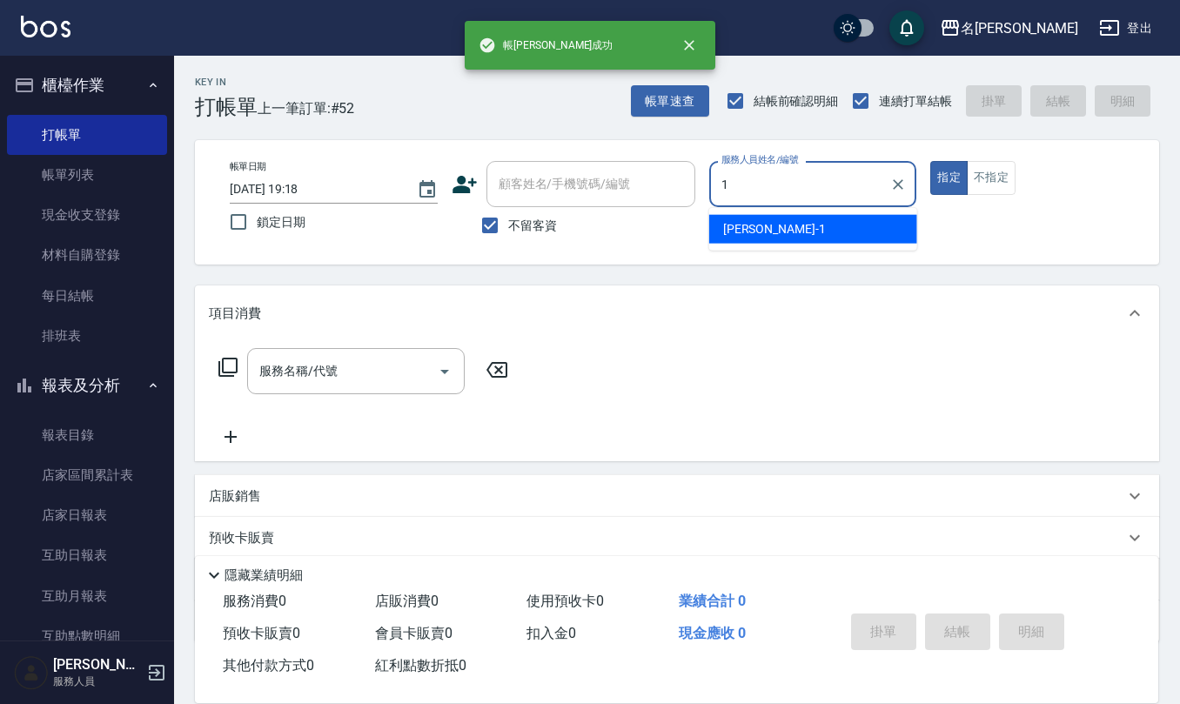
type input "[PERSON_NAME]1"
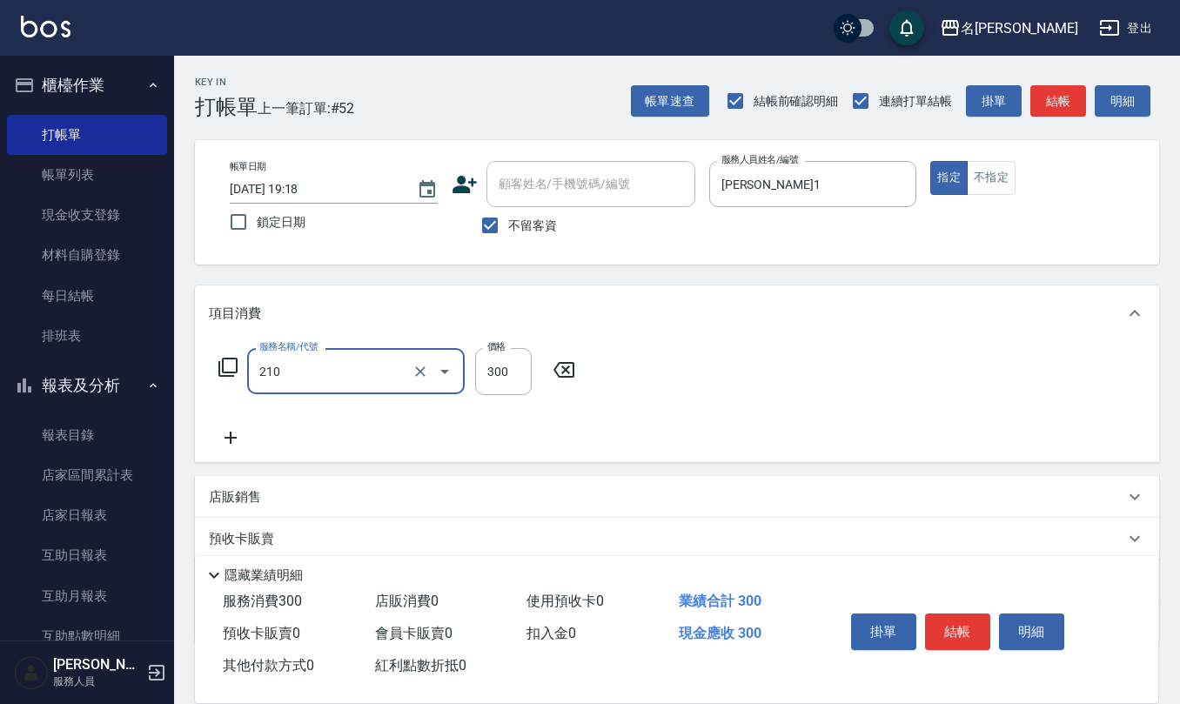
type input "[PERSON_NAME]洗髮精(210)"
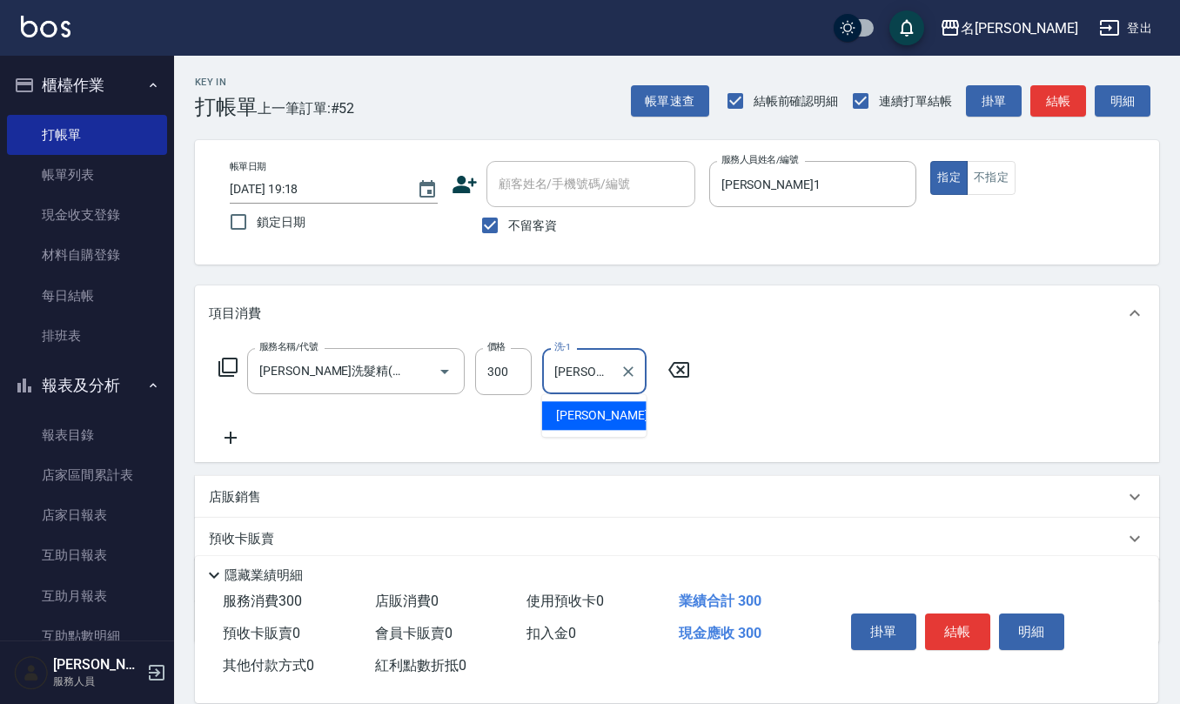
type input "[PERSON_NAME]-24"
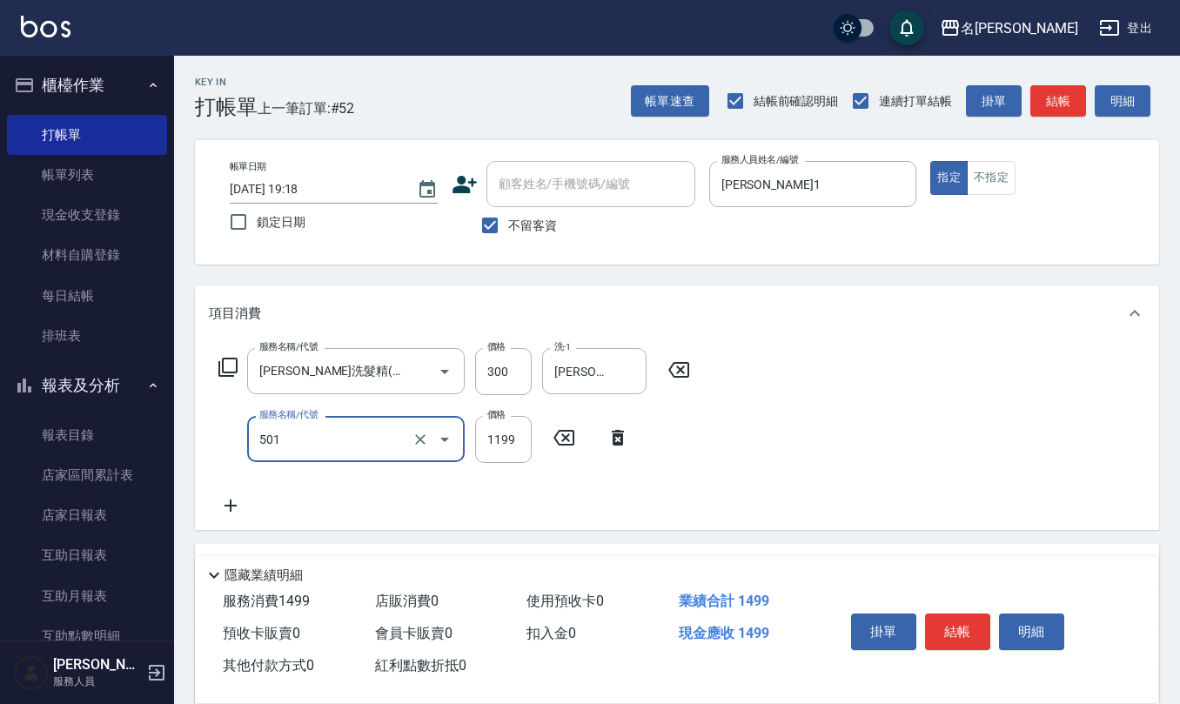
type input "染髮(501)"
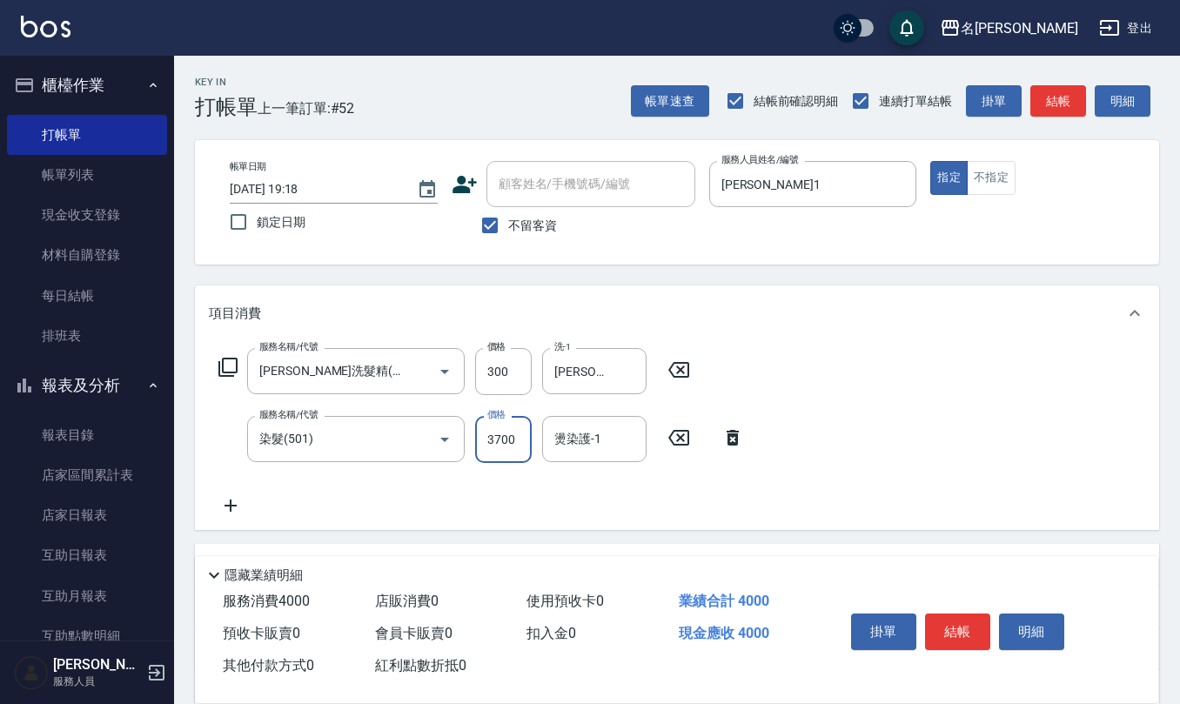
type input "3700"
type input "[PERSON_NAME]-24"
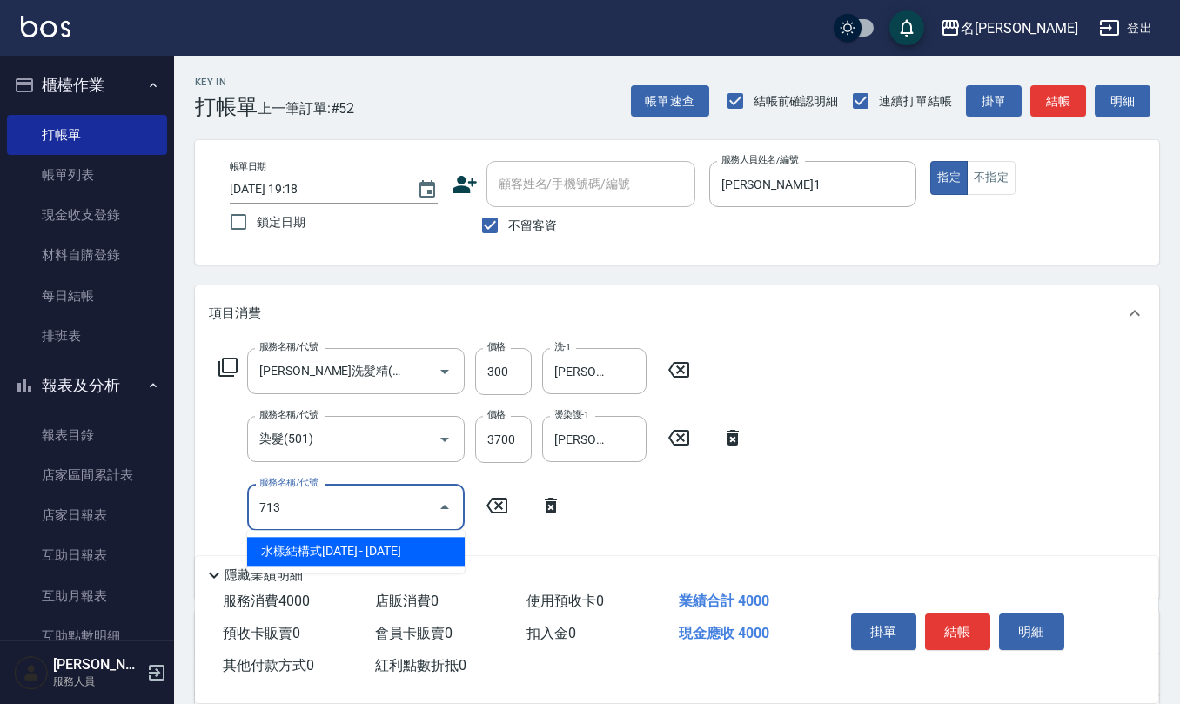
type input "水樣結構式1200(713)"
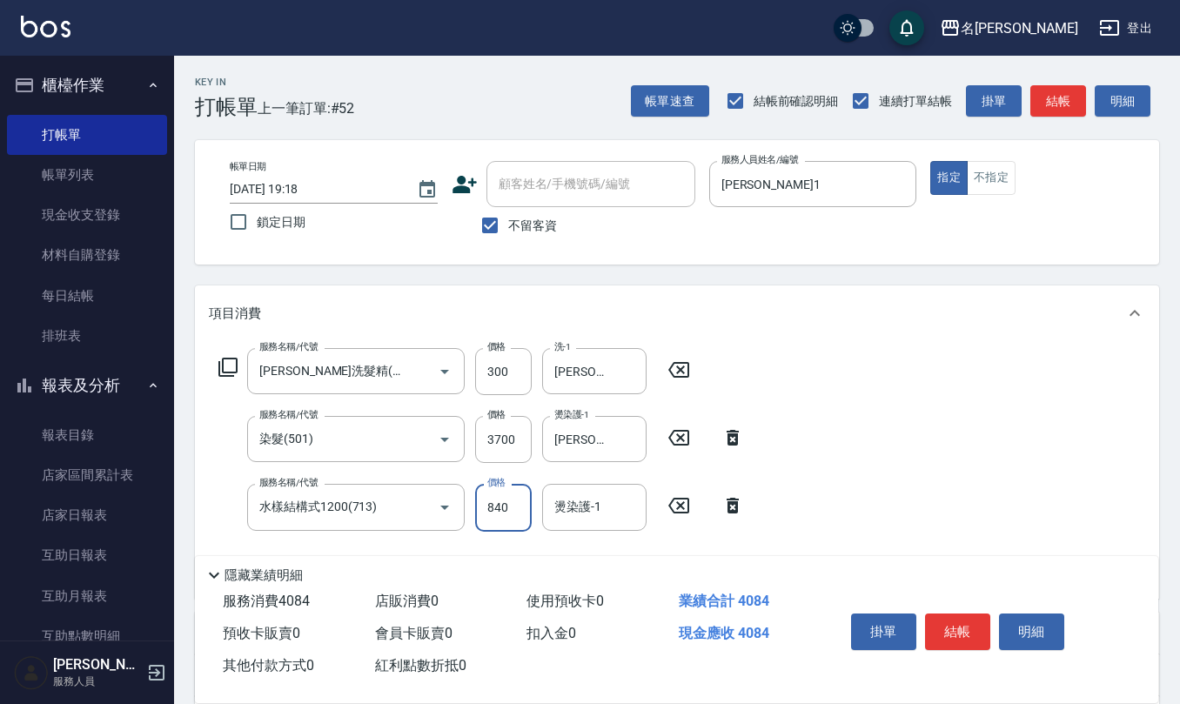
type input "840"
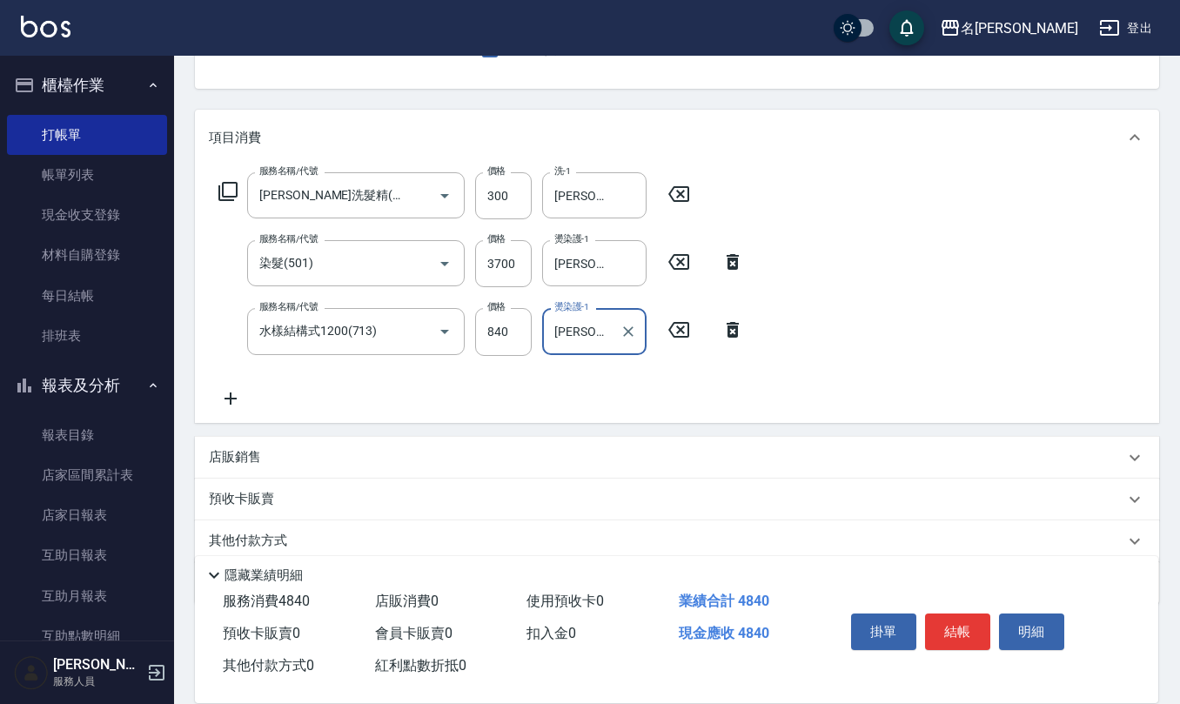
scroll to position [231, 0]
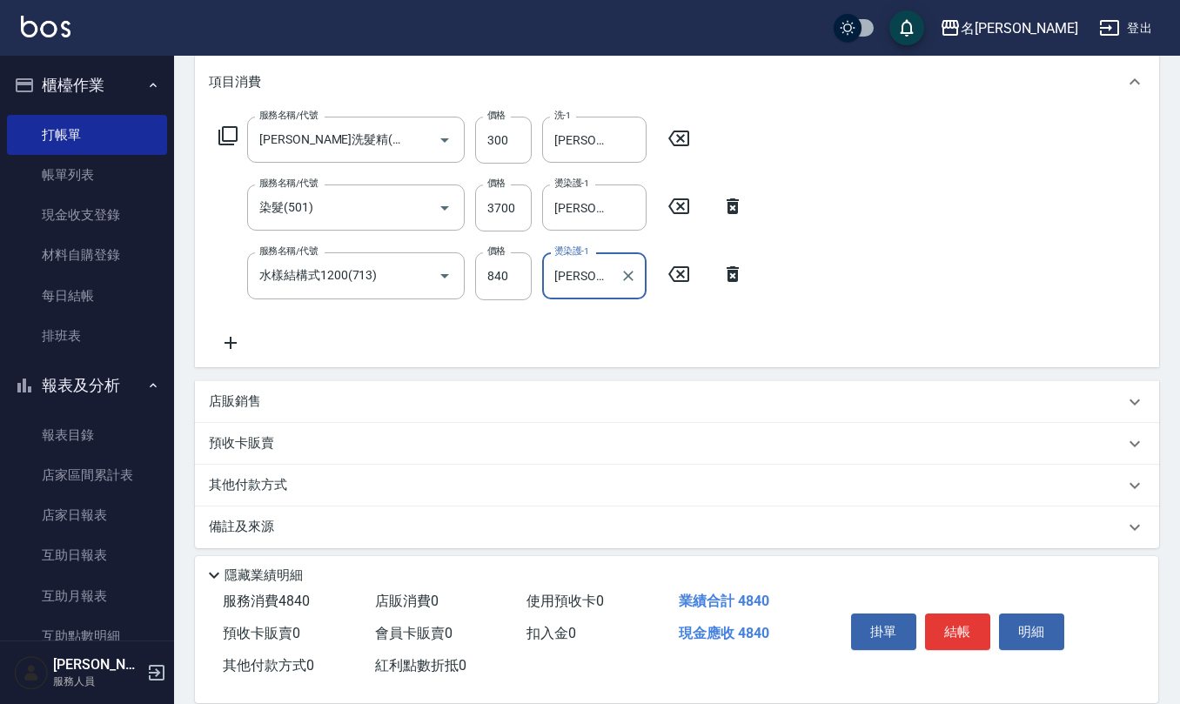
type input "[PERSON_NAME]-25"
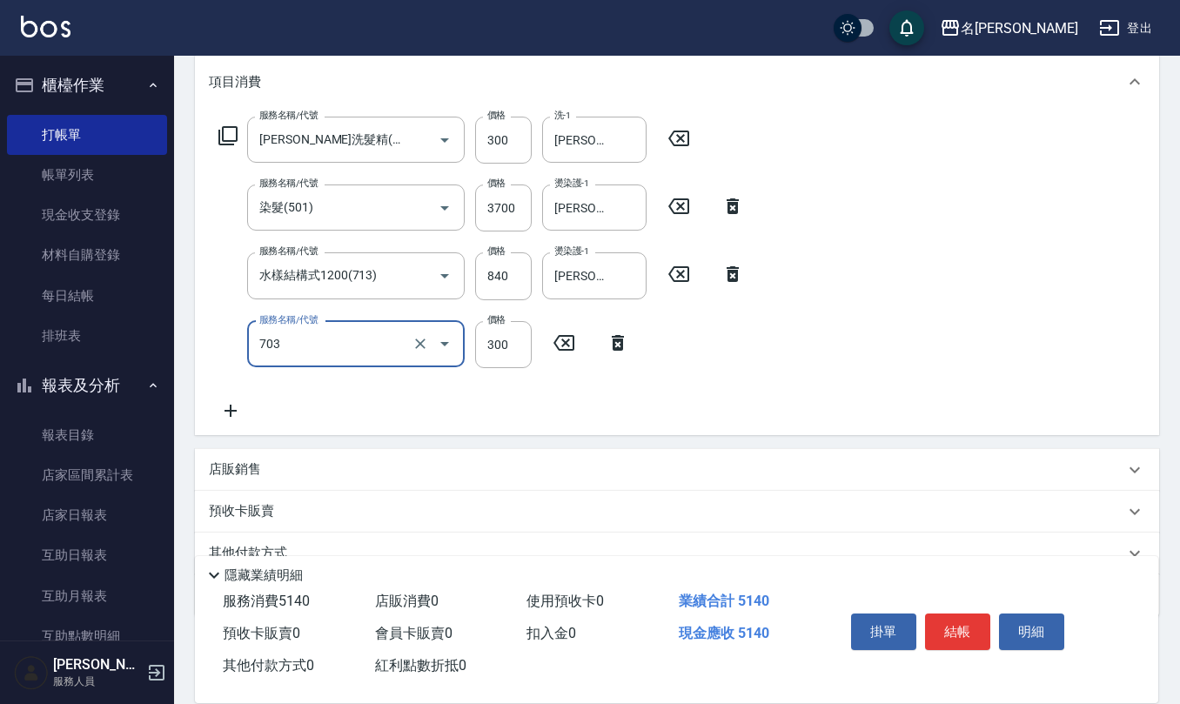
type input "(1236)設計師(703)"
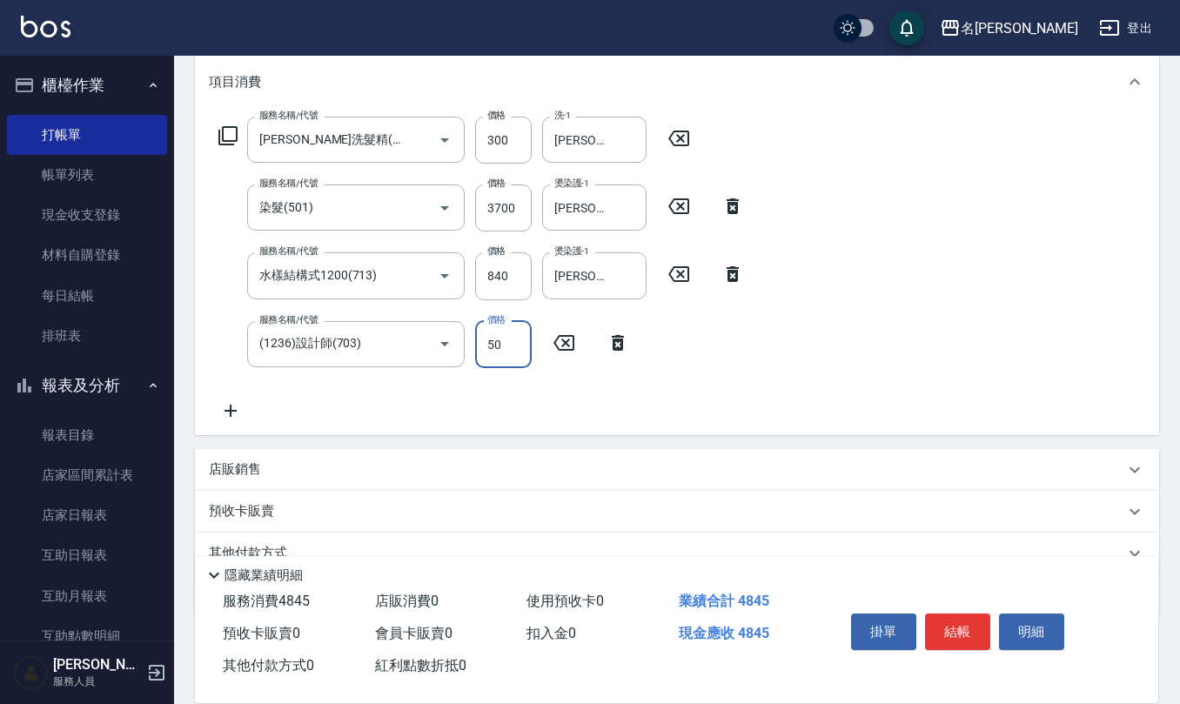
type input "500"
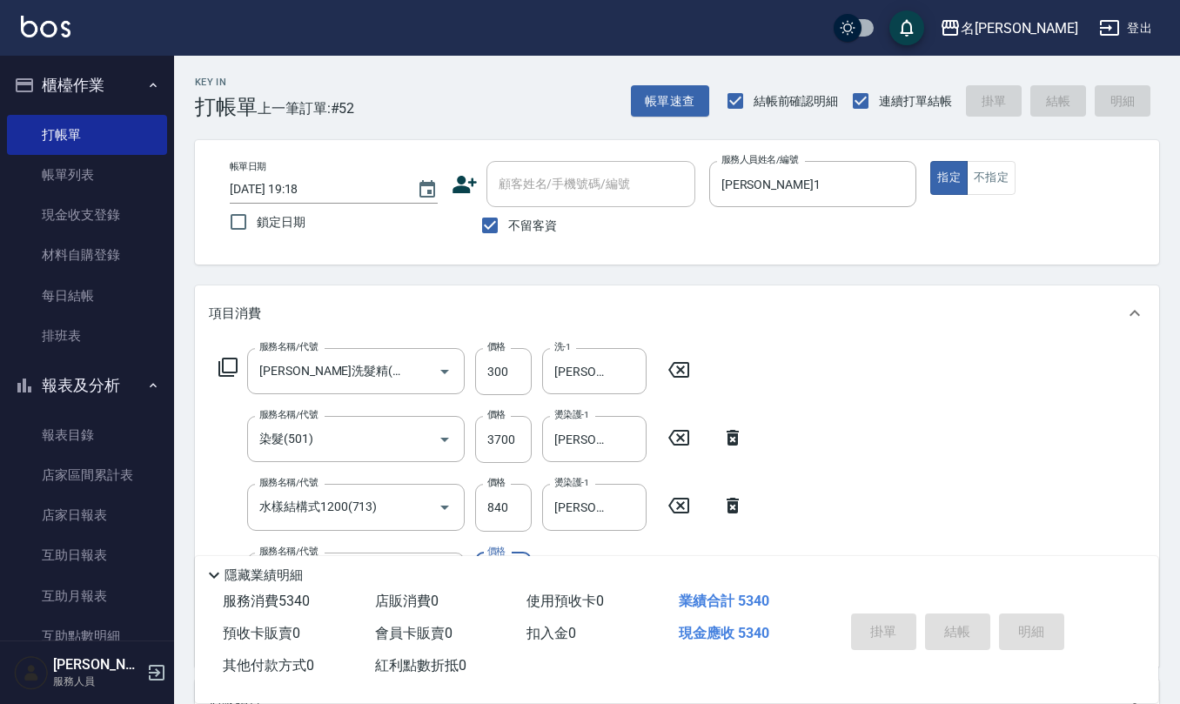
type input "[DATE] 19:19"
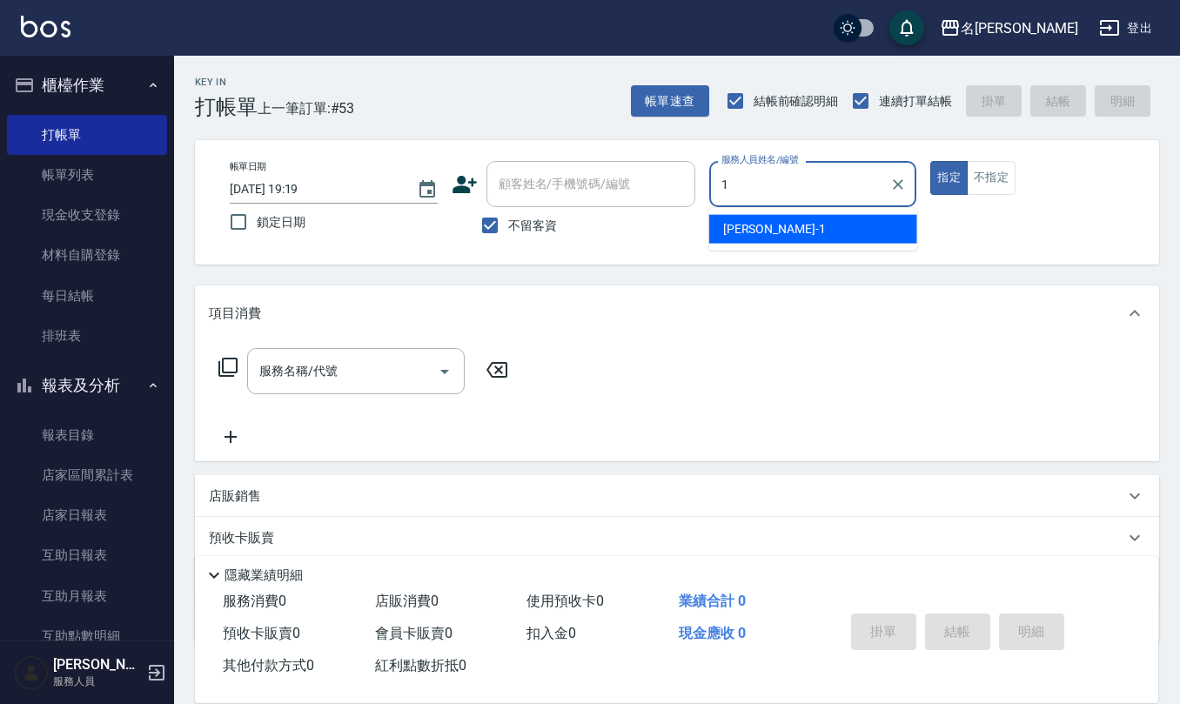
type input "[PERSON_NAME]1"
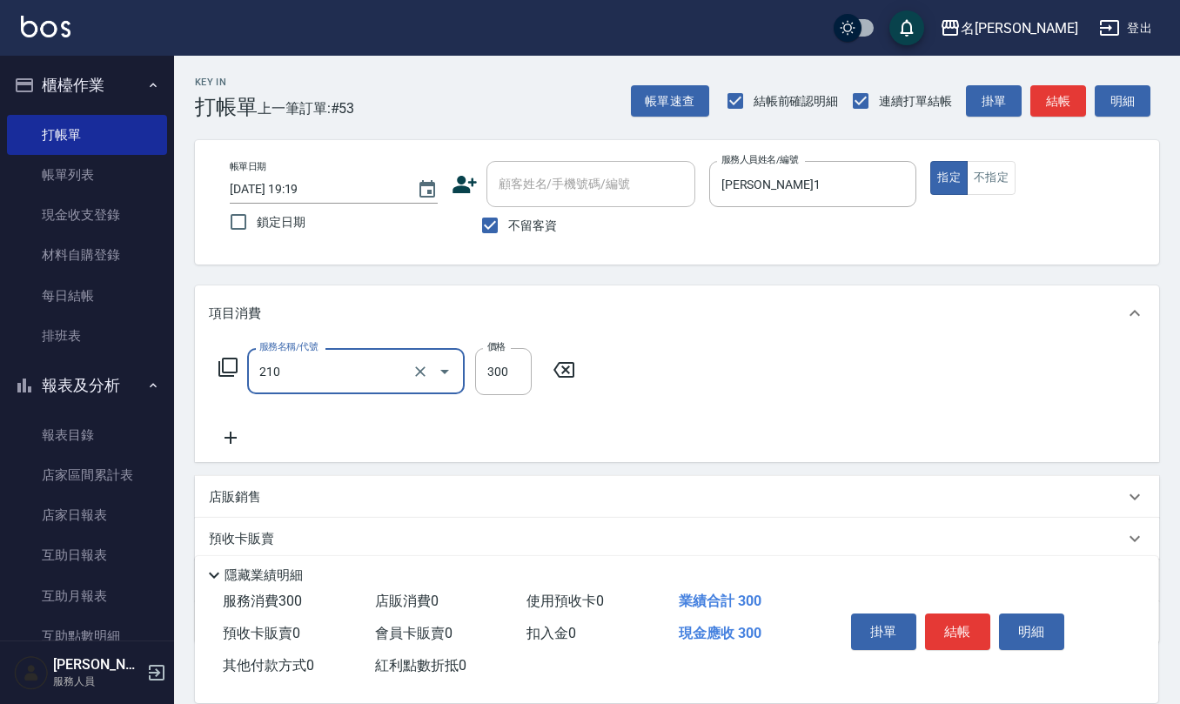
type input "[PERSON_NAME]洗髮精(210)"
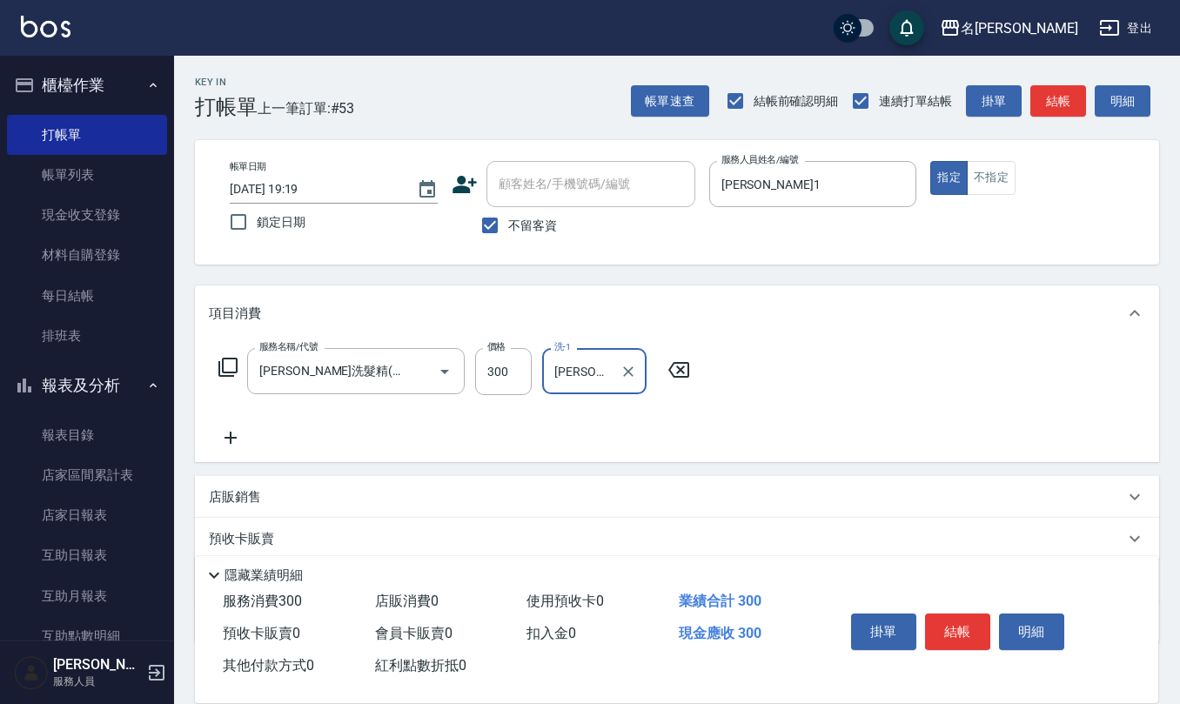
type input "[PERSON_NAME]-32"
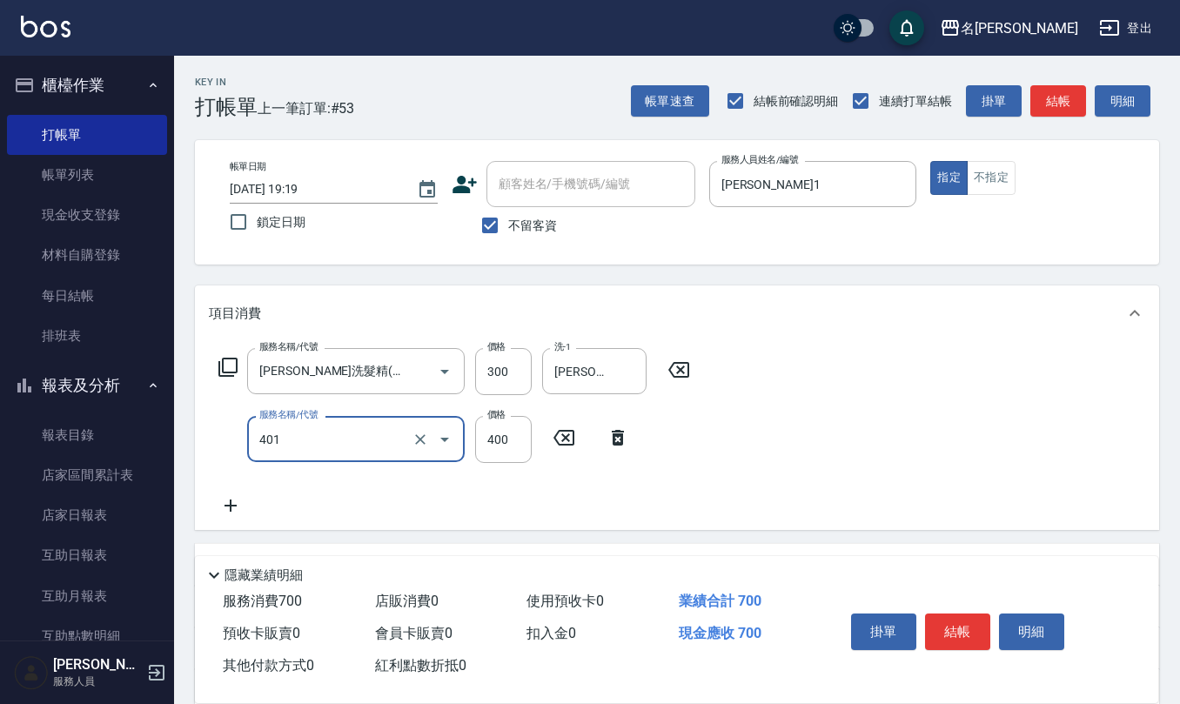
type input "剪髮(401)"
type input "360"
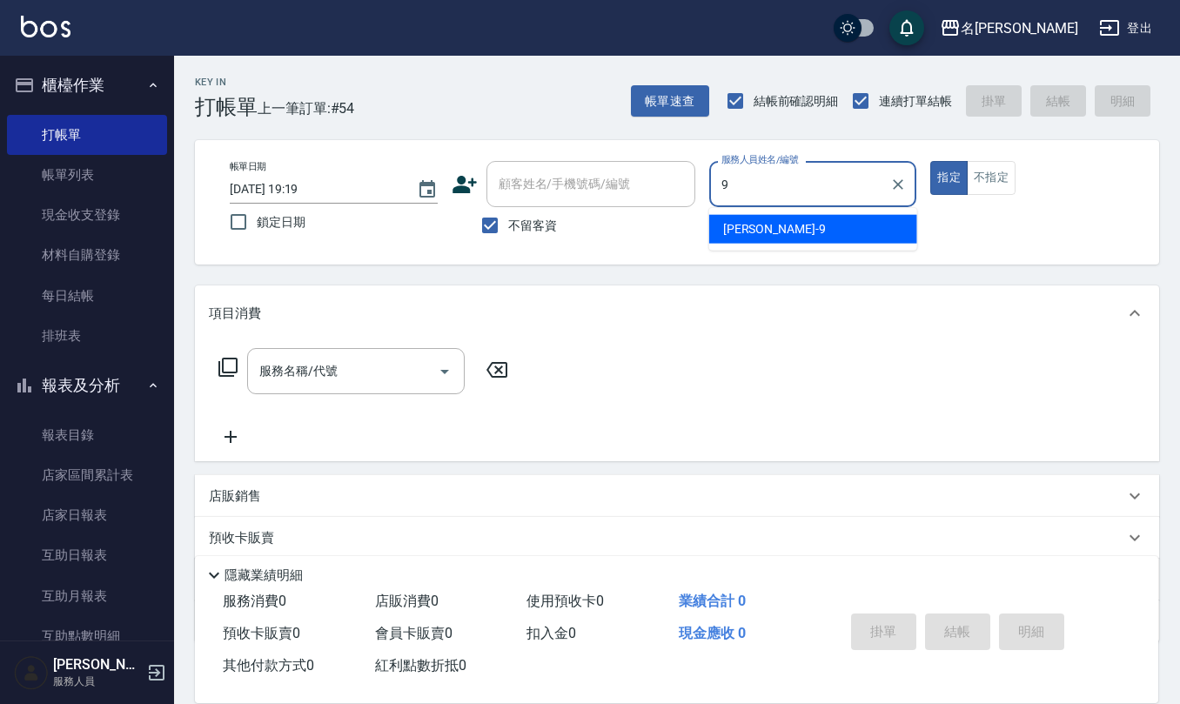
type input "[PERSON_NAME]-9"
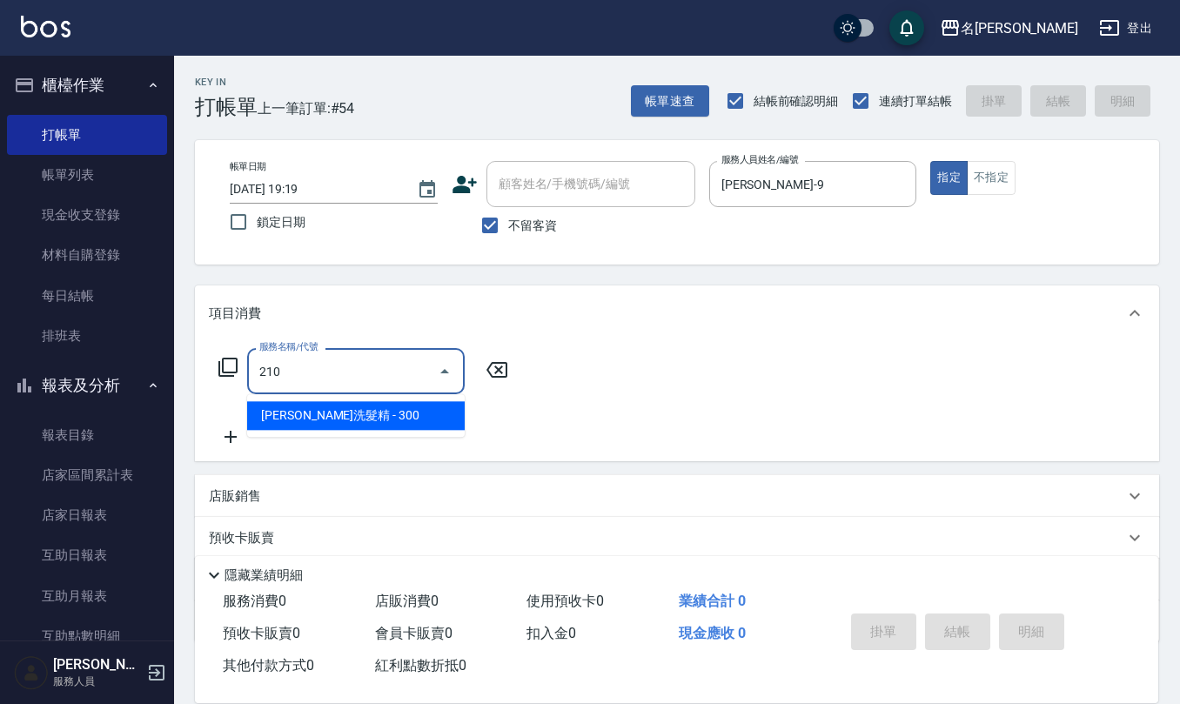
type input "[PERSON_NAME]洗髮精(210)"
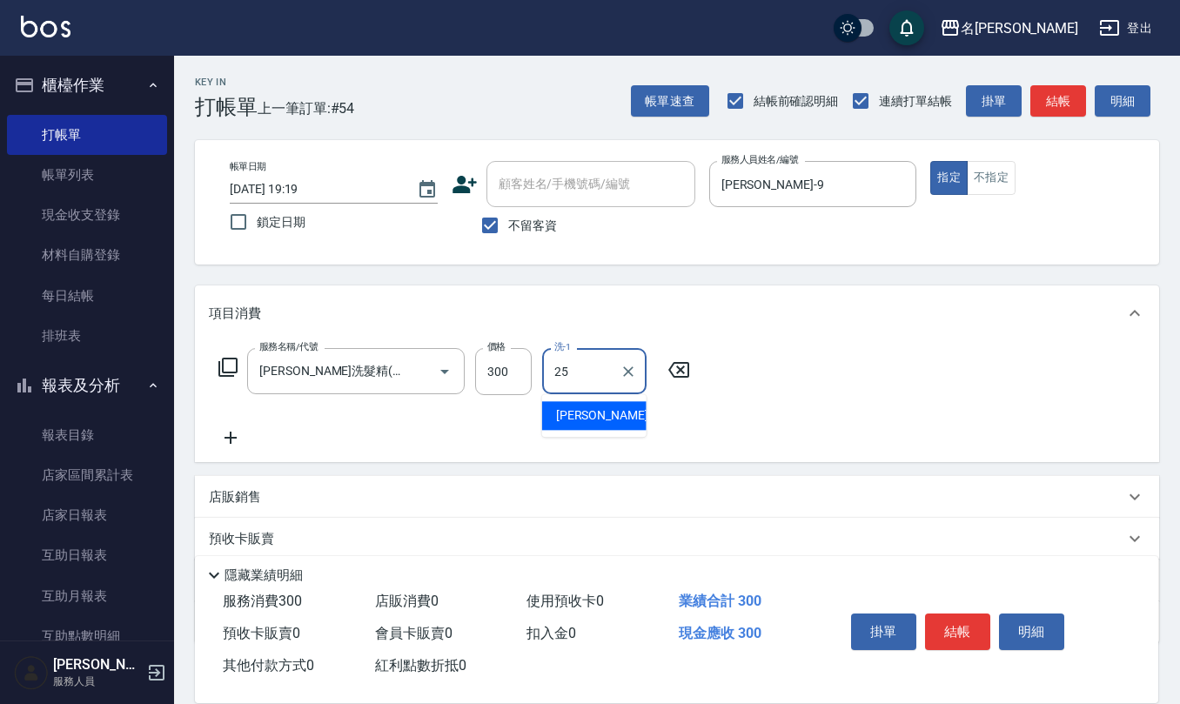
type input "[PERSON_NAME]-25"
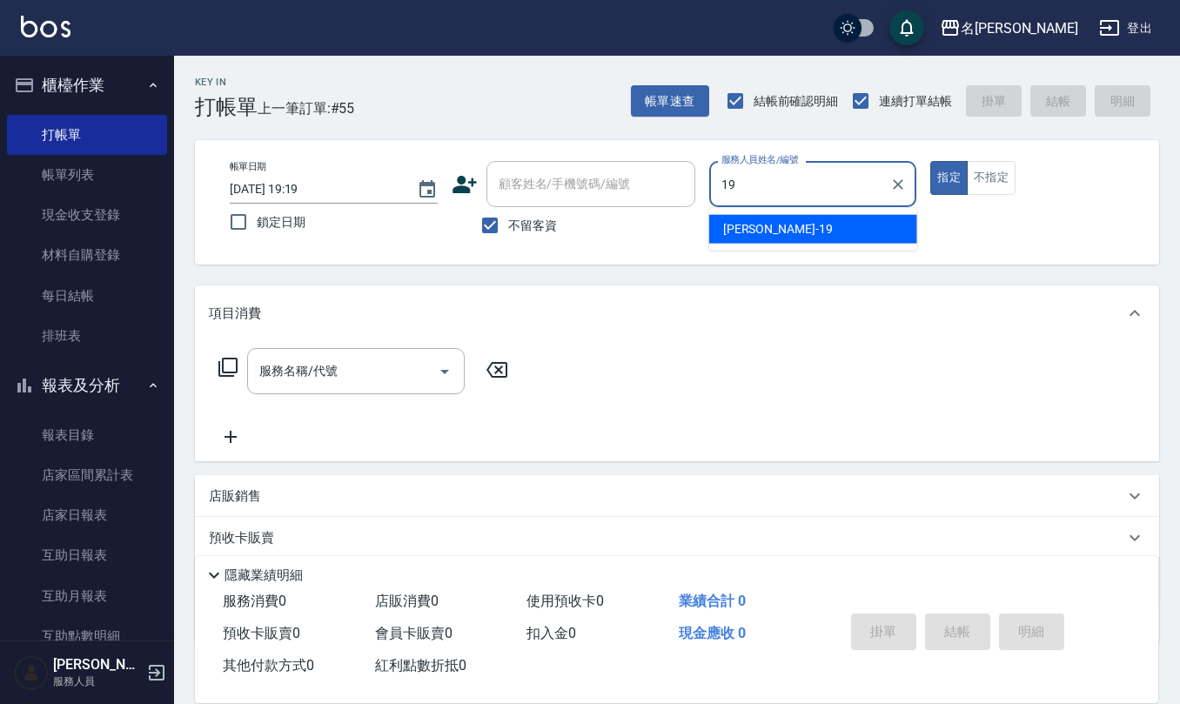
type input "[PERSON_NAME]-19"
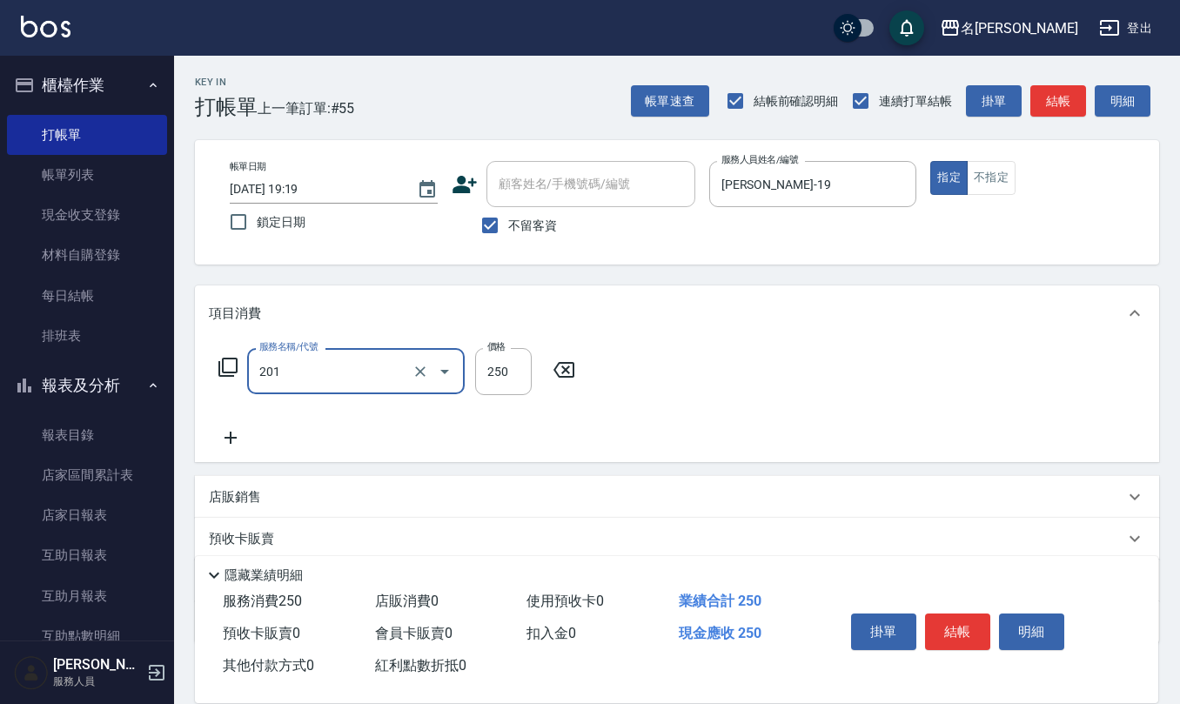
type input "洗髮(201)"
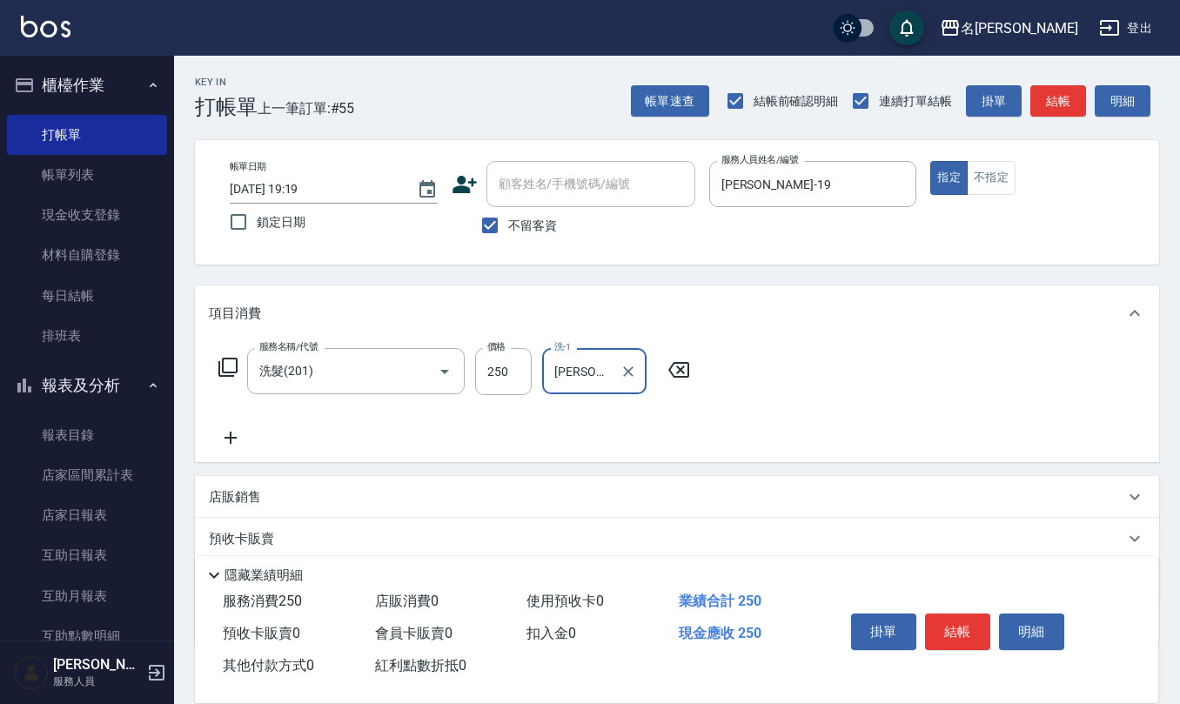
type input "[PERSON_NAME]-26"
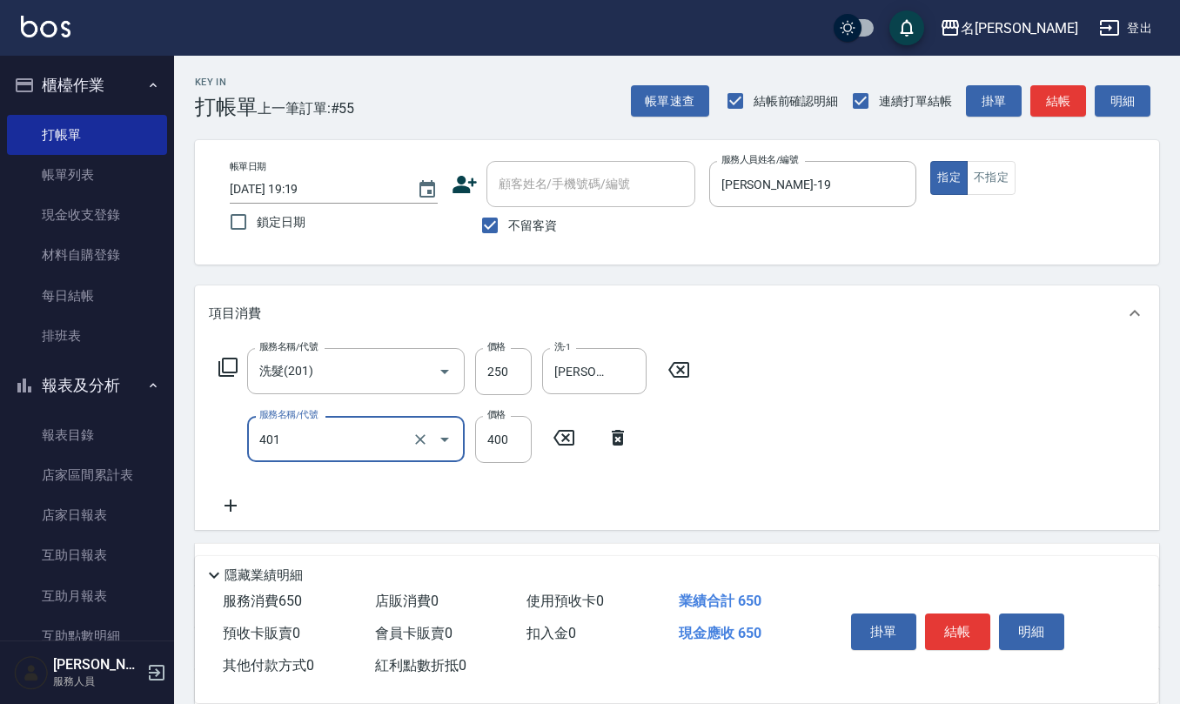
type input "剪髮(401)"
type input "500"
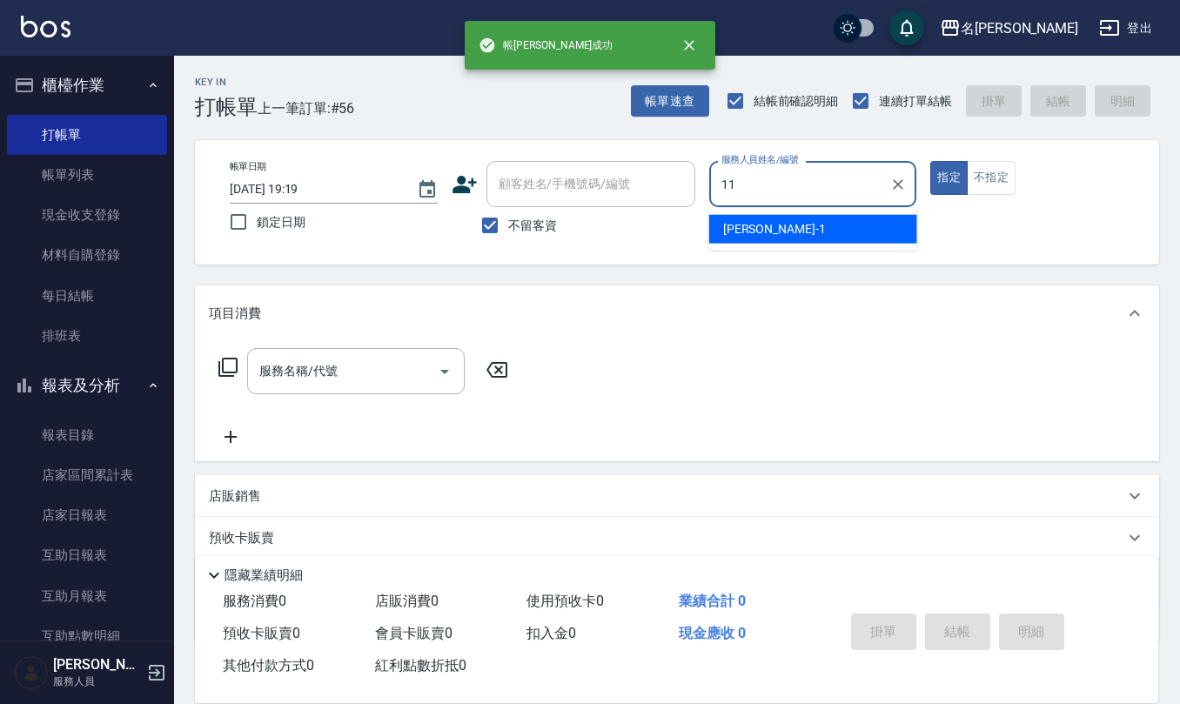
type input "[PERSON_NAME]橙-11"
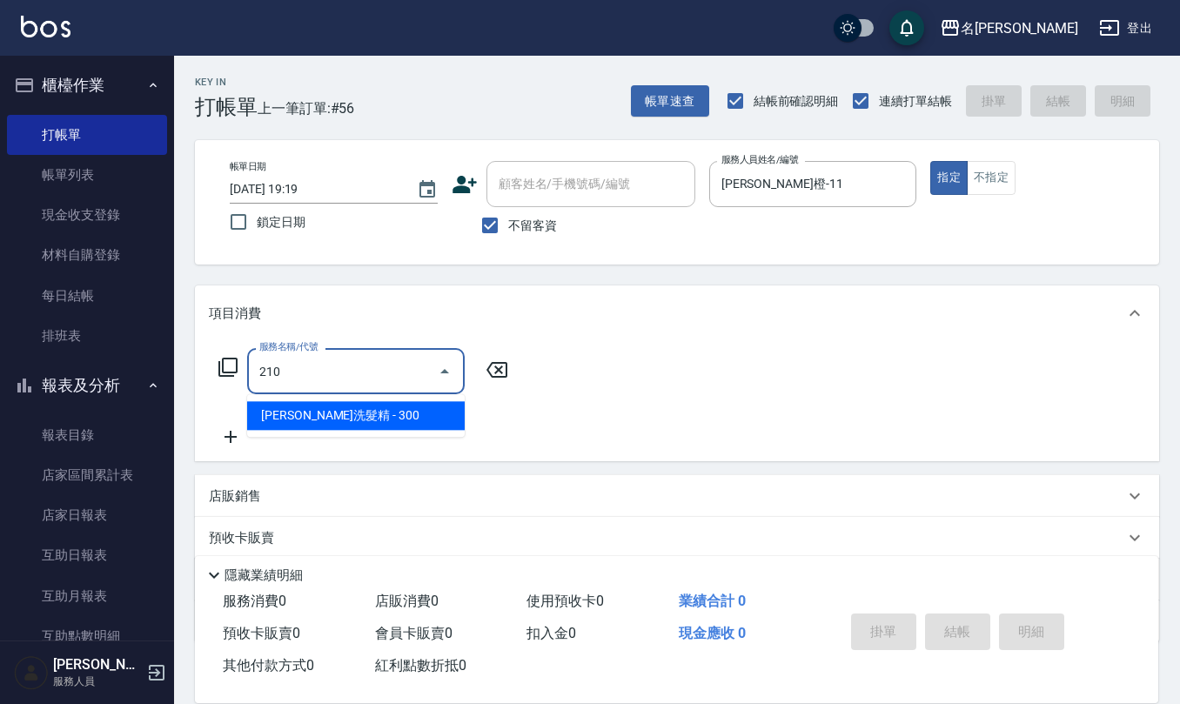
type input "[PERSON_NAME]洗髮精(210)"
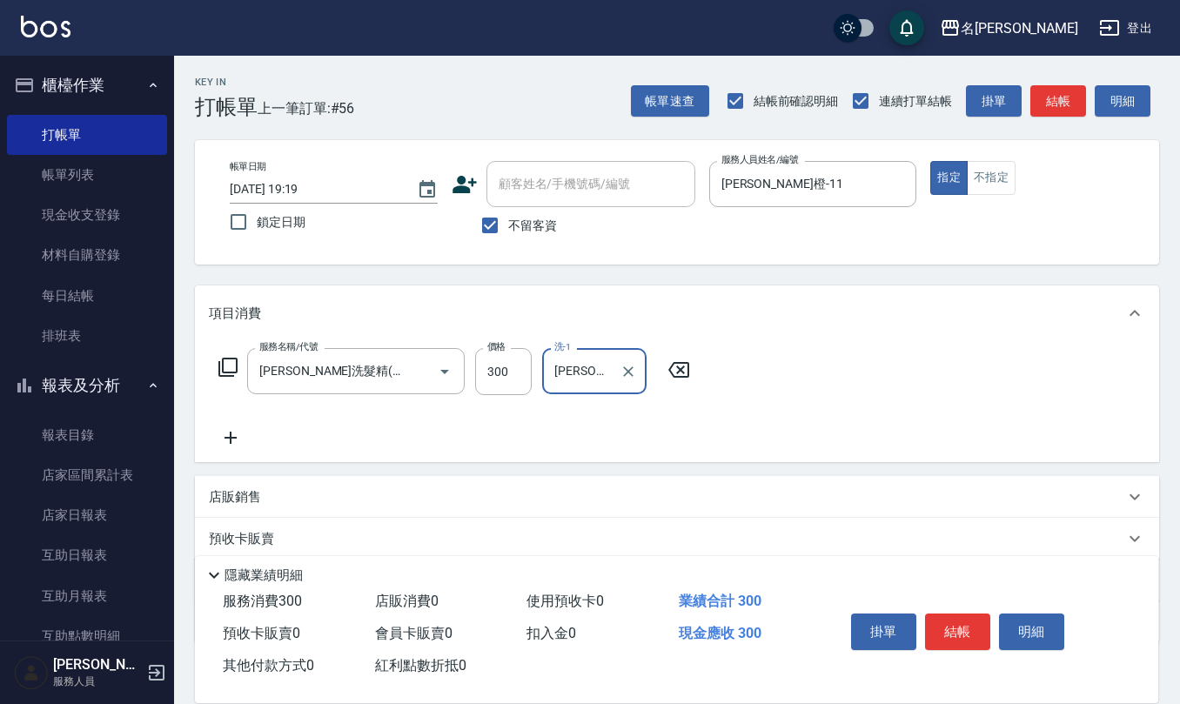
type input "[PERSON_NAME]橙-11"
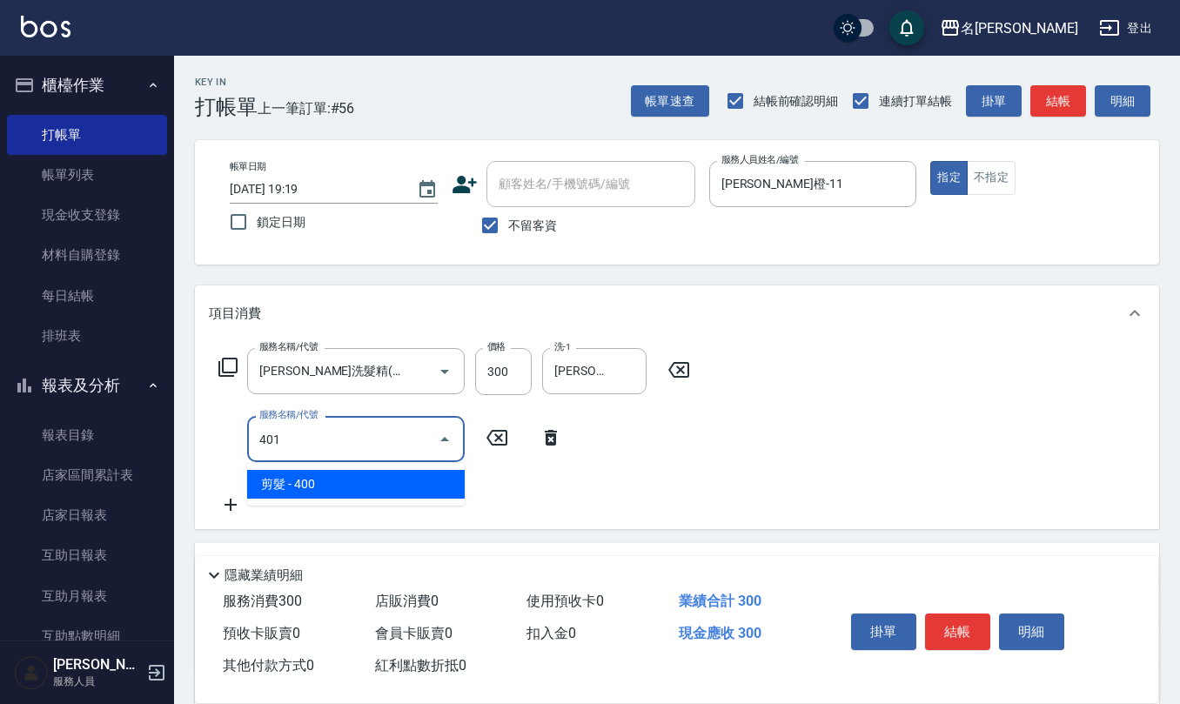
type input "剪髮(401)"
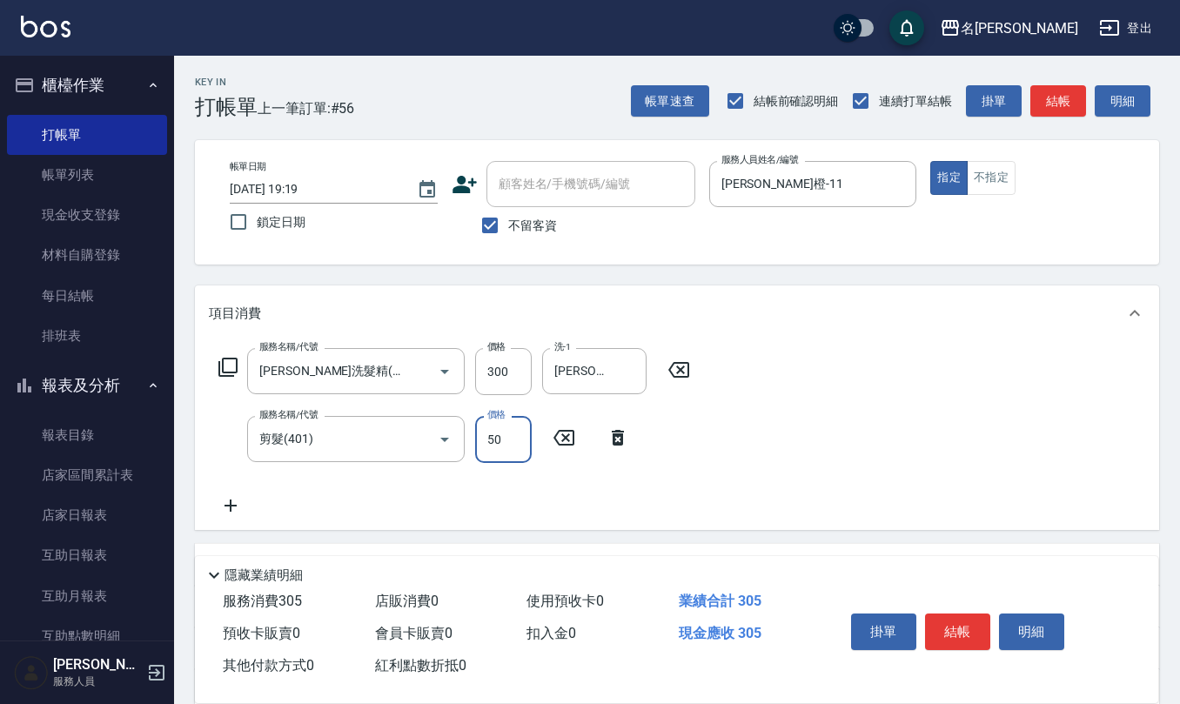
type input "50"
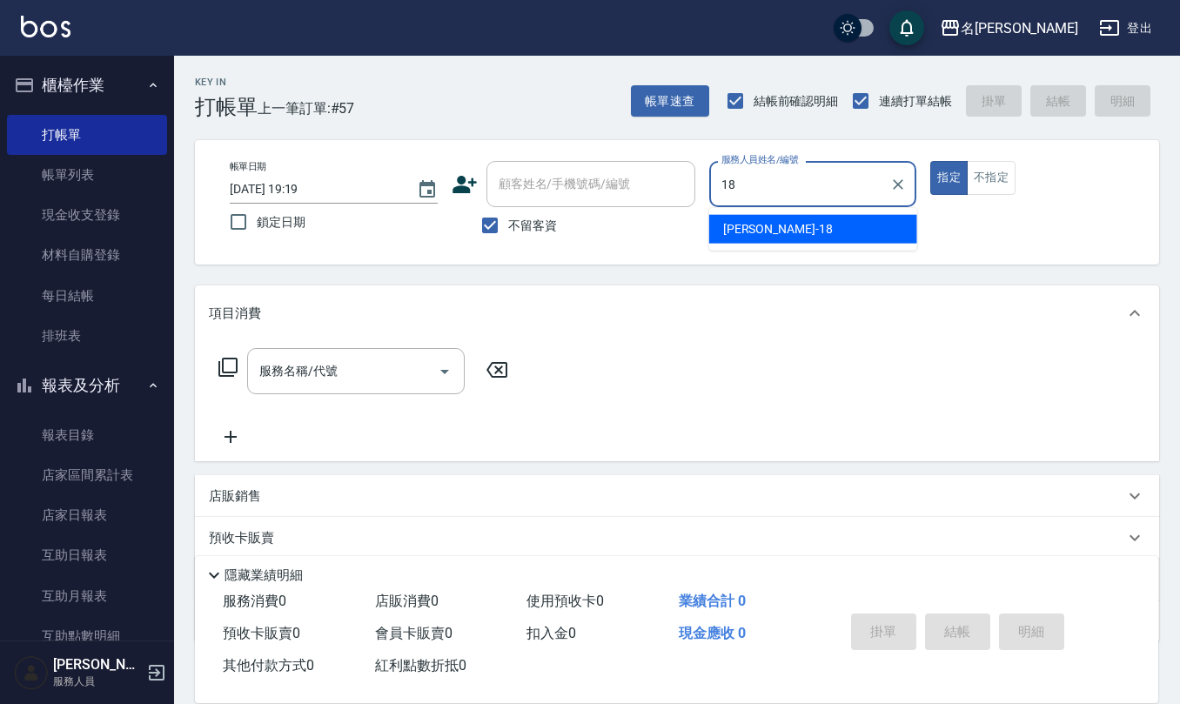
type input "[PERSON_NAME]-18"
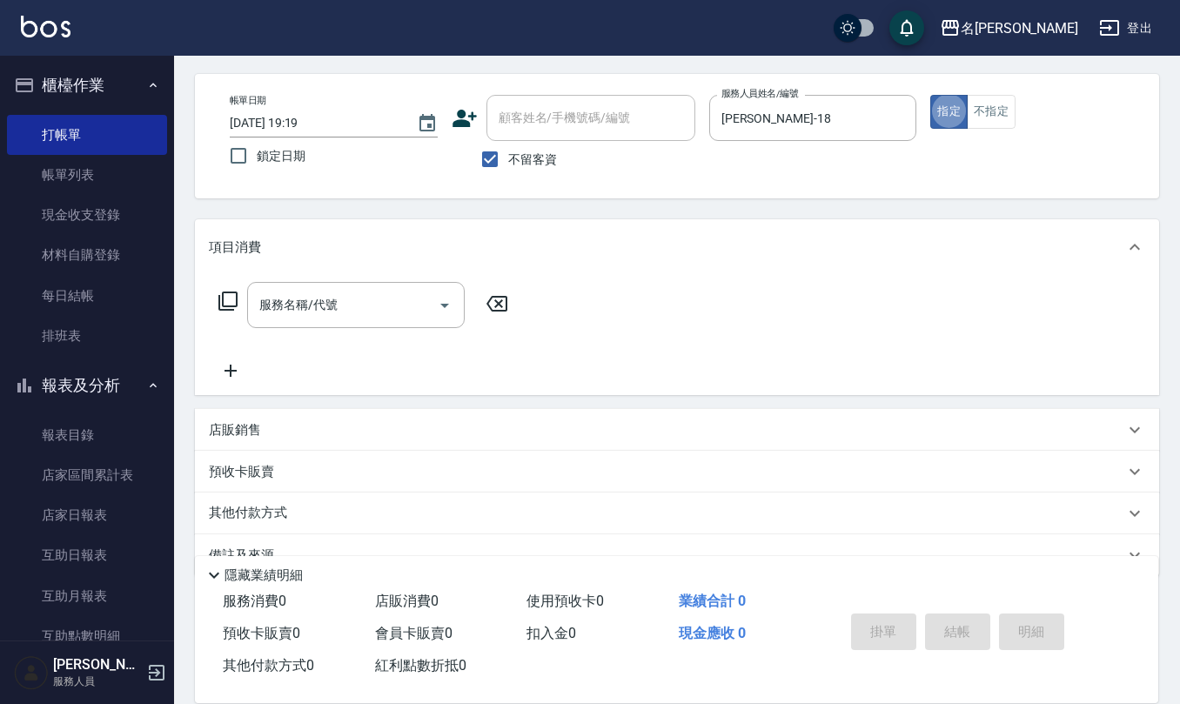
scroll to position [102, 0]
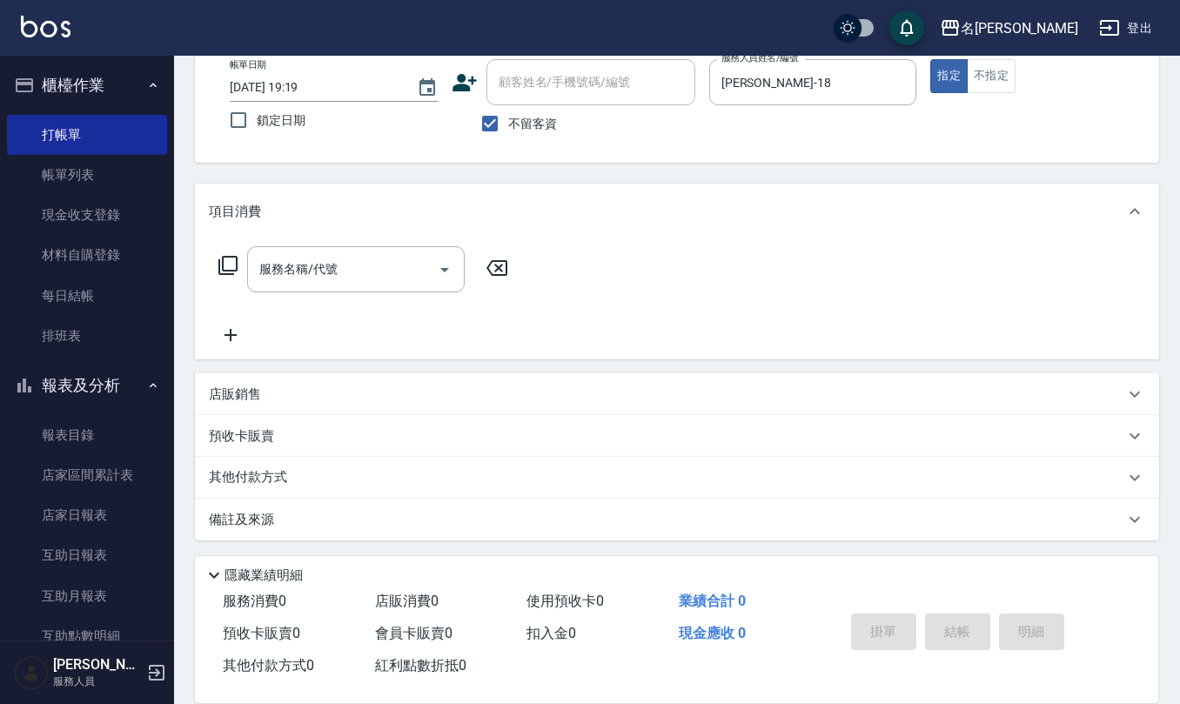
click at [271, 400] on div "店販銷售" at bounding box center [666, 394] width 915 height 18
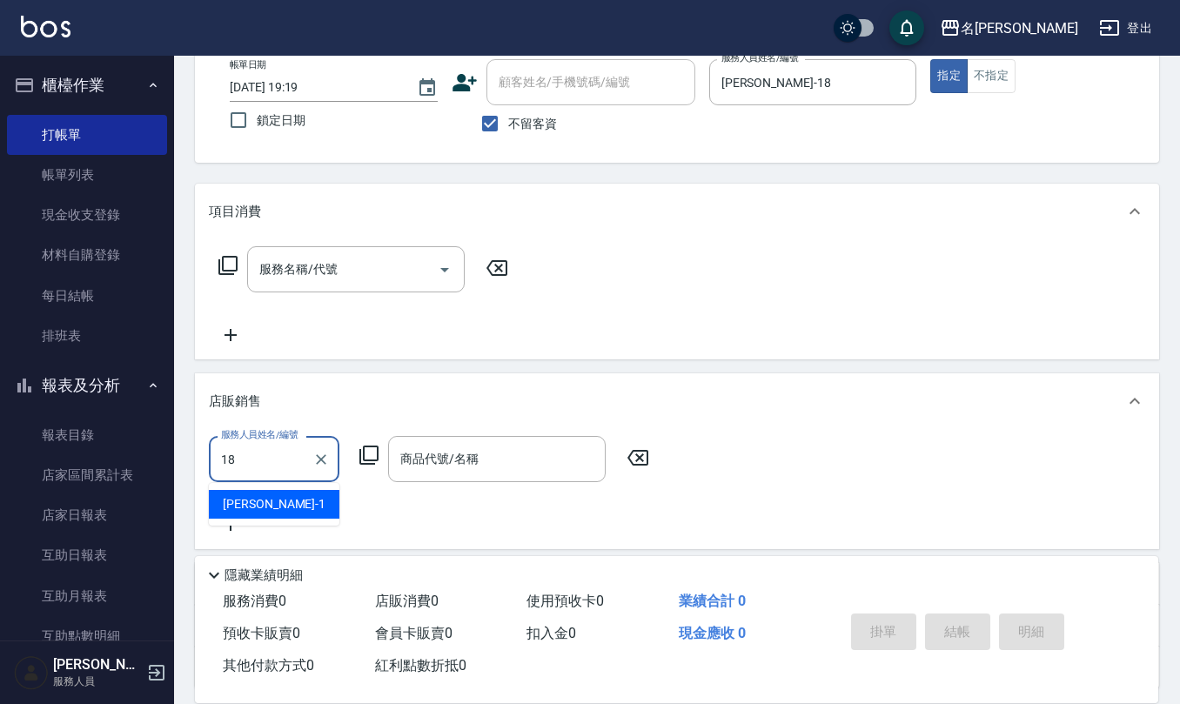
type input "[PERSON_NAME]-18"
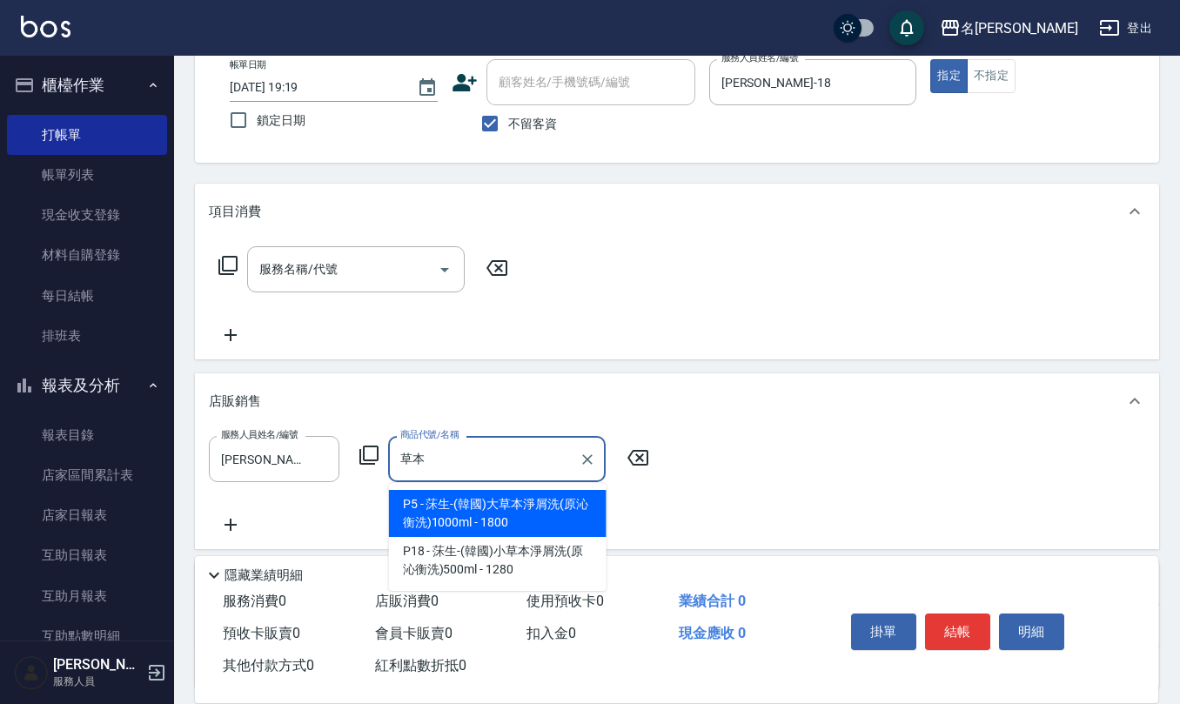
type input "莯生-(韓國)大草本淨屑洗(原沁衡洗)1000ml"
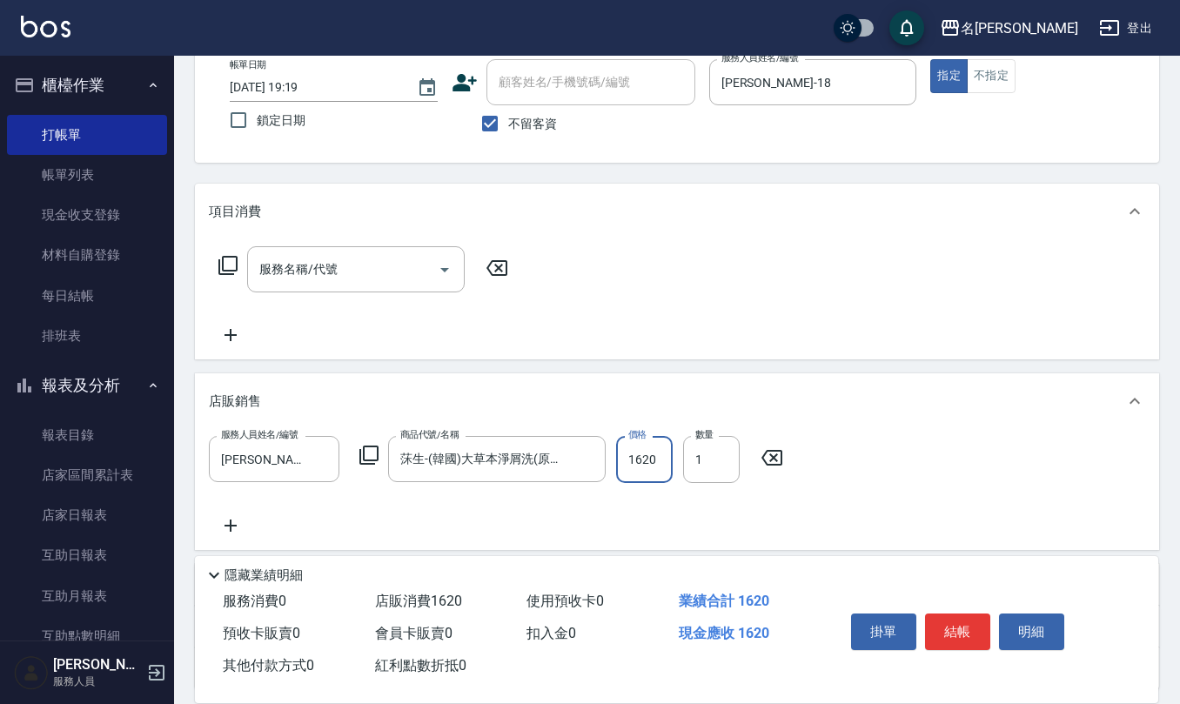
type input "1620"
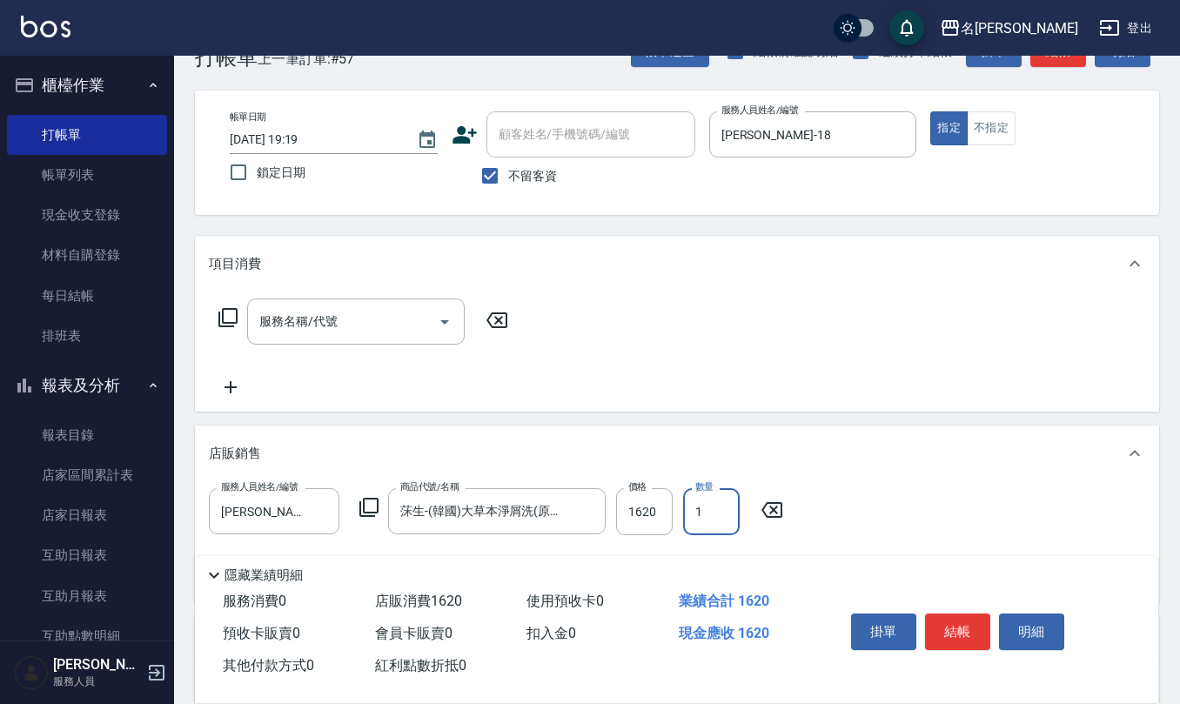
scroll to position [0, 0]
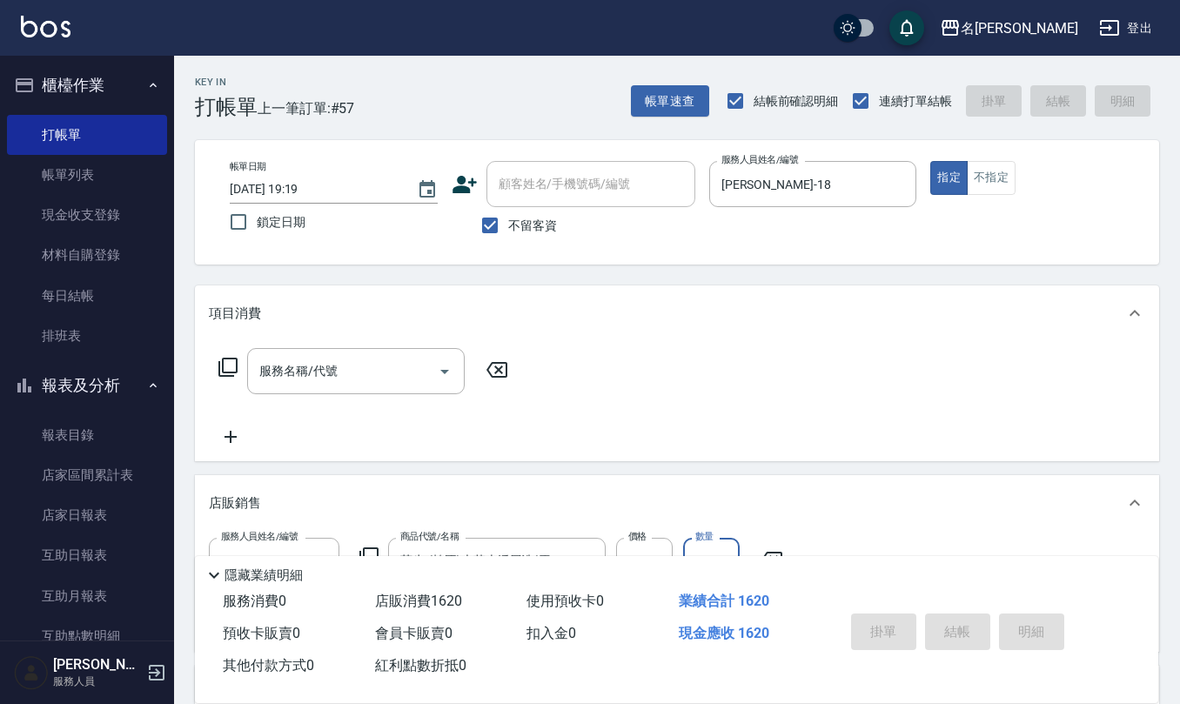
type input "[DATE] 19:20"
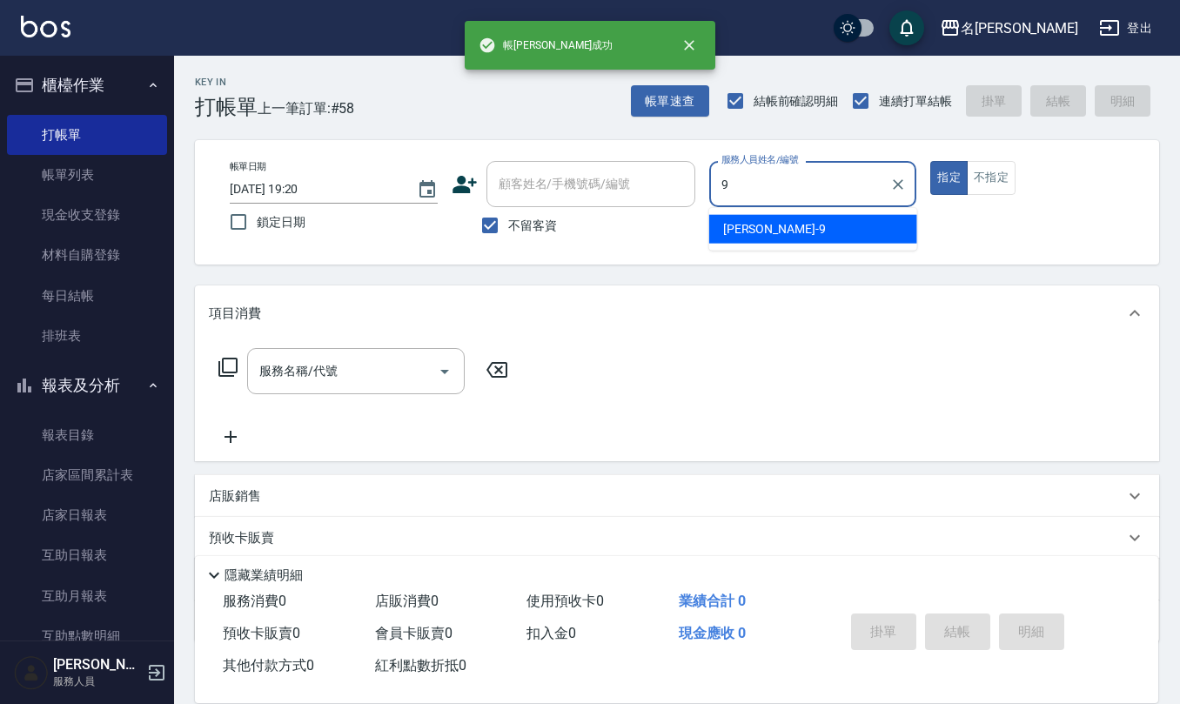
type input "[PERSON_NAME]-9"
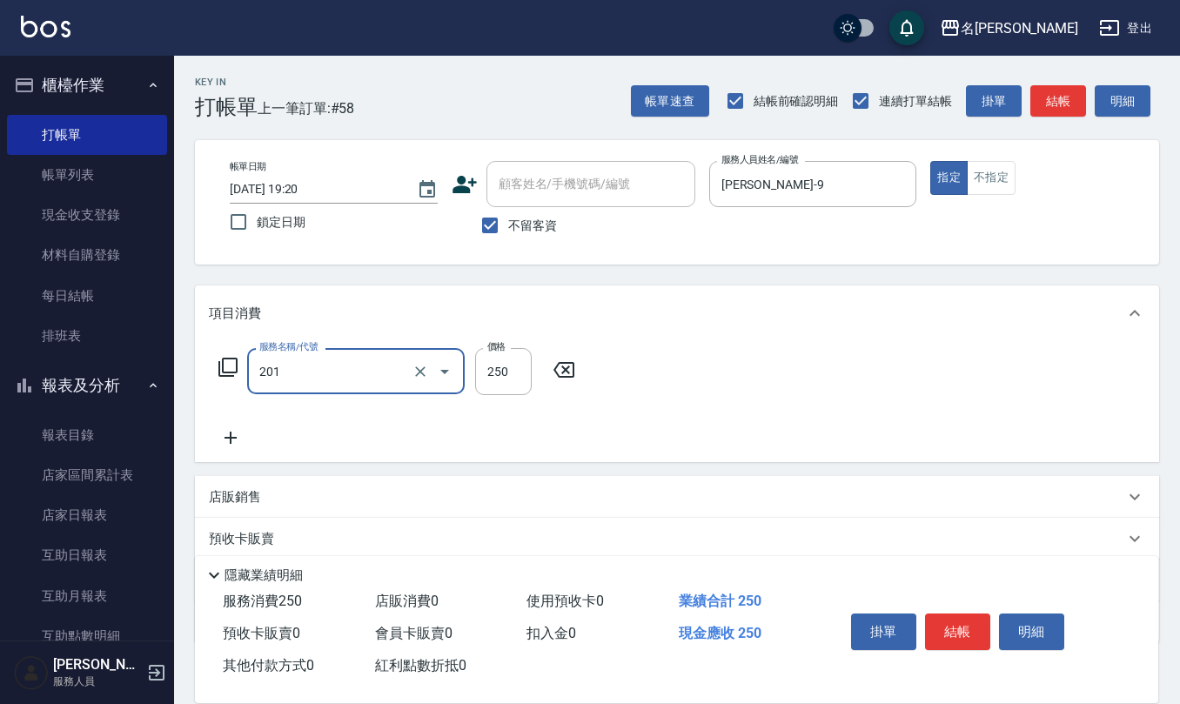
type input "洗髮(201)"
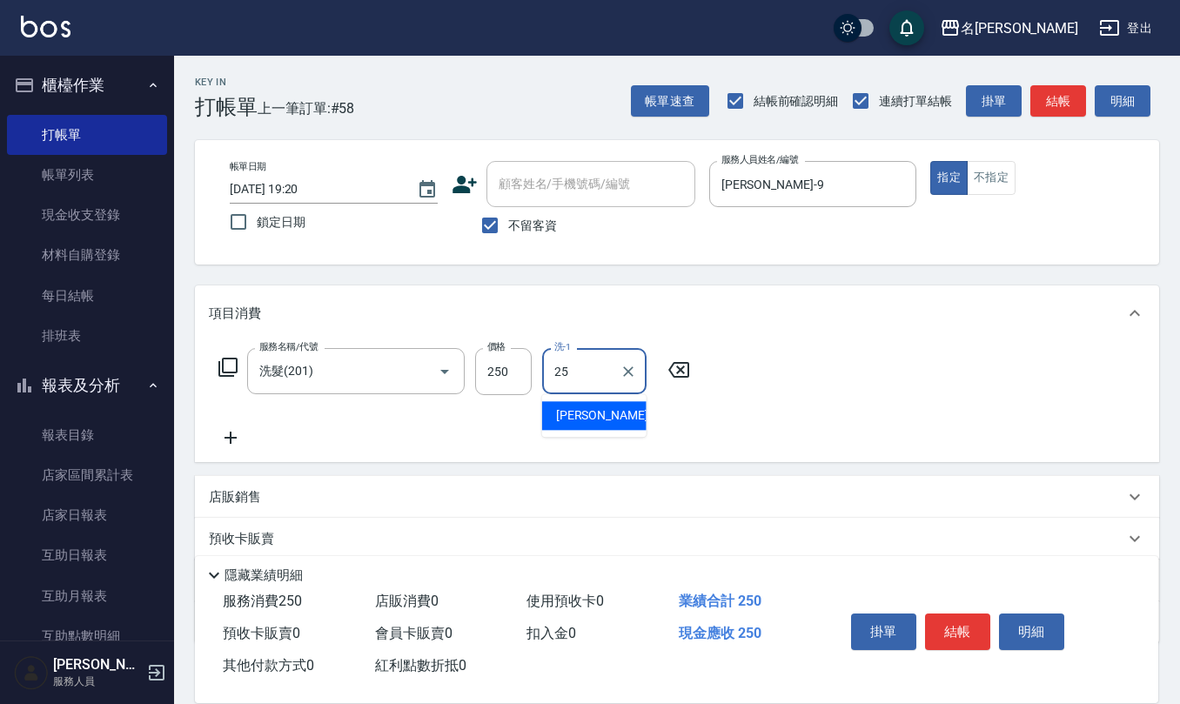
type input "[PERSON_NAME]-25"
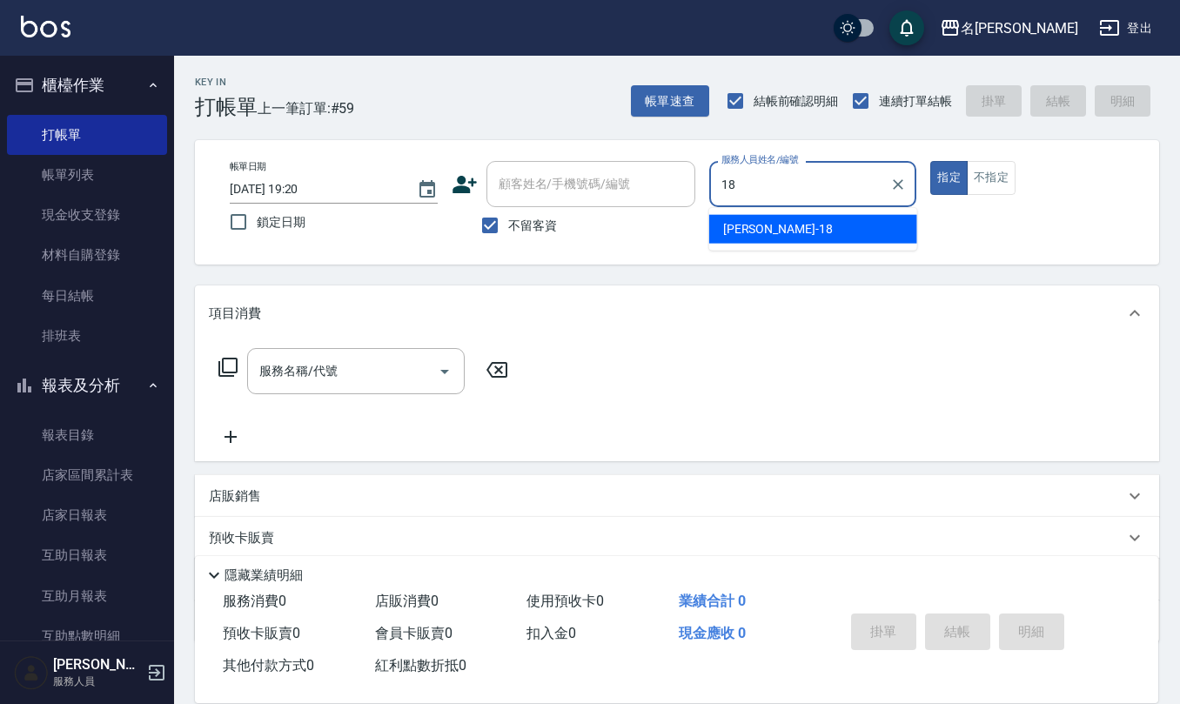
type input "[PERSON_NAME]-18"
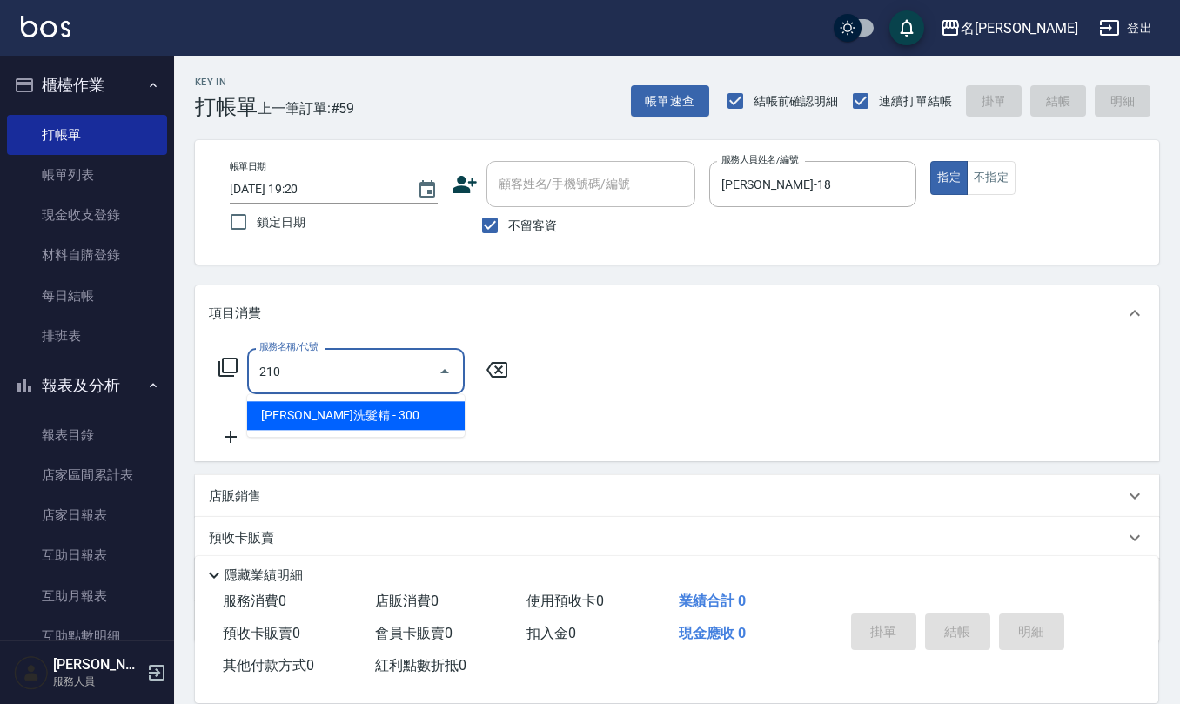
type input "[PERSON_NAME]洗髮精(210)"
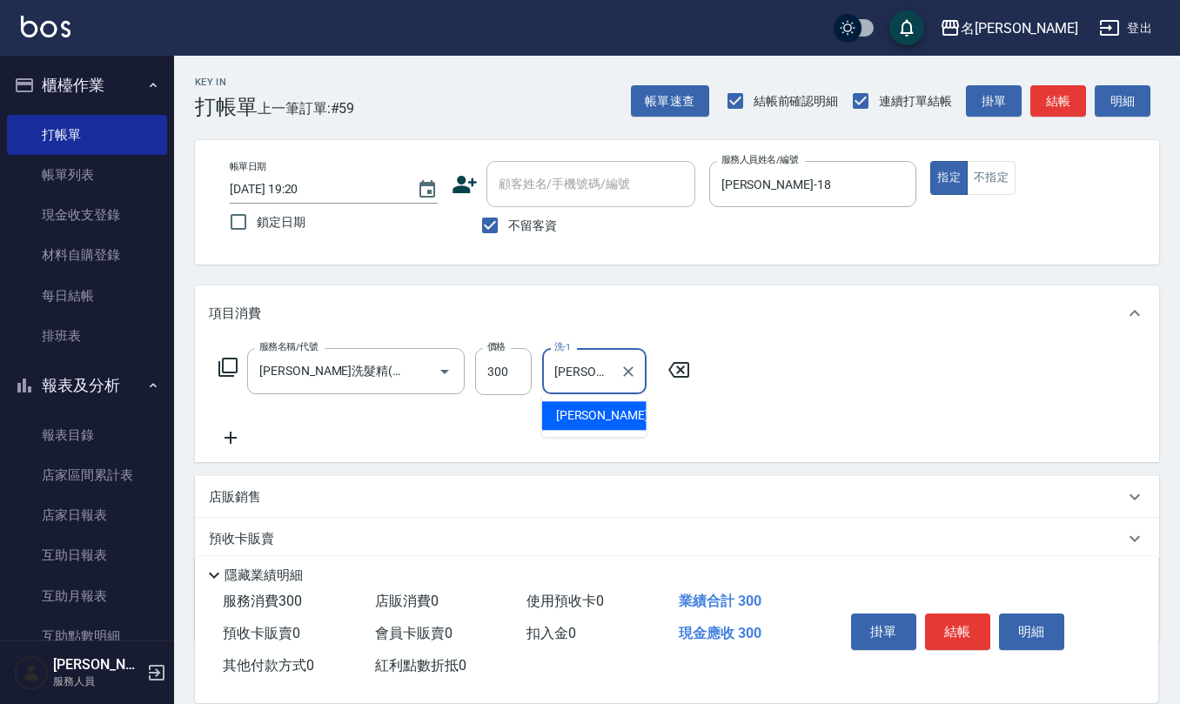
type input "[PERSON_NAME]-18"
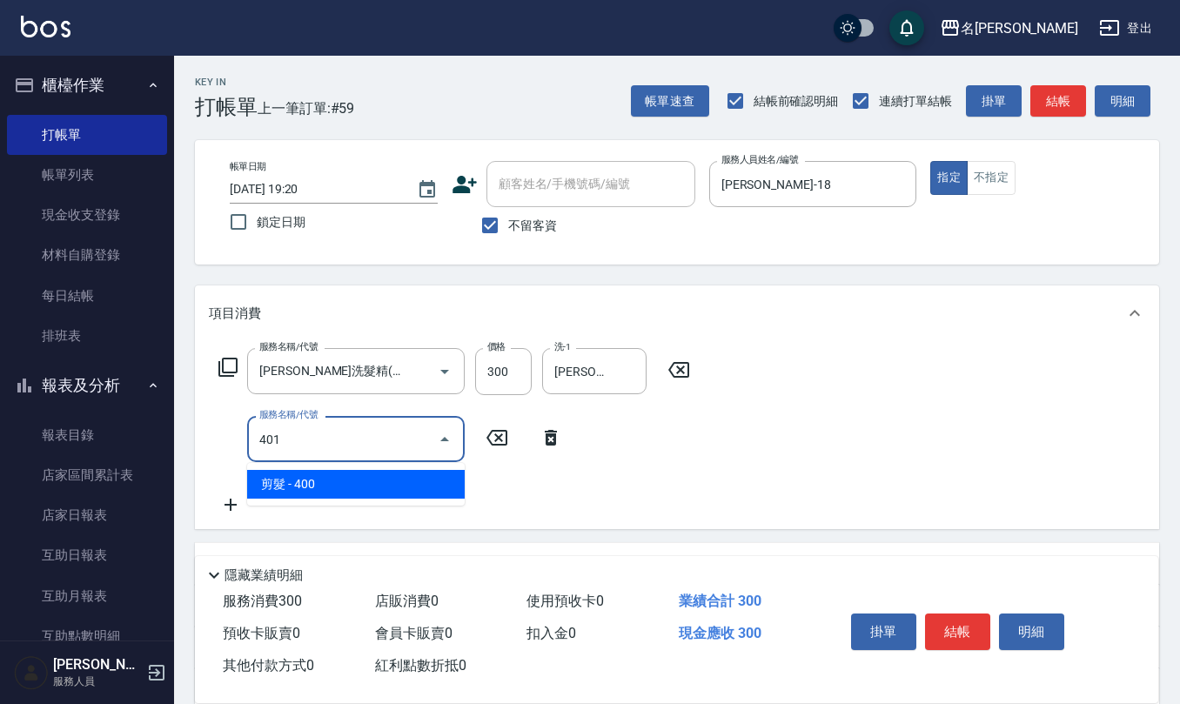
type input "剪髮(401)"
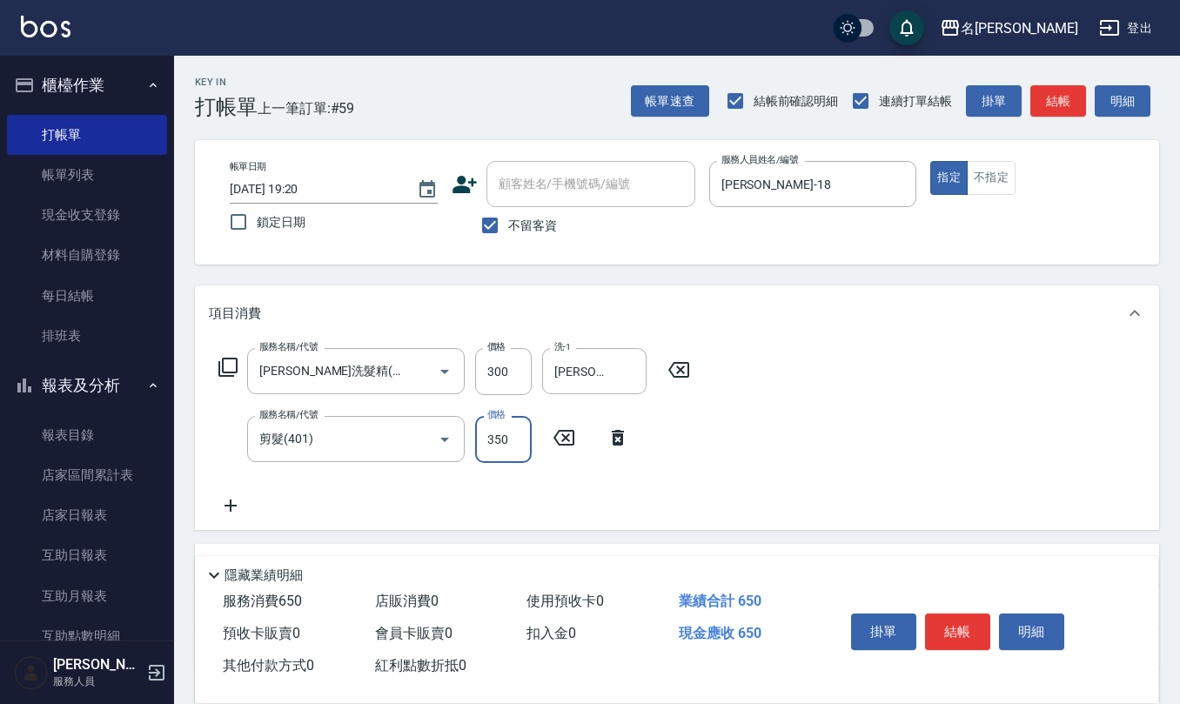
type input "350"
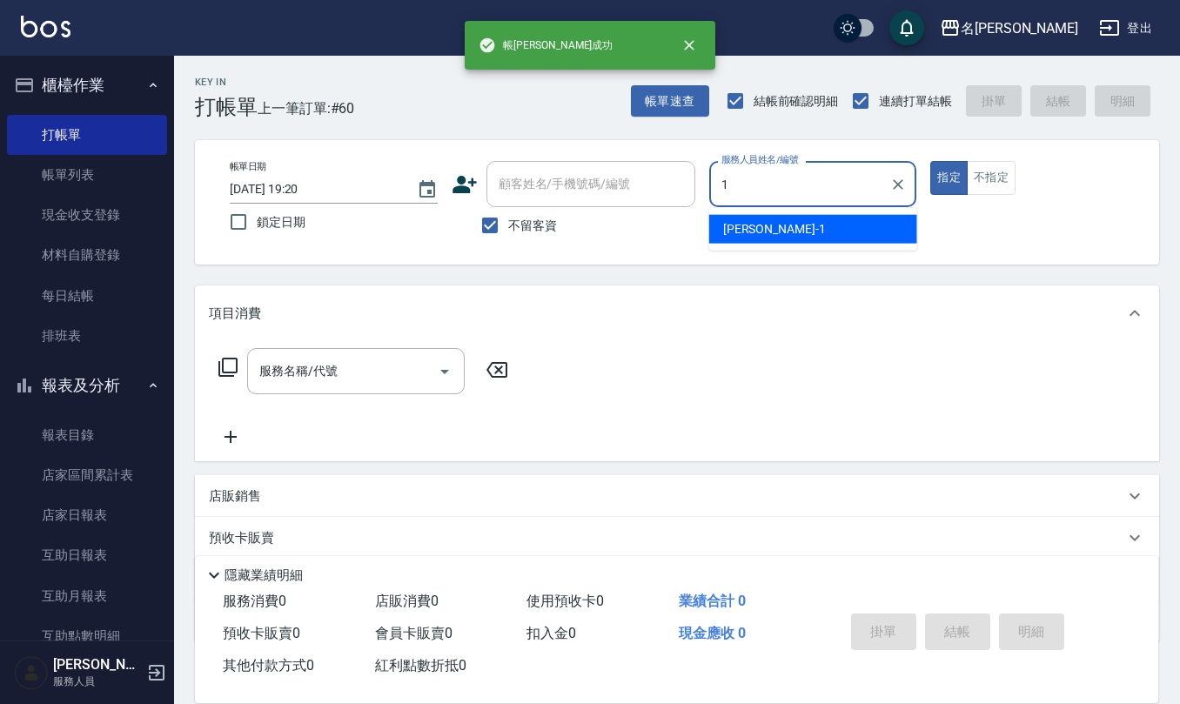
type input "[PERSON_NAME]1"
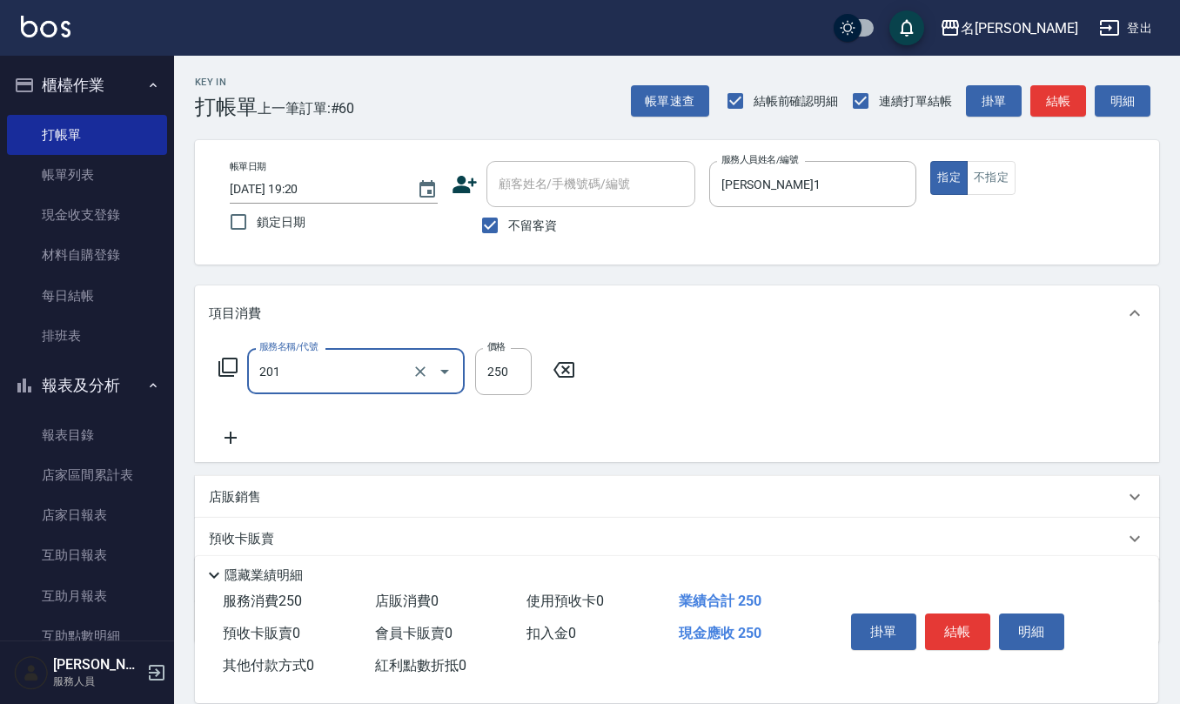
type input "洗髮(201)"
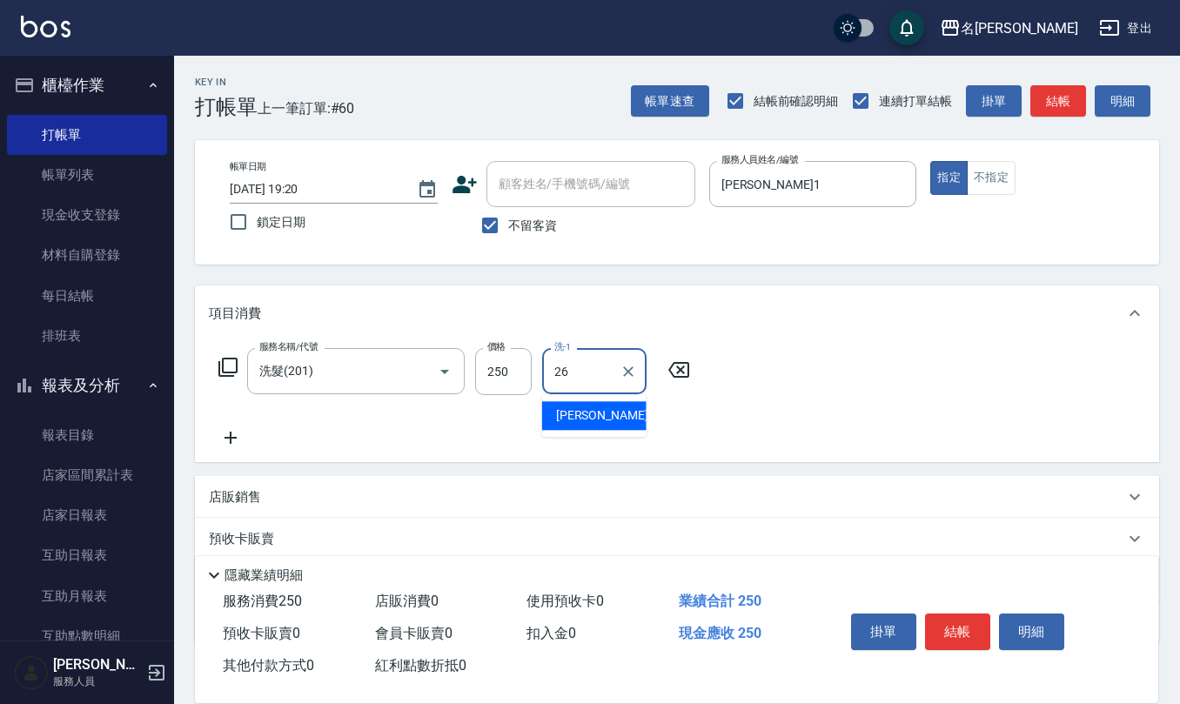
type input "[PERSON_NAME]-26"
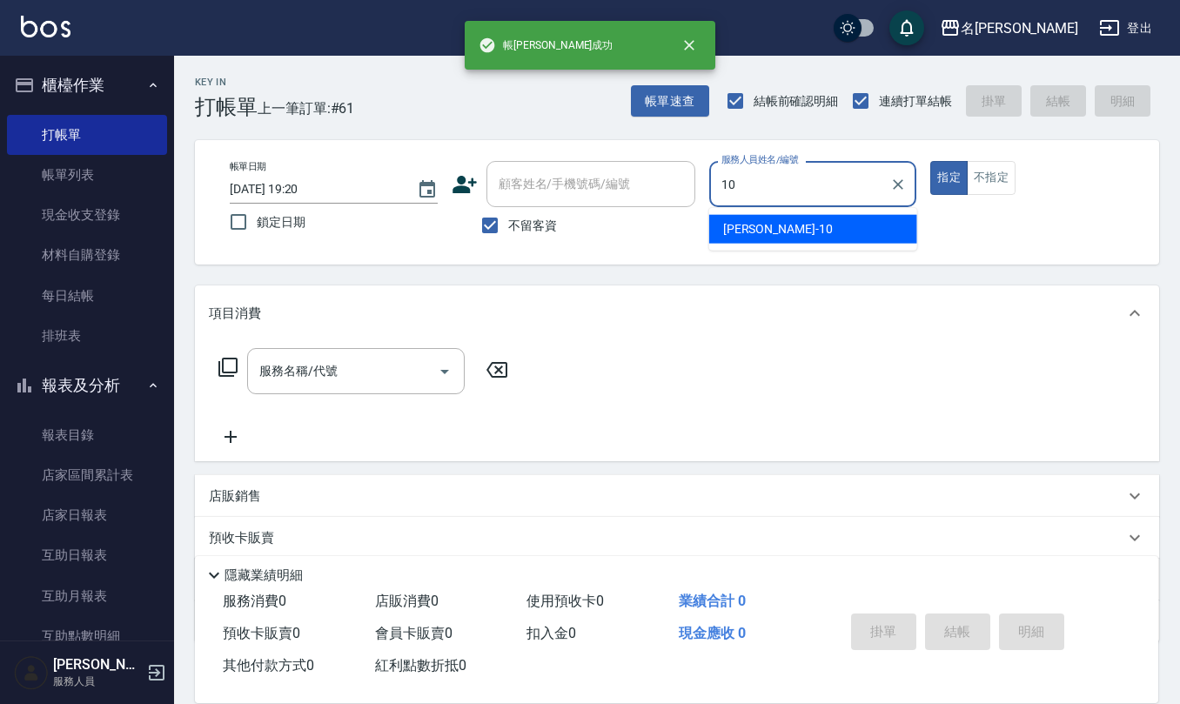
type input "[PERSON_NAME]-10"
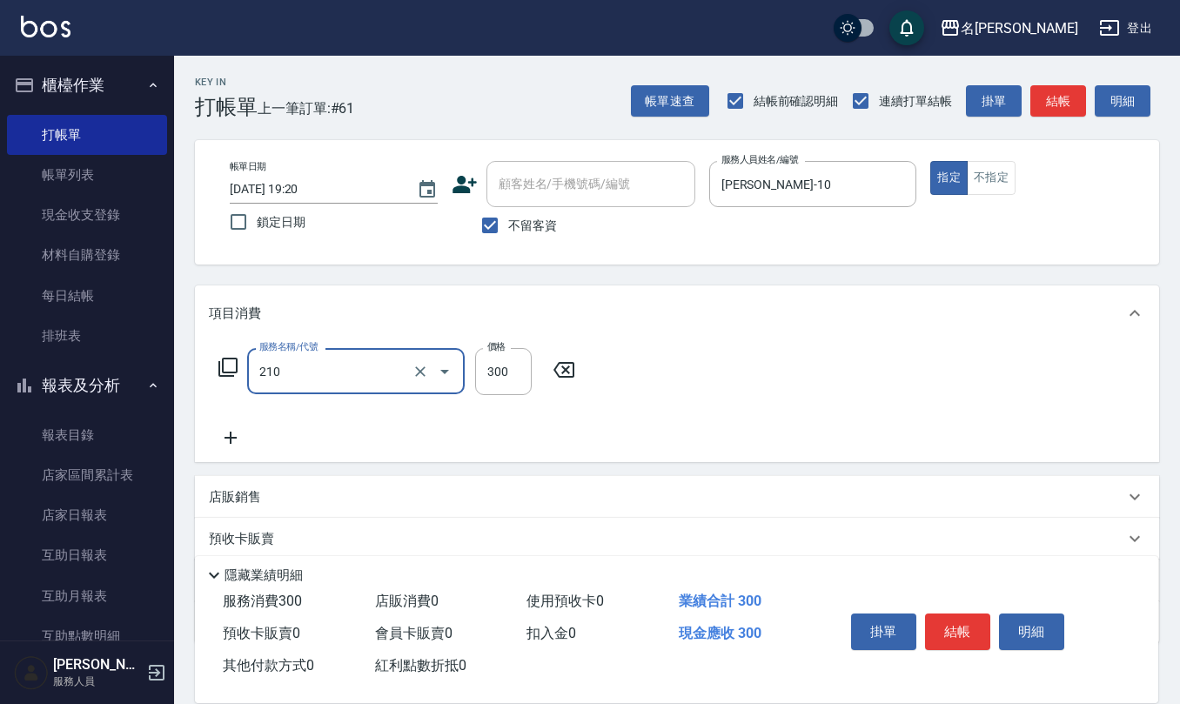
type input "[PERSON_NAME]洗髮精(210)"
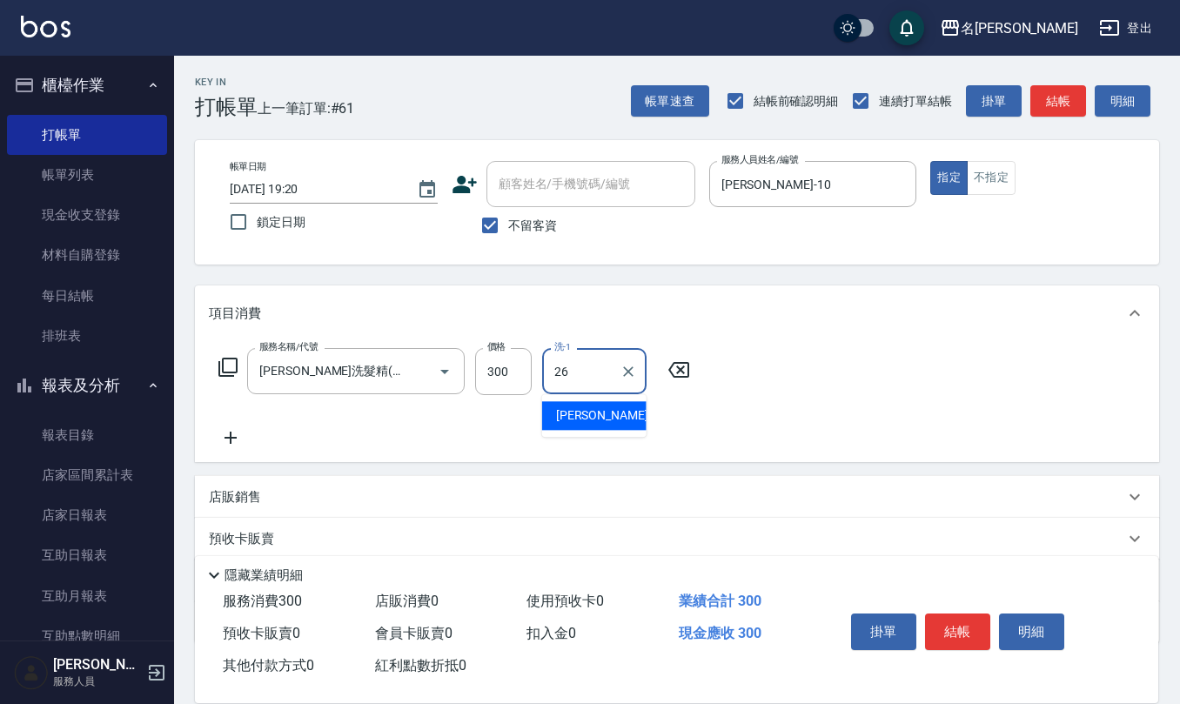
type input "[PERSON_NAME]-26"
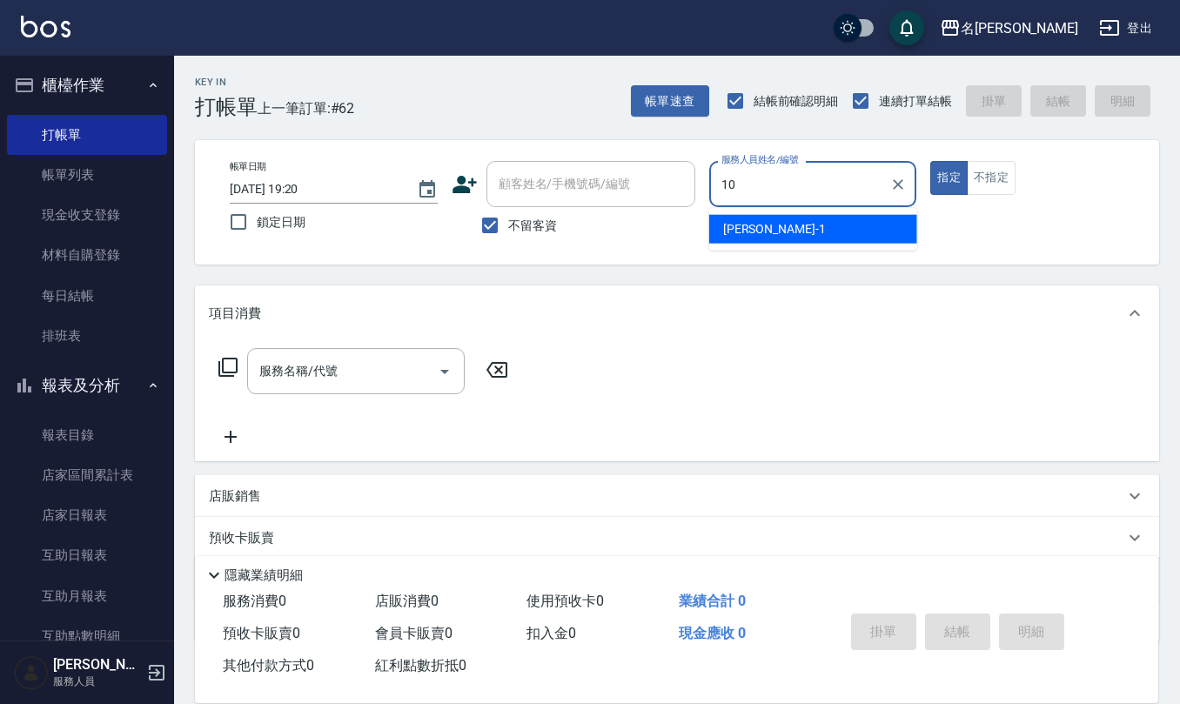
type input "[PERSON_NAME]-10"
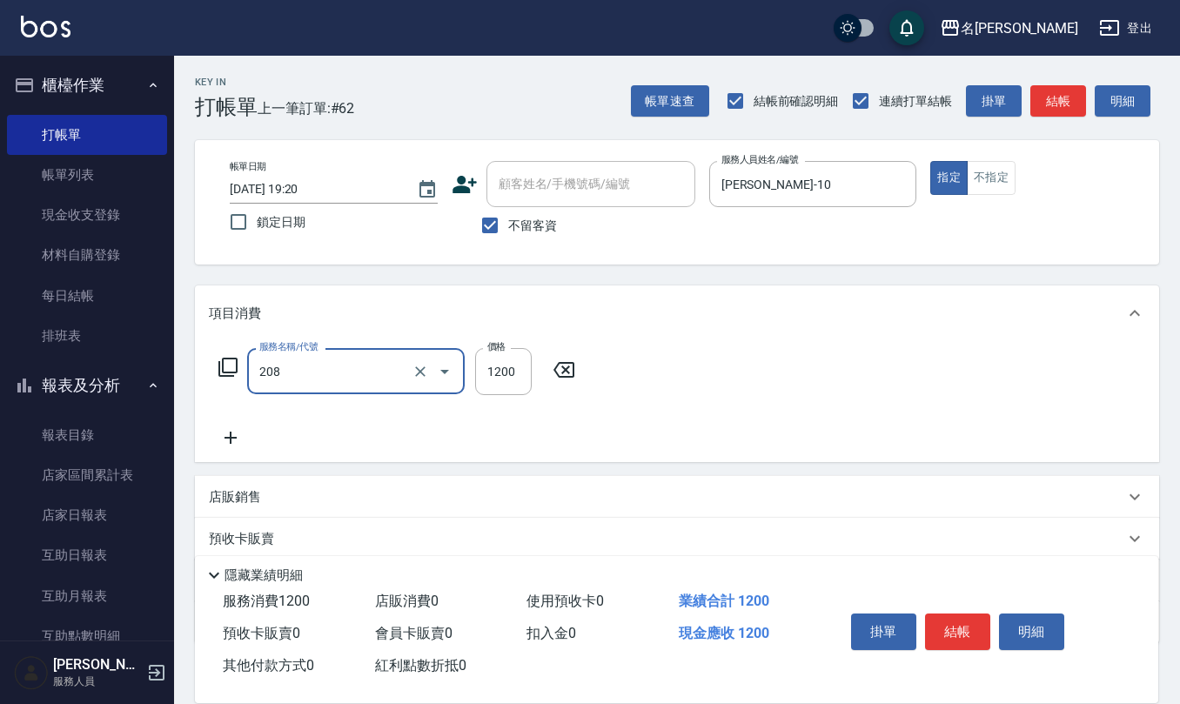
type input "深層洗(208)"
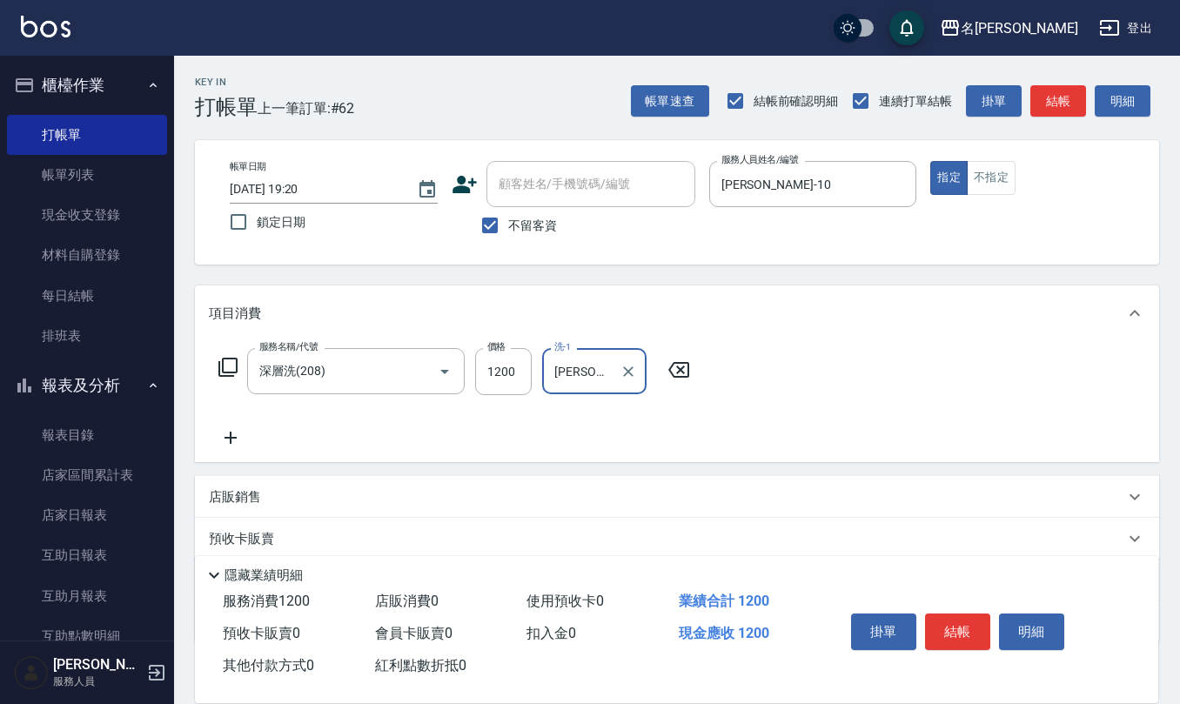
type input "[PERSON_NAME]-21"
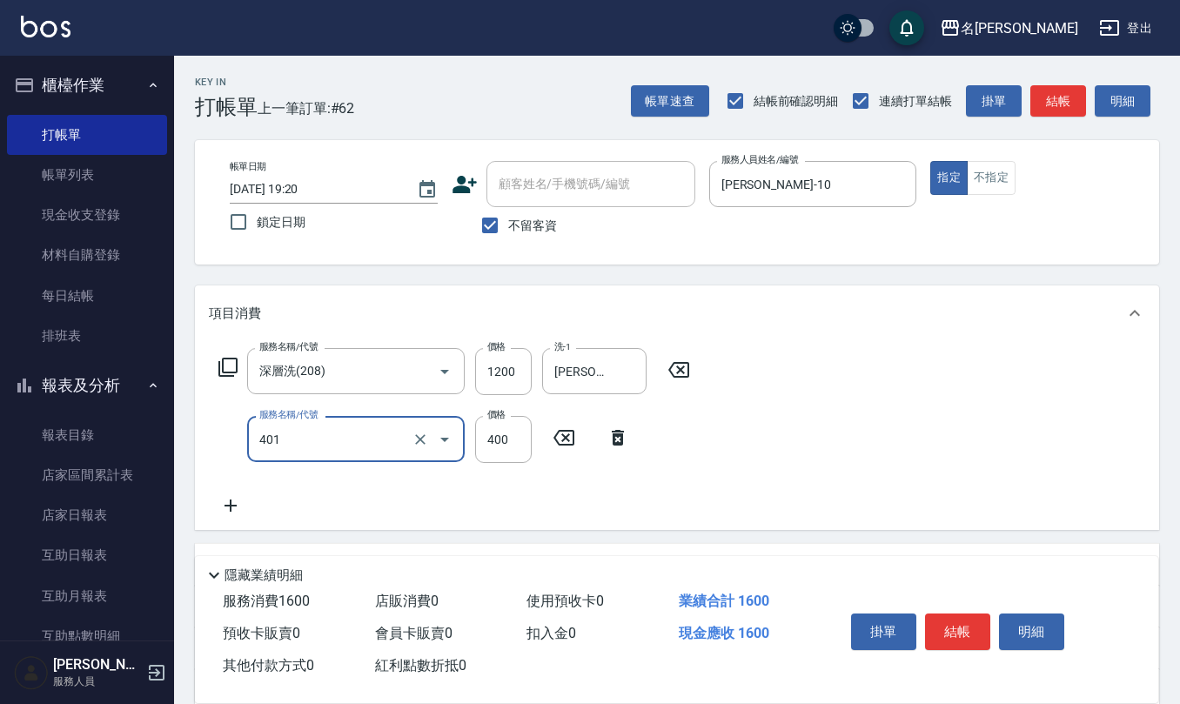
type input "剪髮(401)"
type input "360"
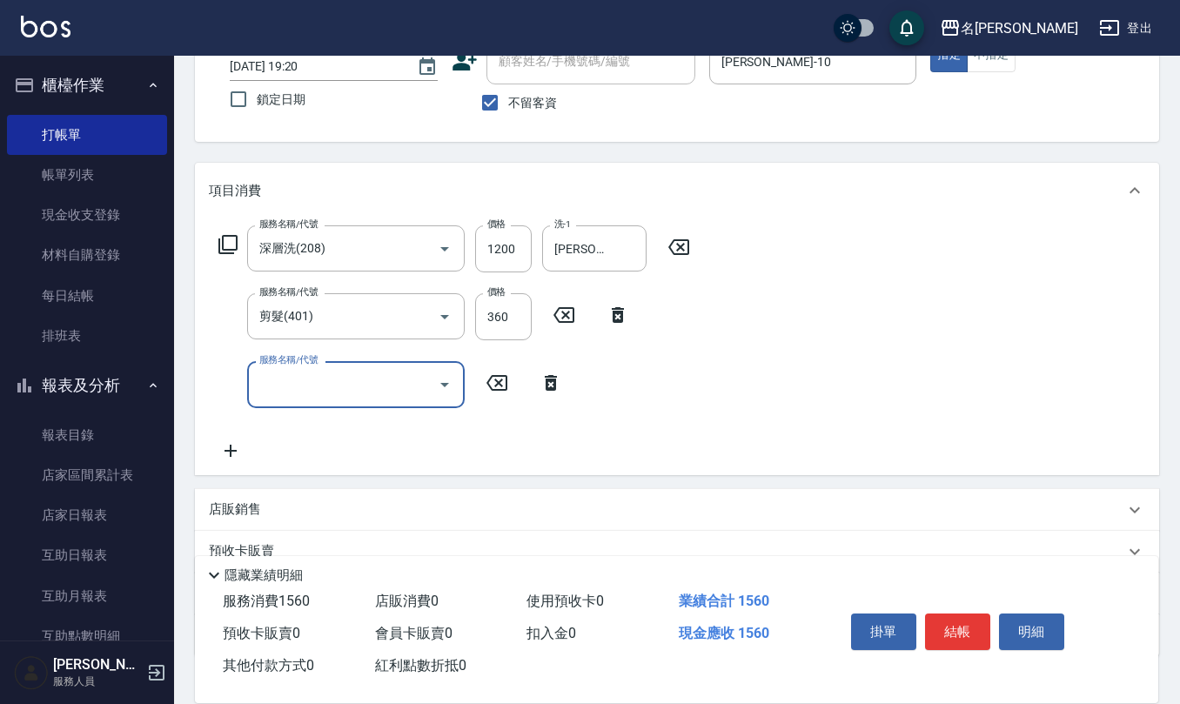
scroll to position [231, 0]
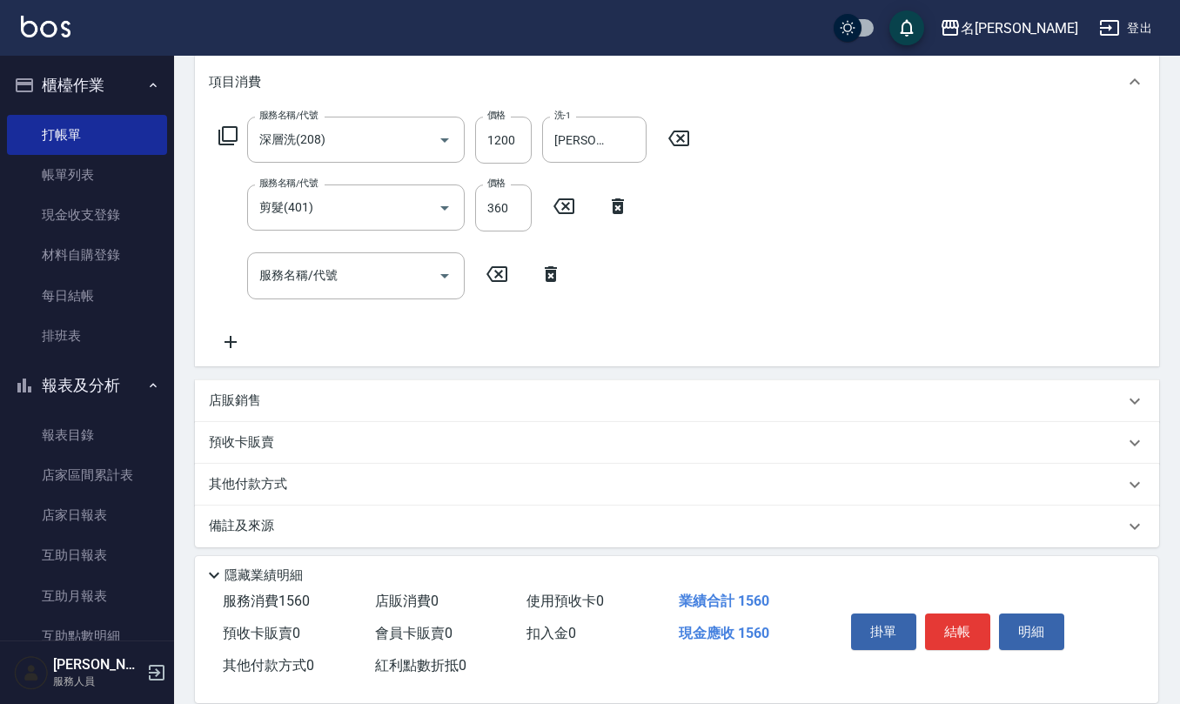
click at [308, 397] on div "店販銷售" at bounding box center [666, 400] width 915 height 18
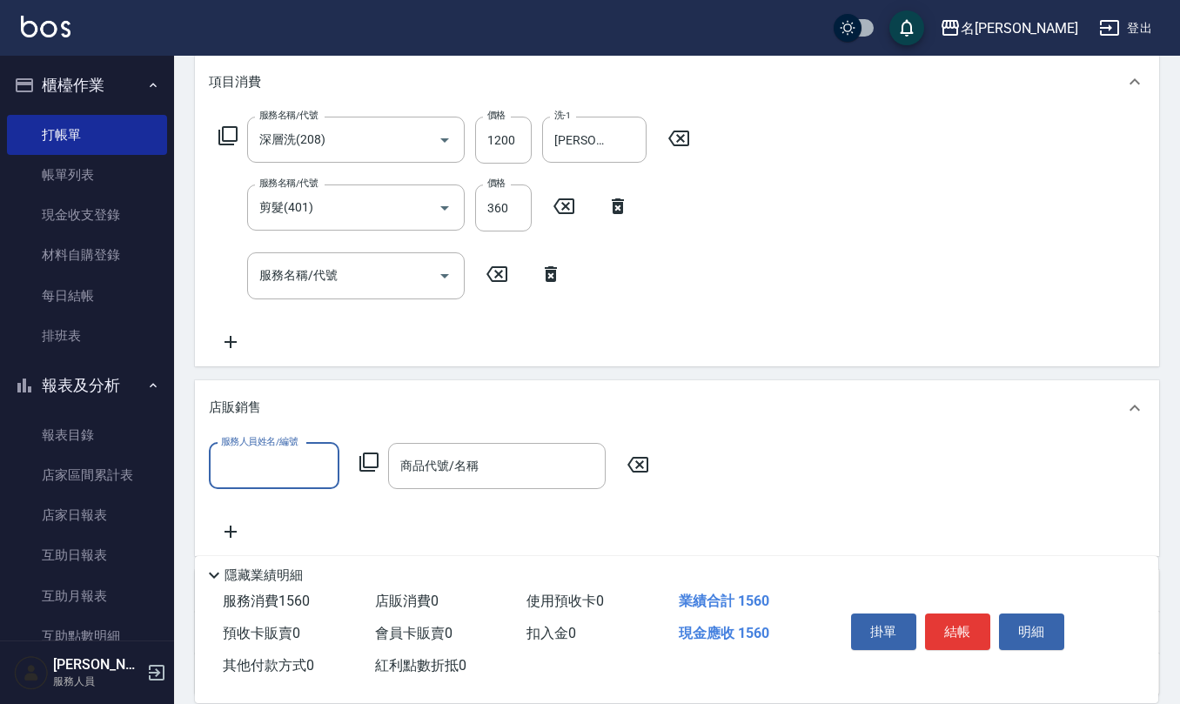
scroll to position [0, 0]
type input "[PERSON_NAME]-10"
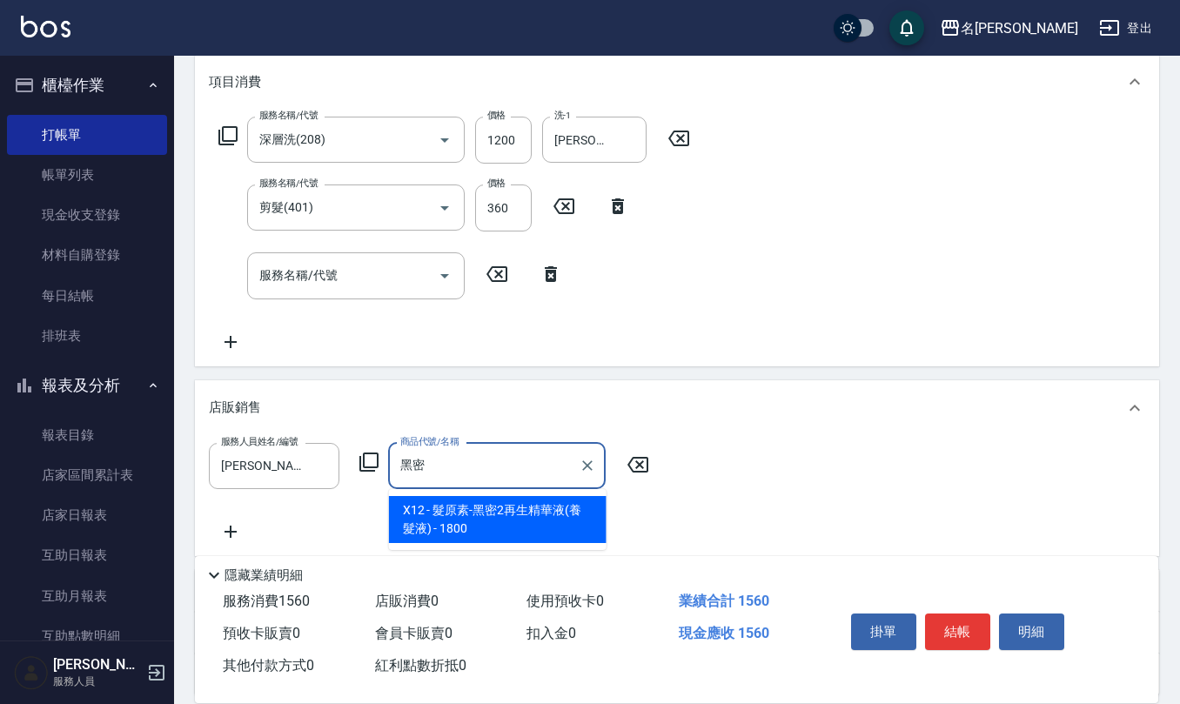
type input "髮原素-黑密2再生精華液(養髮液)"
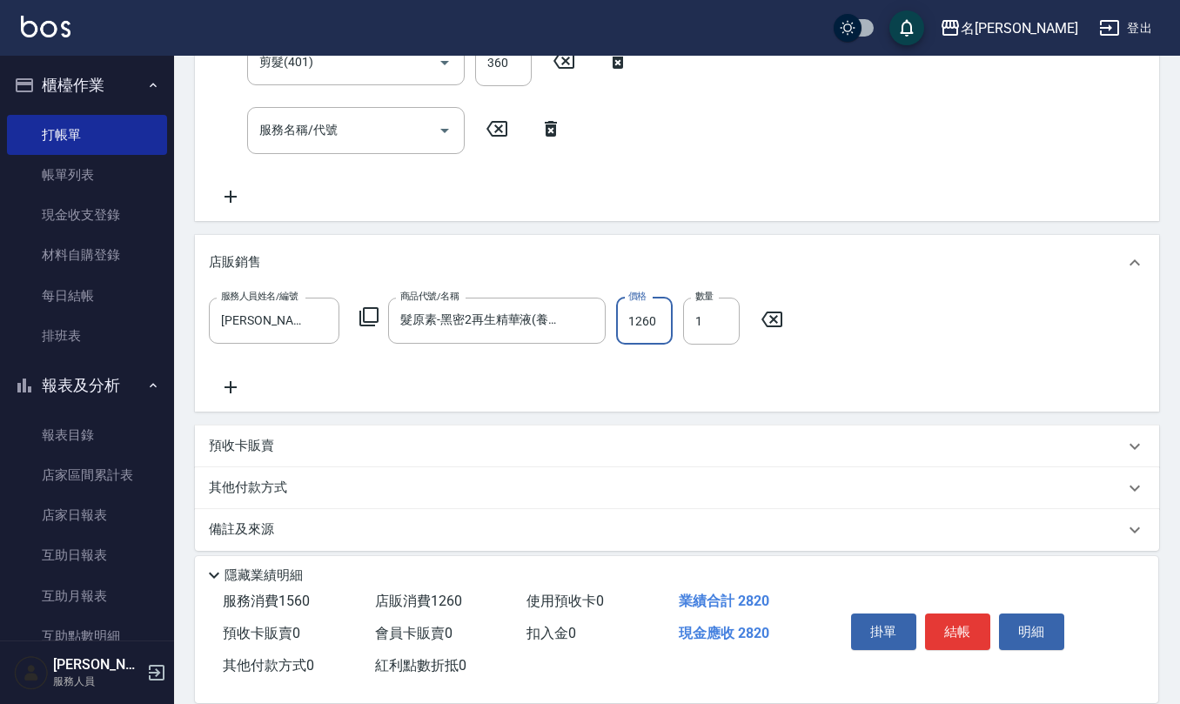
scroll to position [386, 0]
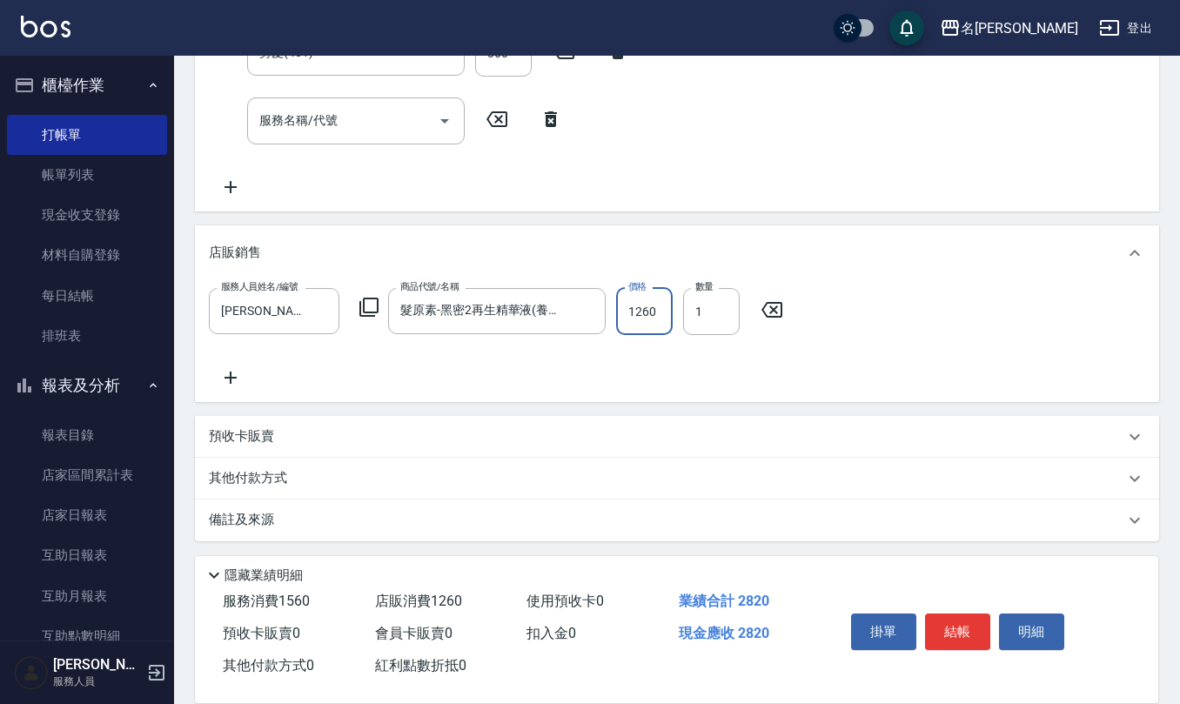
type input "1260"
click at [257, 525] on p "備註及來源" at bounding box center [241, 520] width 65 height 18
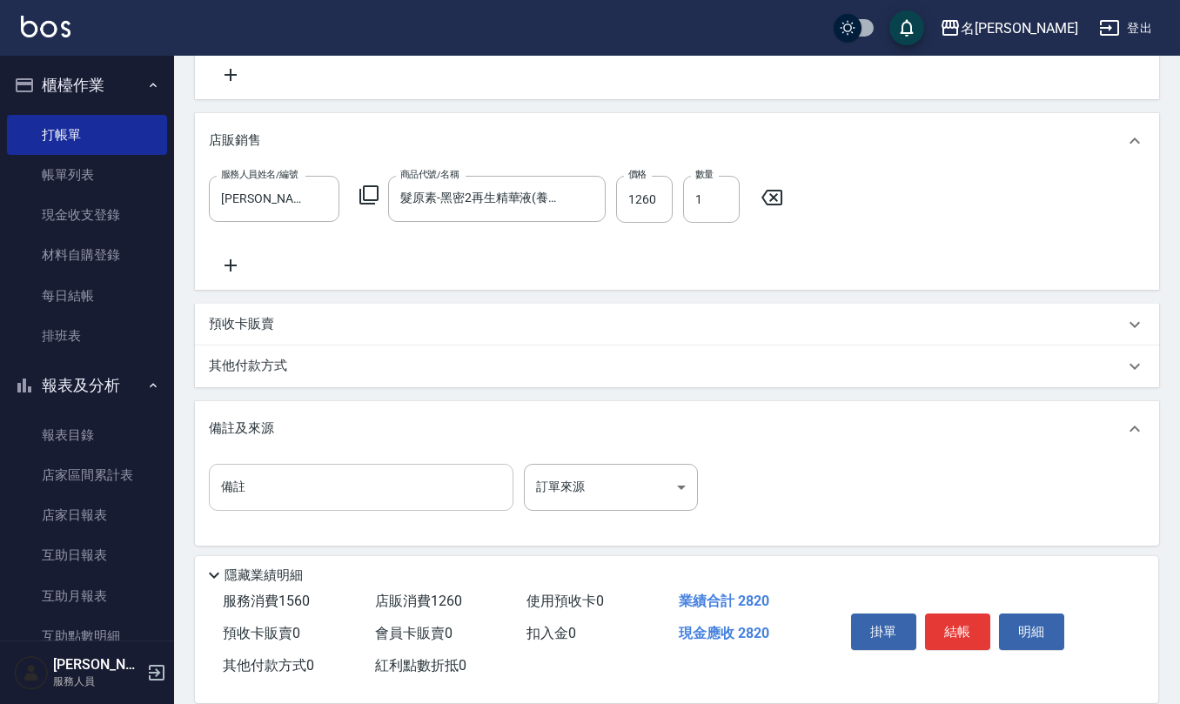
scroll to position [501, 0]
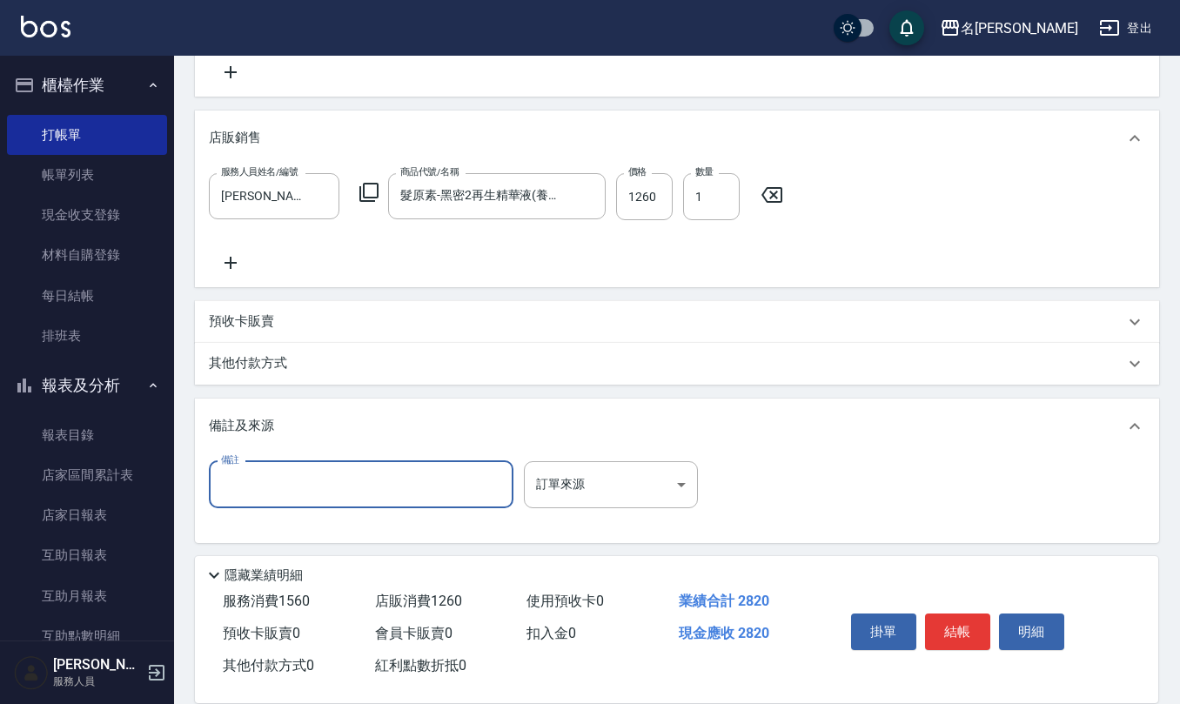
click at [331, 474] on input "備註" at bounding box center [361, 484] width 304 height 47
type input "生日面膜"
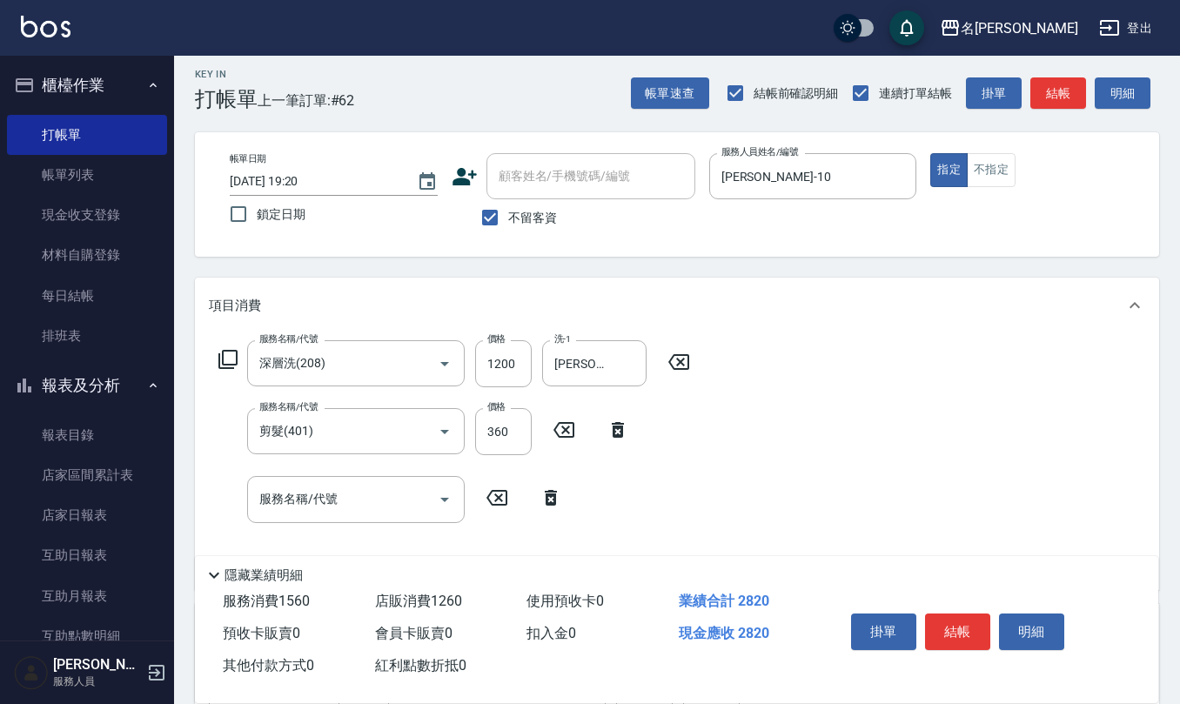
scroll to position [0, 0]
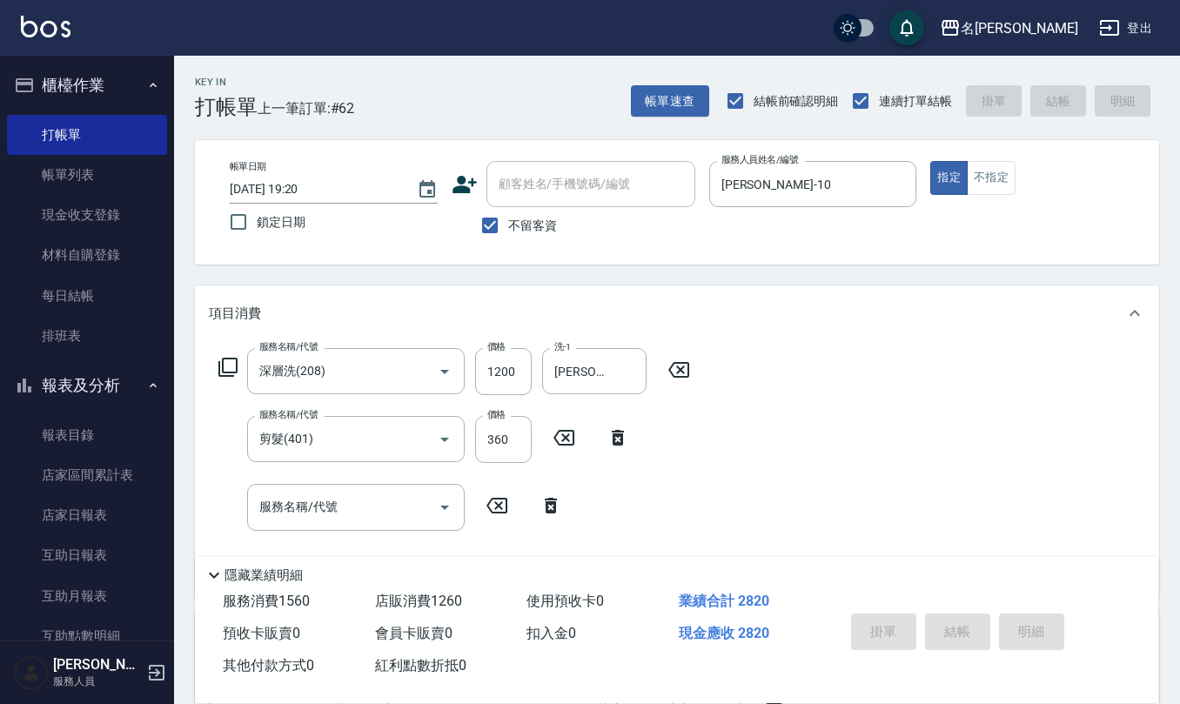
type input "[DATE] 19:21"
